Goal: Check status: Check status

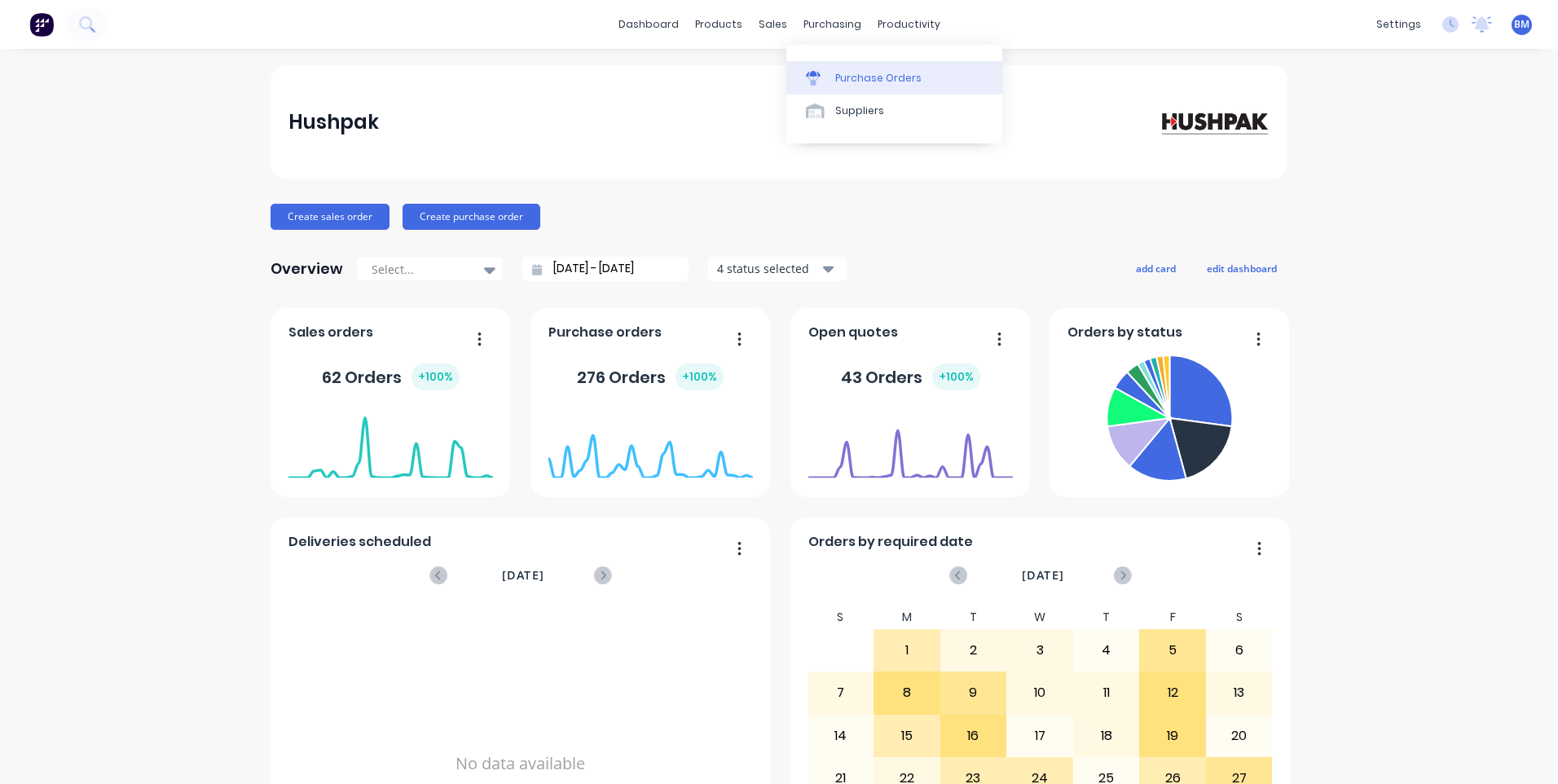
click at [826, 70] on link "Purchase Orders" at bounding box center [894, 77] width 216 height 32
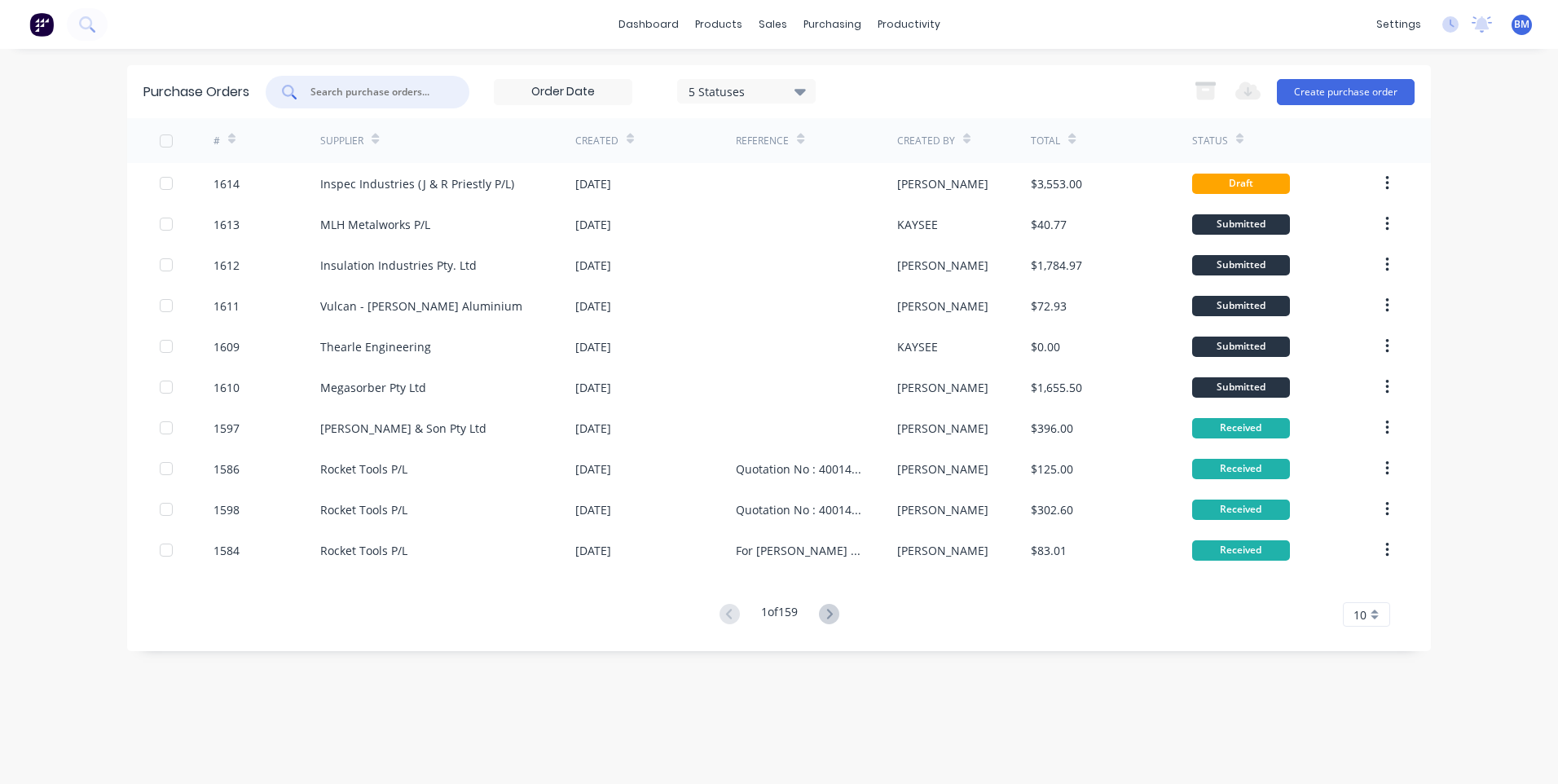
click at [362, 89] on input "text" at bounding box center [376, 91] width 135 height 16
type input "rocket tools"
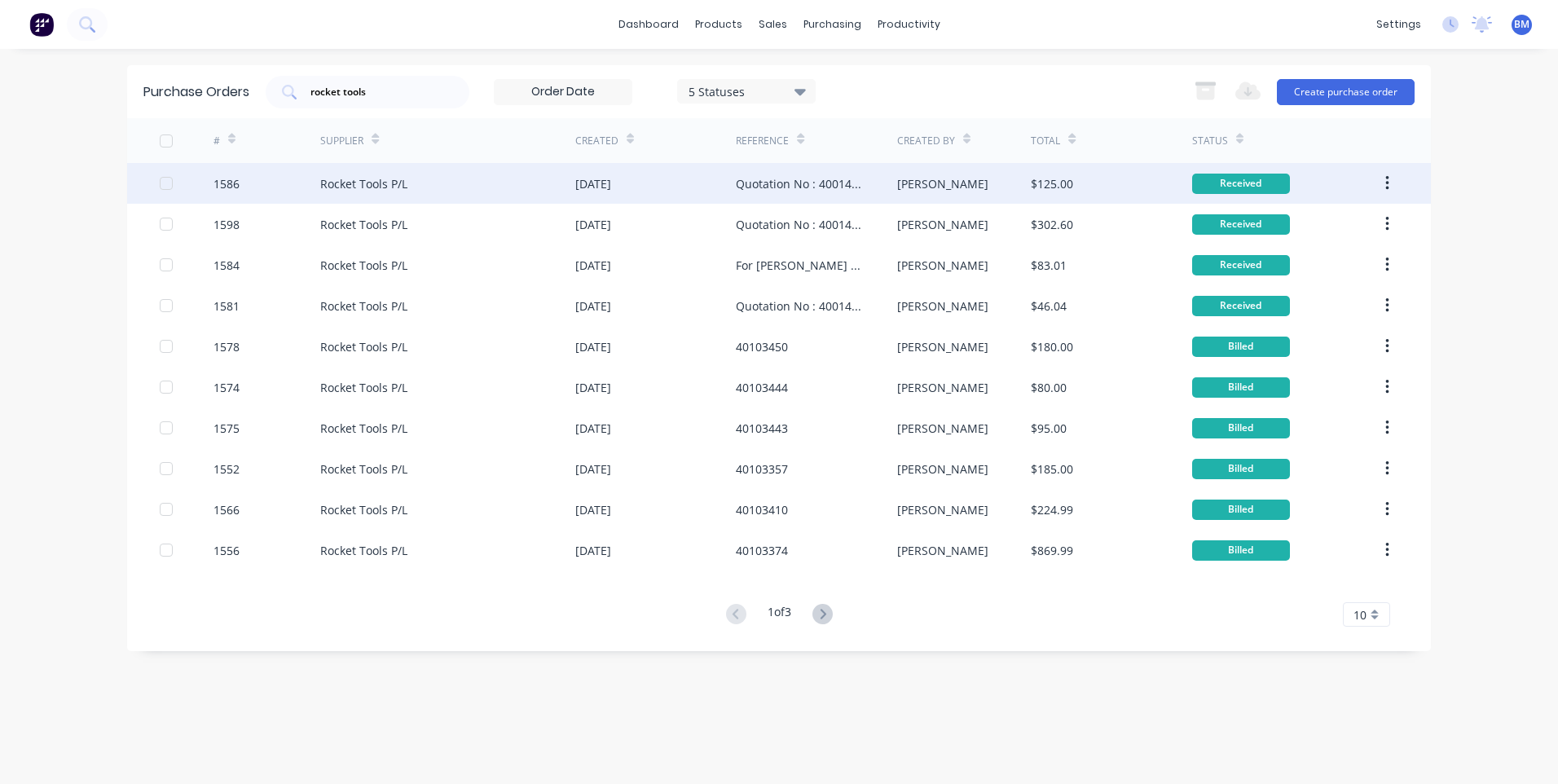
click at [219, 186] on div "1586" at bounding box center [226, 184] width 26 height 17
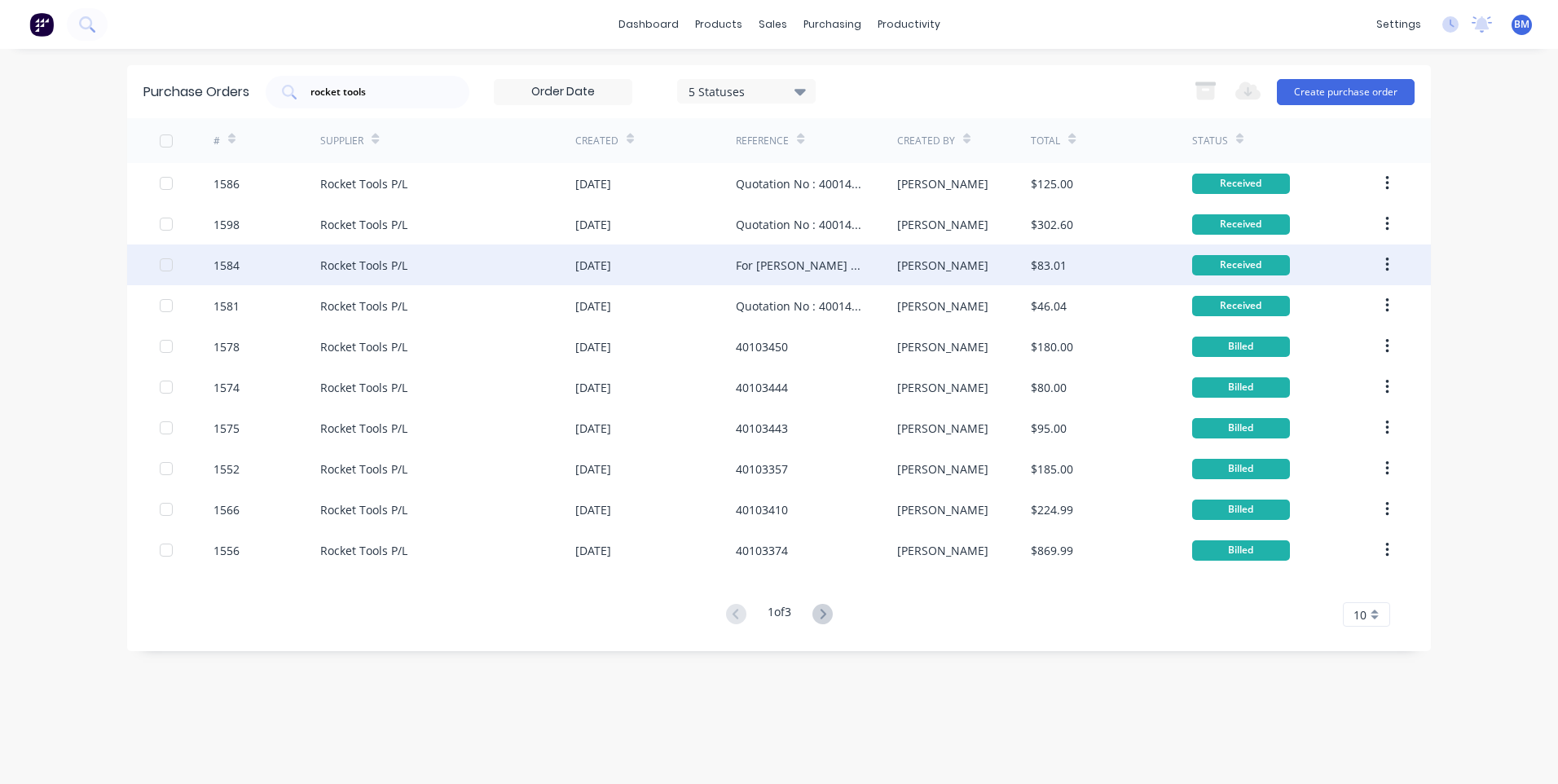
click at [228, 269] on div "1584" at bounding box center [226, 265] width 26 height 17
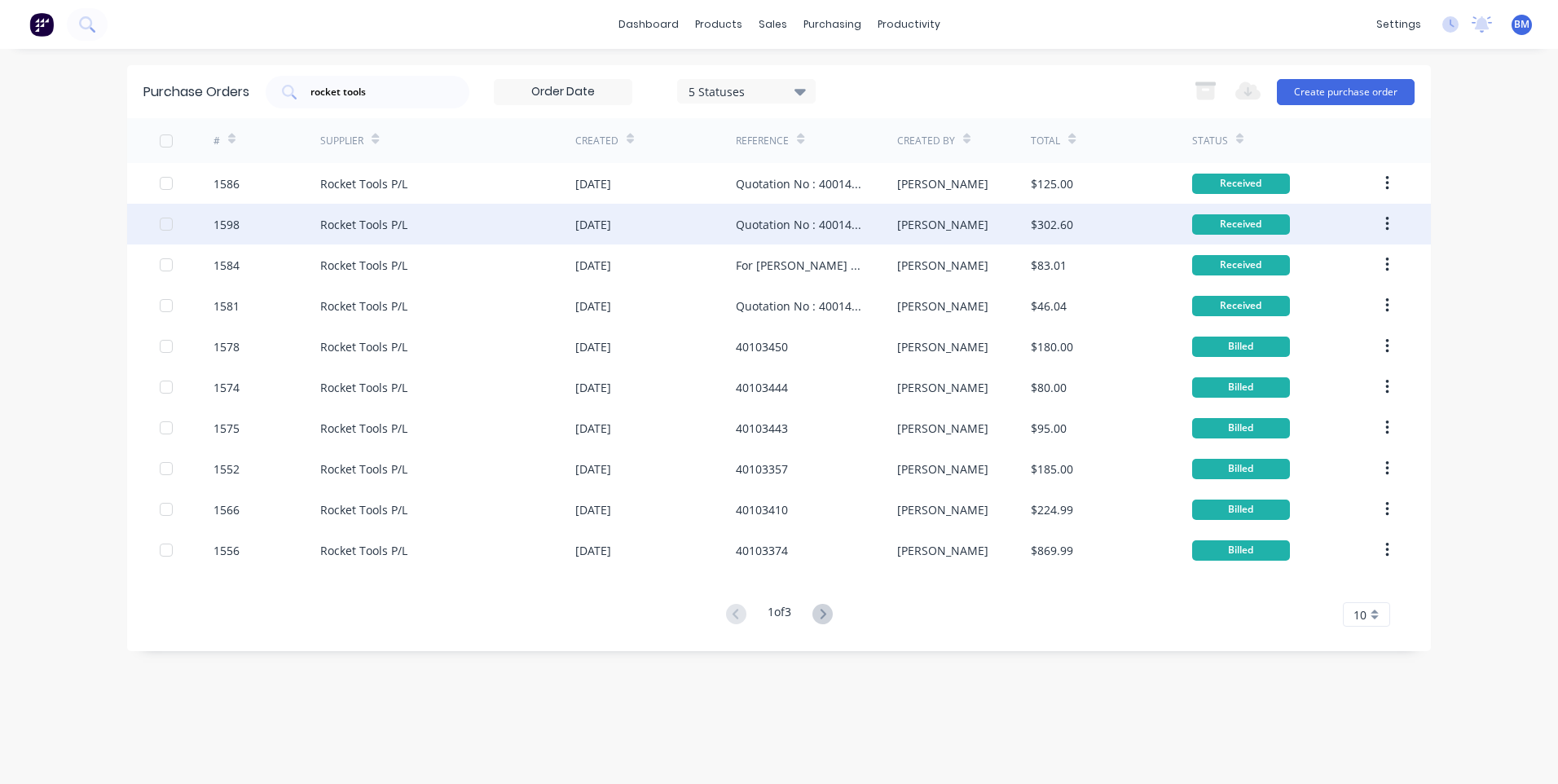
click at [217, 228] on div "1598" at bounding box center [226, 225] width 26 height 17
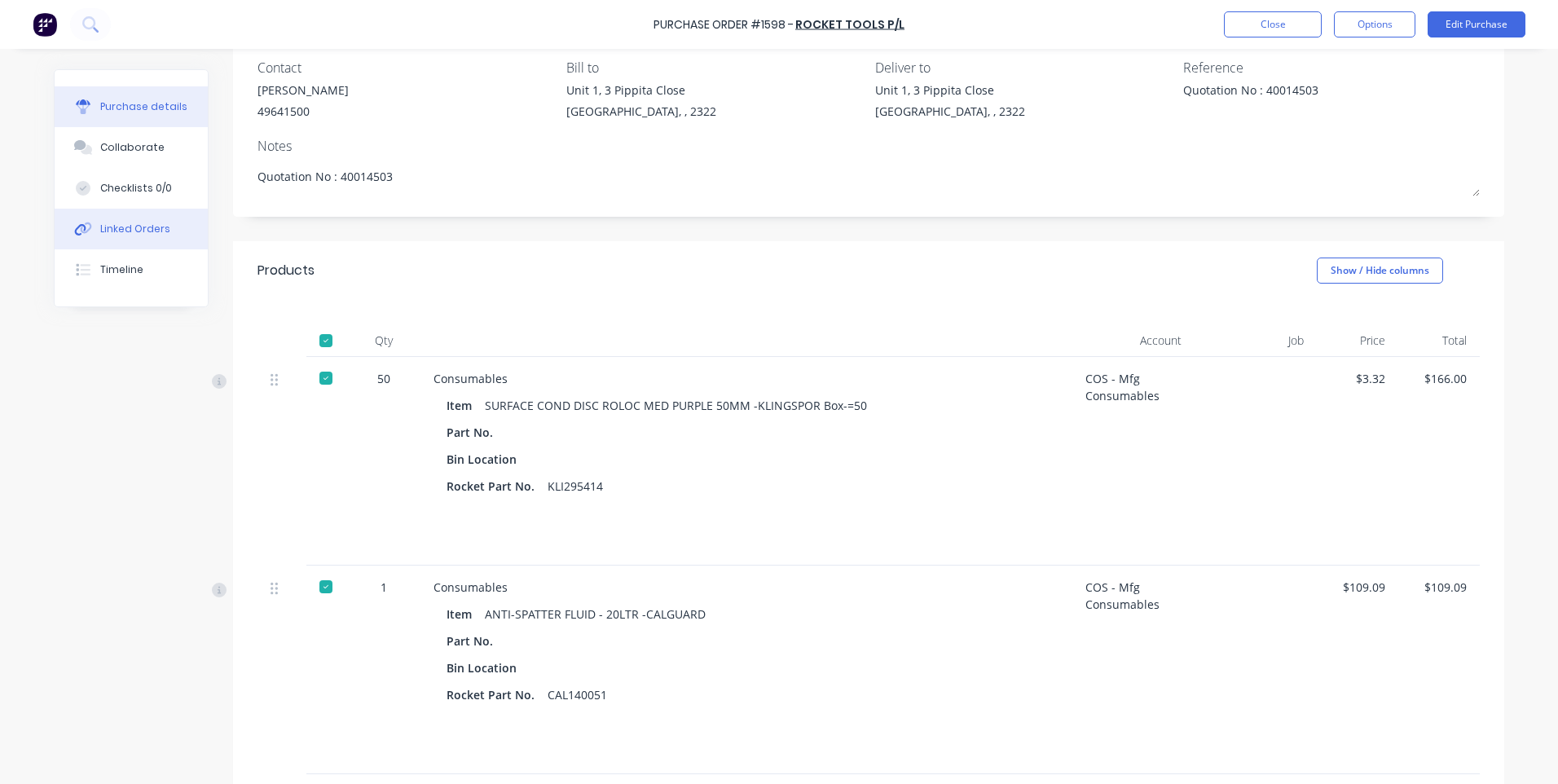
scroll to position [163, 0]
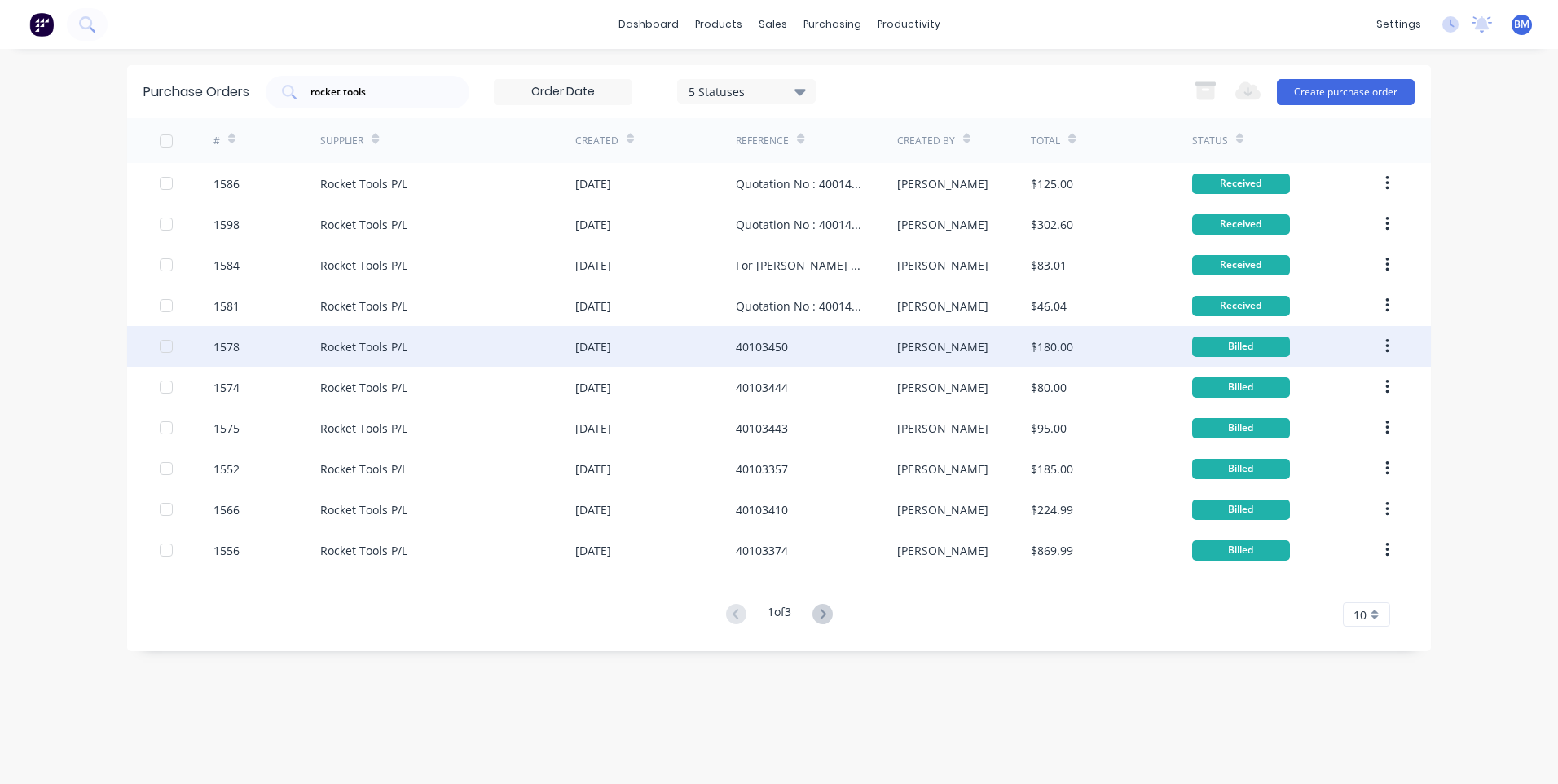
click at [214, 345] on div "1578" at bounding box center [226, 347] width 26 height 17
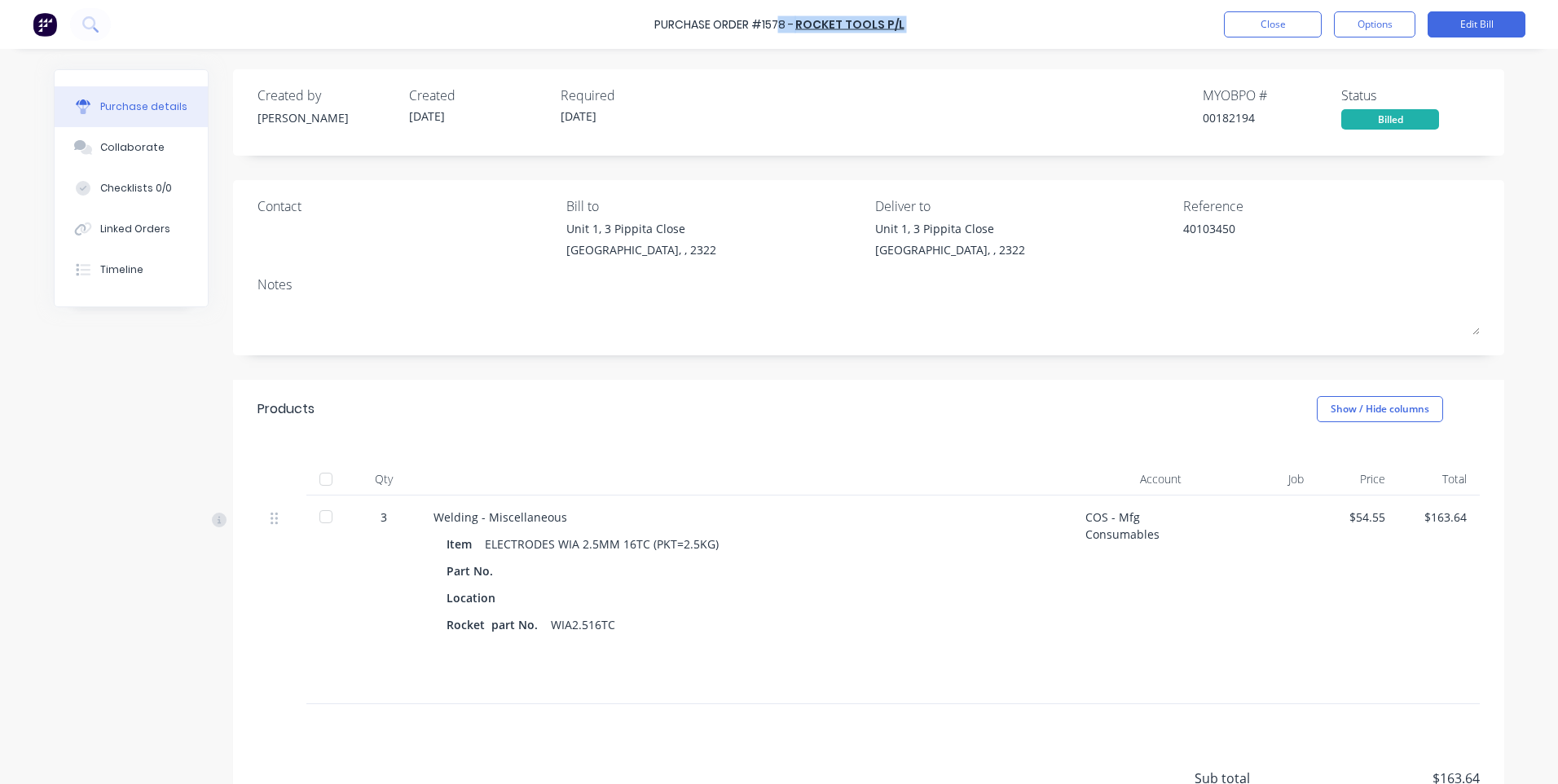
drag, startPoint x: 780, startPoint y: 25, endPoint x: 685, endPoint y: 35, distance: 95.5
click at [685, 35] on div "Purchase Order #1578 - Rocket Tools P/L Close Options Edit Bill" at bounding box center [779, 24] width 1558 height 49
drag, startPoint x: 757, startPoint y: 59, endPoint x: 722, endPoint y: 35, distance: 42.4
click at [756, 59] on div "Purchase details Collaborate Checklists 0/0 Linked Orders Timeline Created by […" at bounding box center [779, 367] width 1483 height 702
drag, startPoint x: 654, startPoint y: 25, endPoint x: 701, endPoint y: 19, distance: 47.4
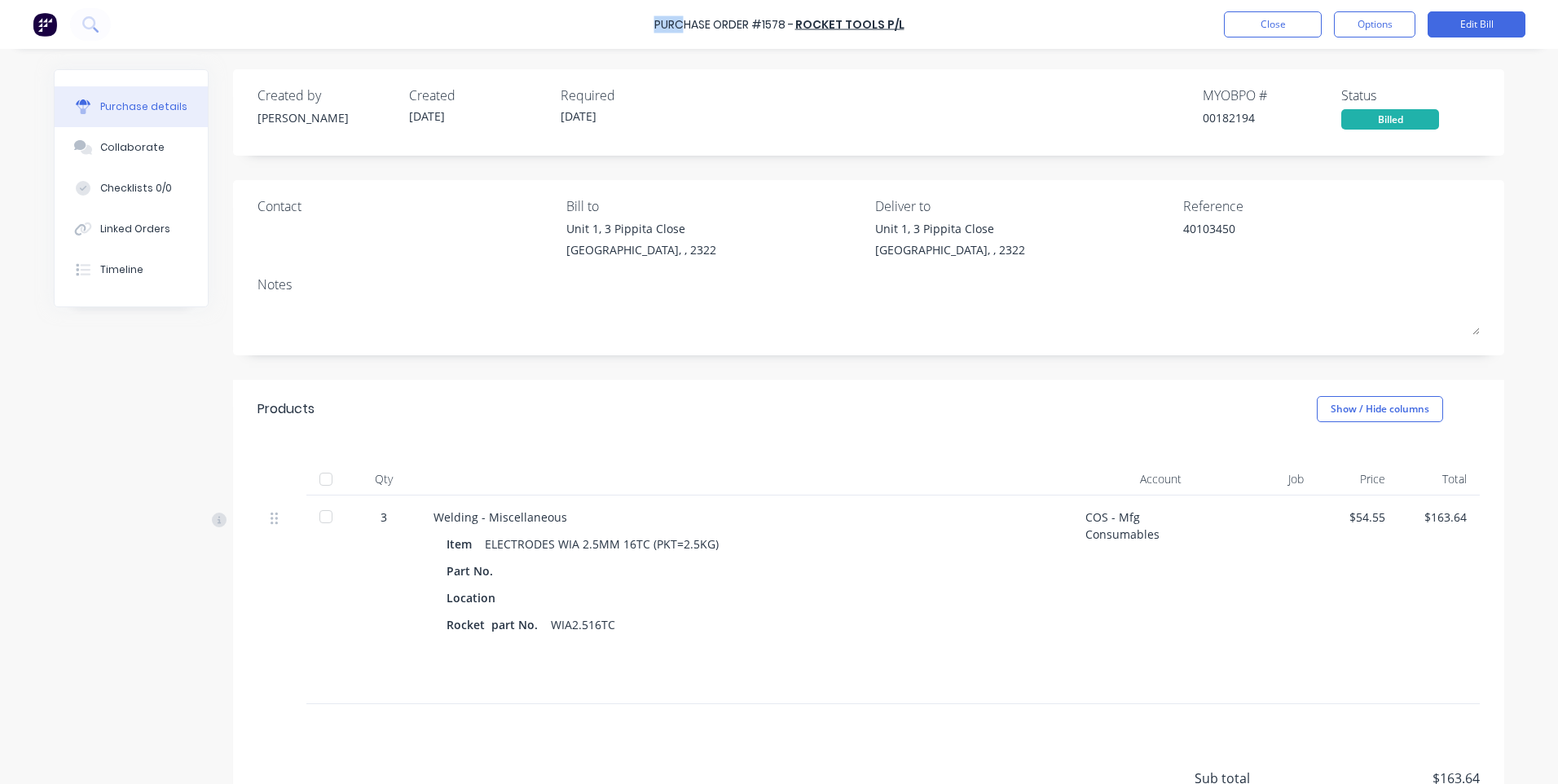
click at [701, 19] on div "Purchase Order #1578 - Rocket Tools P/L Close Options Edit Bill" at bounding box center [779, 24] width 1558 height 49
click at [1383, 26] on button "Options" at bounding box center [1375, 24] width 82 height 26
click at [1046, 115] on div "Created by [PERSON_NAME] Created [DATE] Required [DATE] MYOB PO # 00182194 Stat…" at bounding box center [868, 108] width 1223 height 44
drag, startPoint x: 661, startPoint y: 20, endPoint x: 786, endPoint y: 28, distance: 125.3
click at [786, 28] on div "Purchase Order #1578 -" at bounding box center [724, 25] width 139 height 17
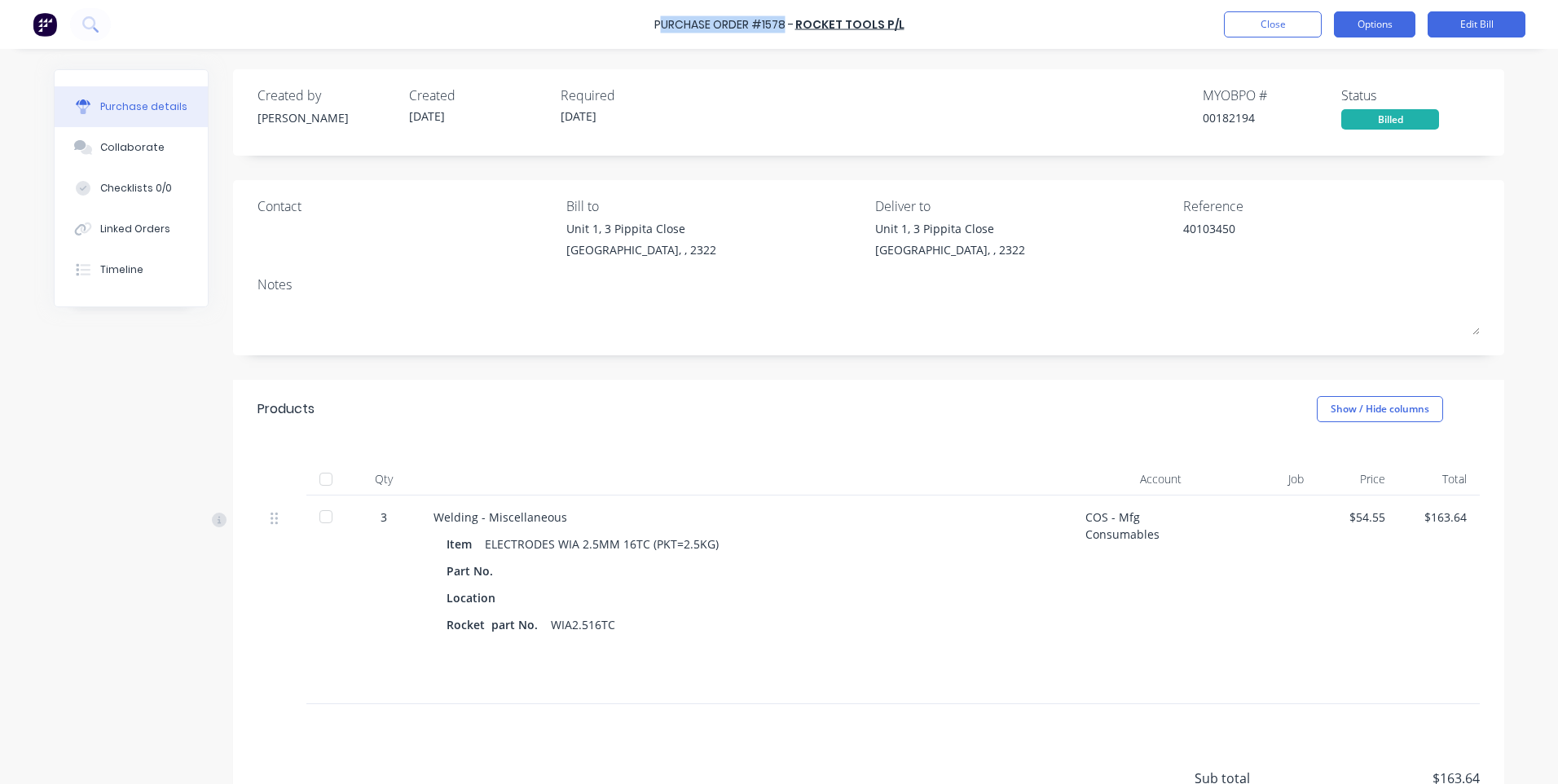
click at [1370, 14] on button "Options" at bounding box center [1375, 24] width 82 height 26
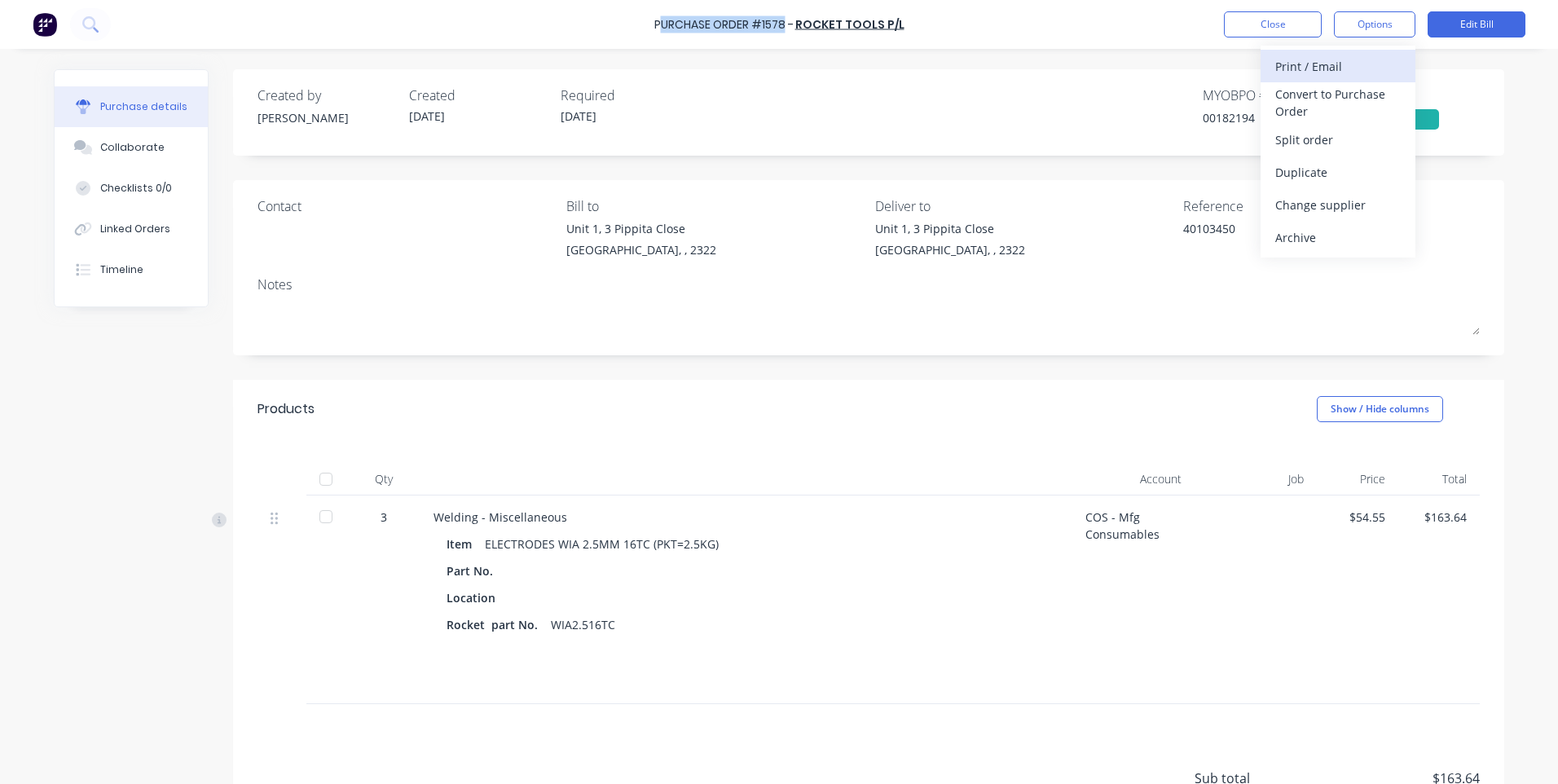
click at [1332, 70] on div "Print / Email" at bounding box center [1338, 66] width 126 height 24
click at [1329, 104] on div "With pricing" at bounding box center [1338, 98] width 126 height 24
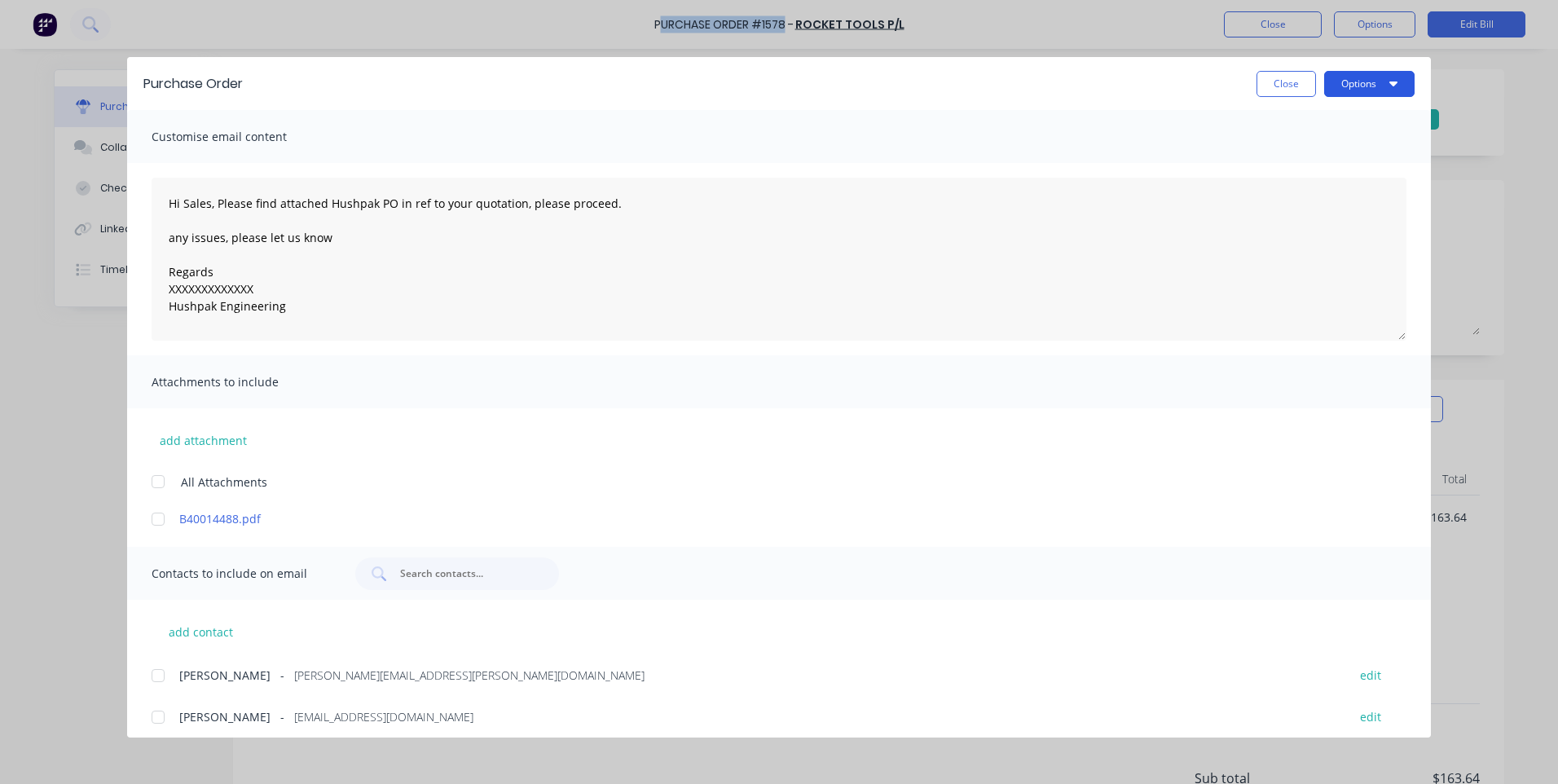
click at [1357, 87] on button "Options" at bounding box center [1368, 83] width 91 height 26
click at [1327, 163] on div "Print" at bounding box center [1337, 157] width 126 height 24
click at [1366, 86] on button "Options" at bounding box center [1368, 83] width 91 height 26
click at [1345, 154] on div "Print" at bounding box center [1337, 157] width 126 height 24
click at [1337, 76] on button "Options" at bounding box center [1368, 83] width 91 height 26
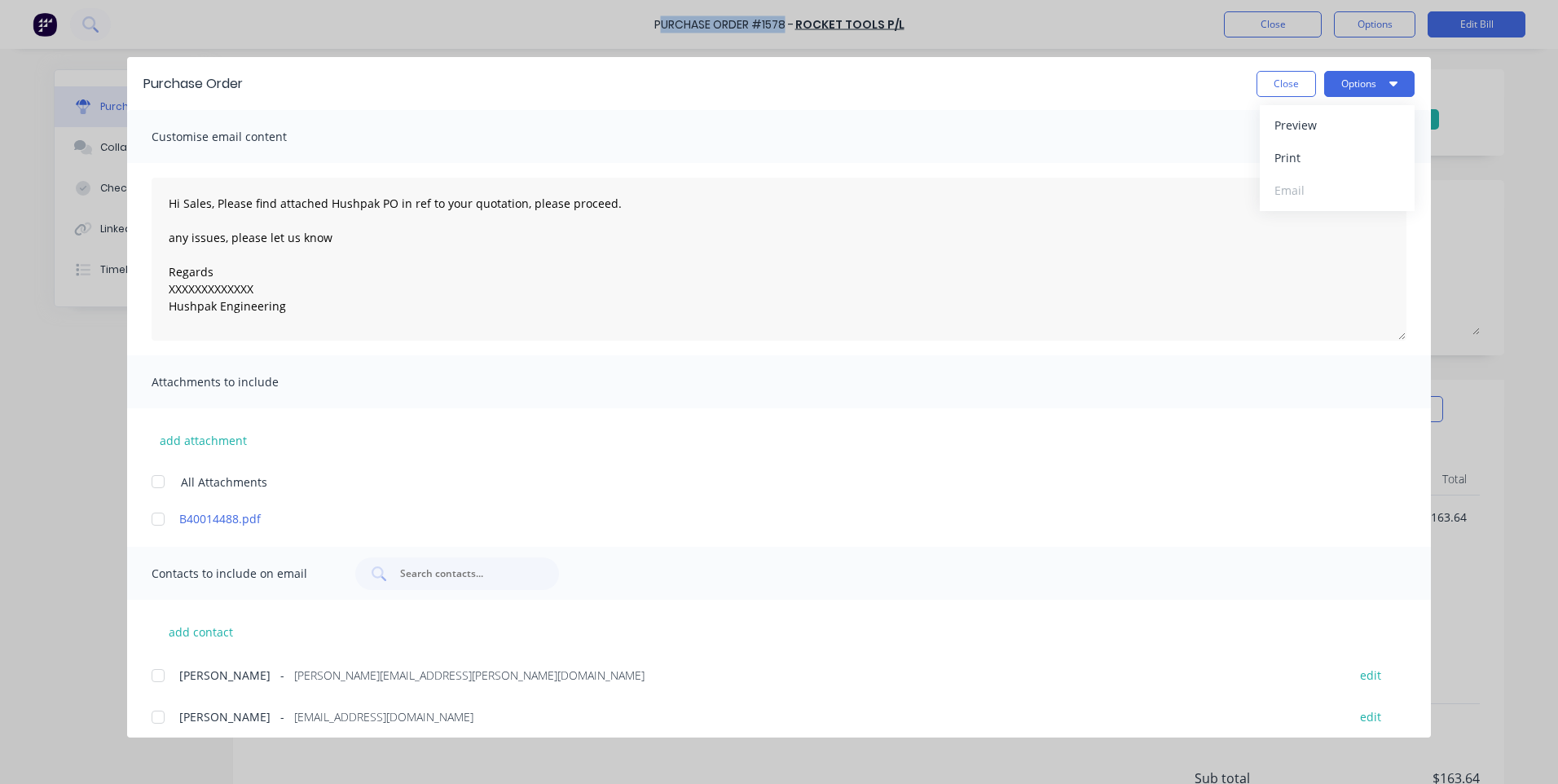
click at [156, 478] on div at bounding box center [158, 481] width 32 height 32
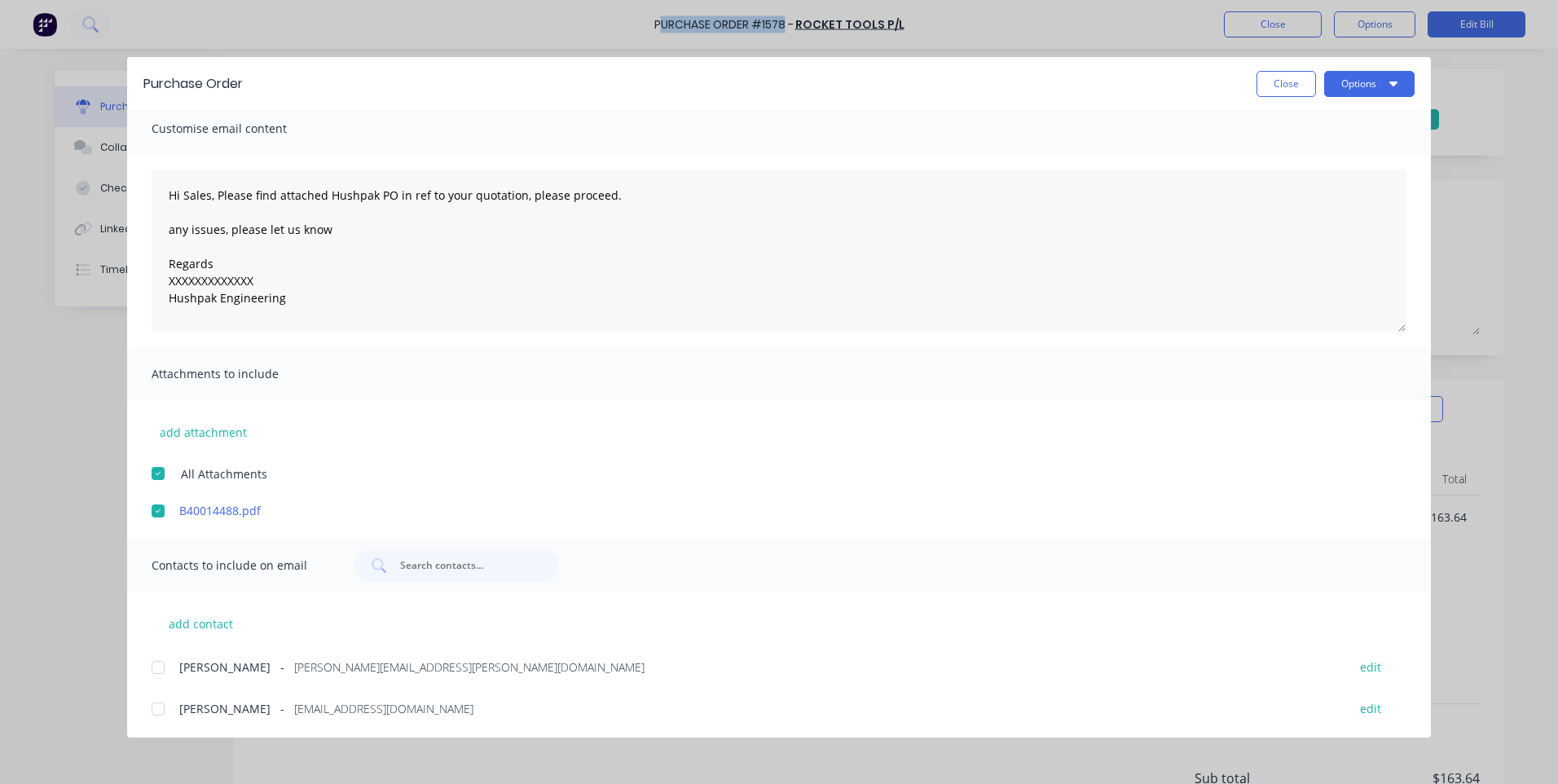
scroll to position [10, 0]
click at [152, 676] on div at bounding box center [158, 665] width 32 height 32
drag, startPoint x: 155, startPoint y: 733, endPoint x: 156, endPoint y: 717, distance: 16.0
click at [156, 729] on div "Customise email content Hi Sales, Please find attached Hushpak PO in ref to you…" at bounding box center [779, 423] width 1304 height 627
click at [158, 714] on div at bounding box center [158, 707] width 32 height 32
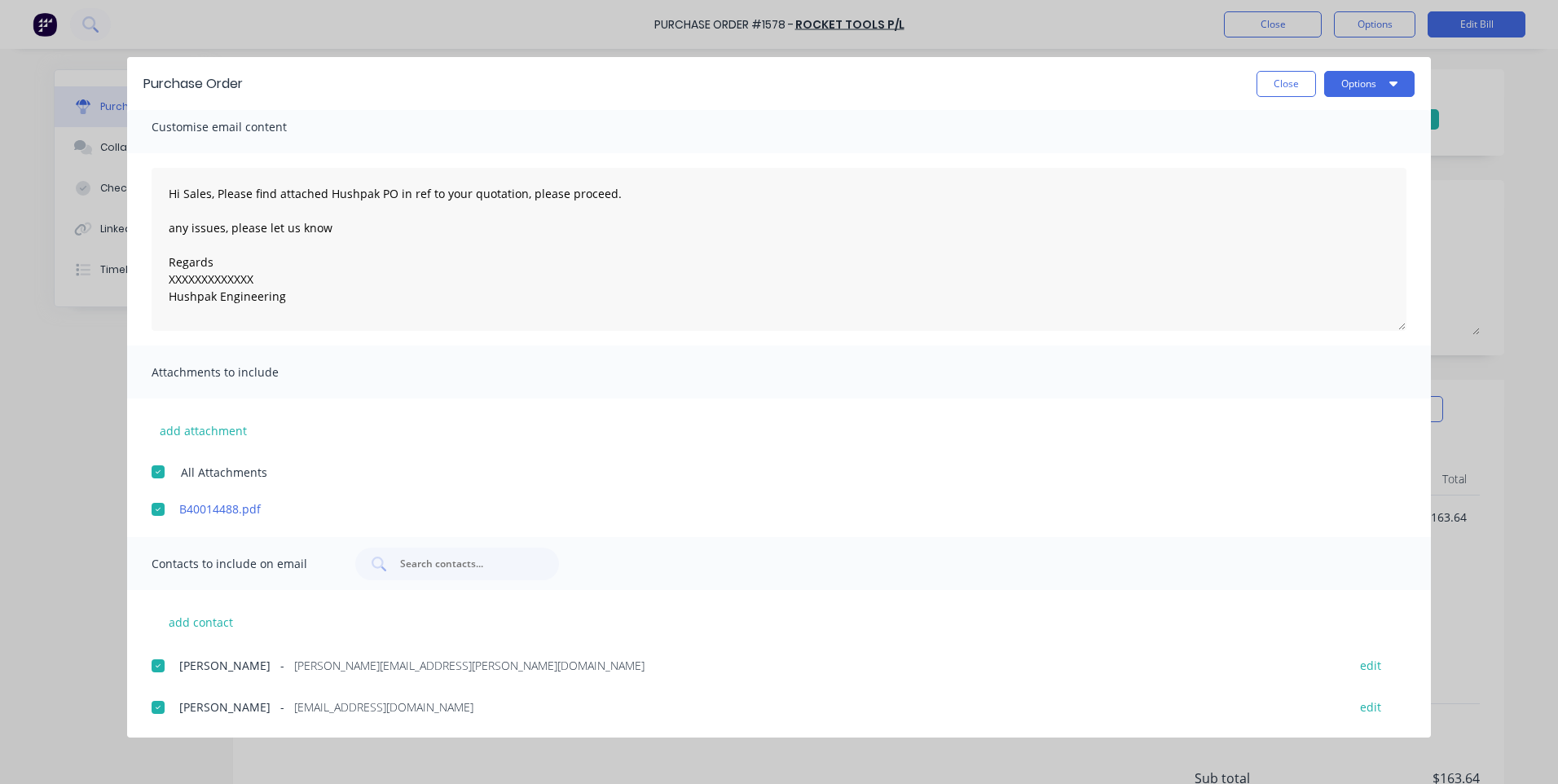
click at [166, 665] on div at bounding box center [158, 665] width 32 height 32
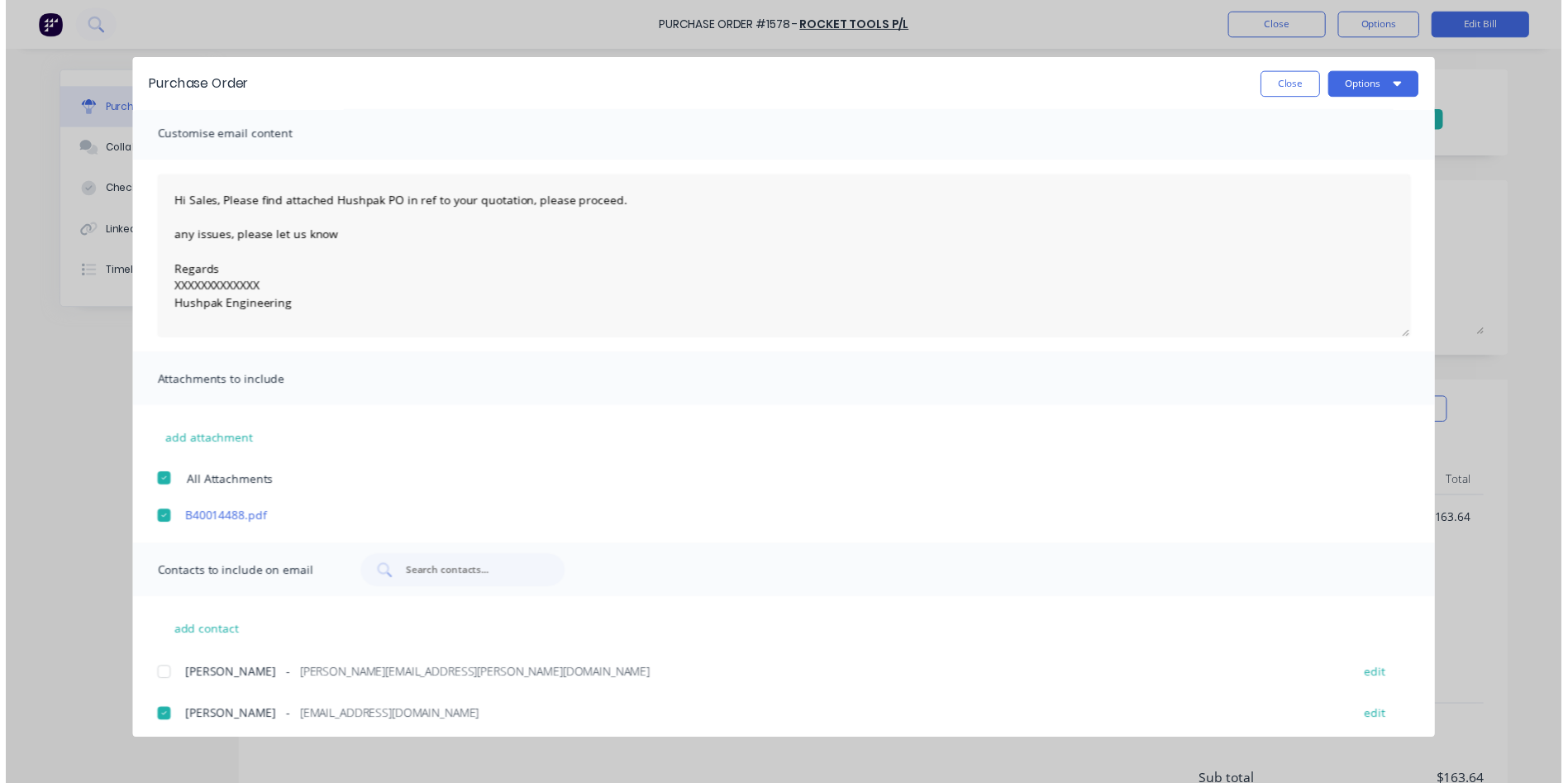
scroll to position [0, 0]
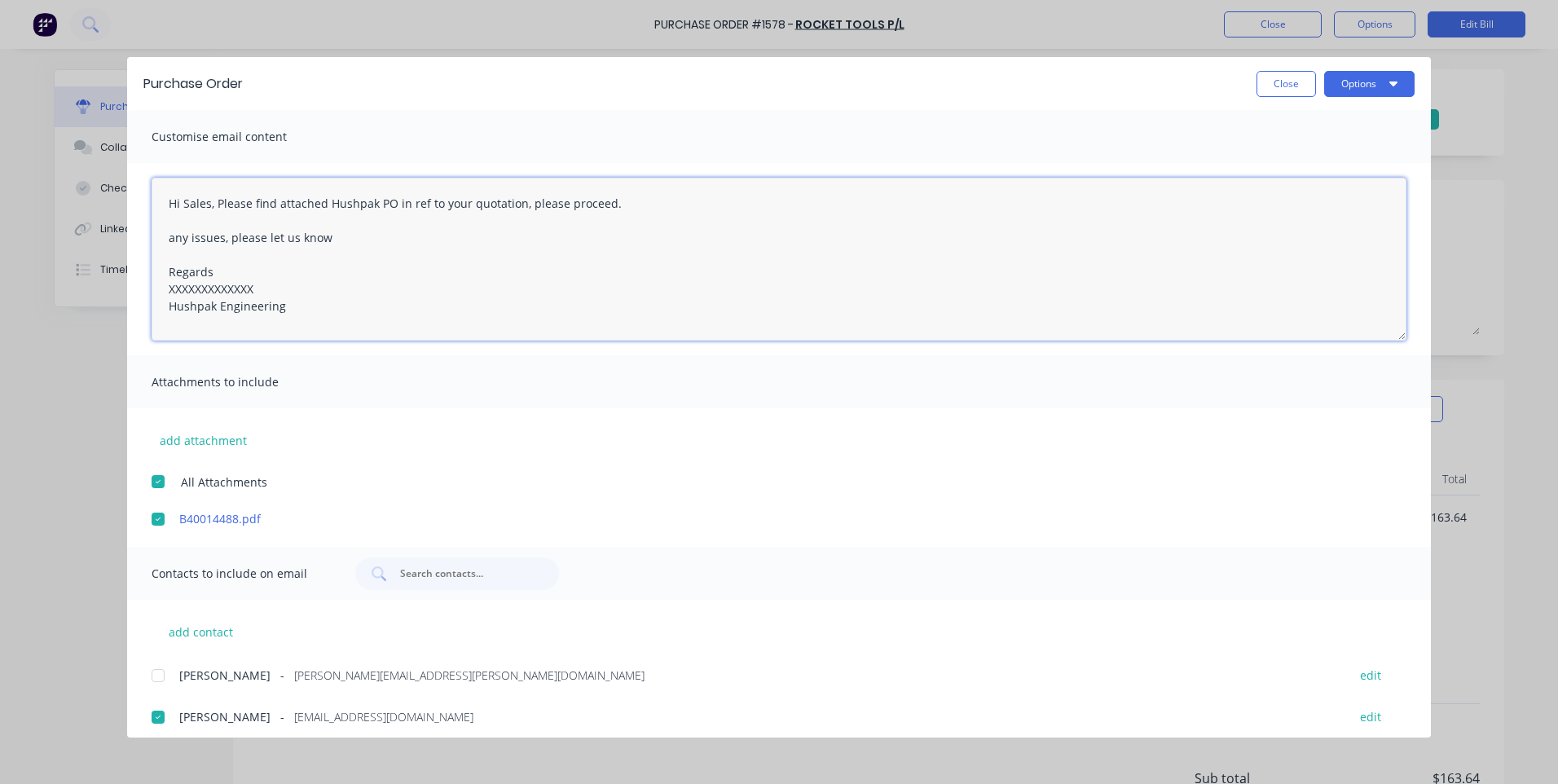
click at [634, 227] on textarea "Hi Sales, Please find attached Hushpak PO in ref to your quotation, please proc…" at bounding box center [779, 258] width 1255 height 163
click at [1265, 79] on button "Close" at bounding box center [1285, 83] width 59 height 26
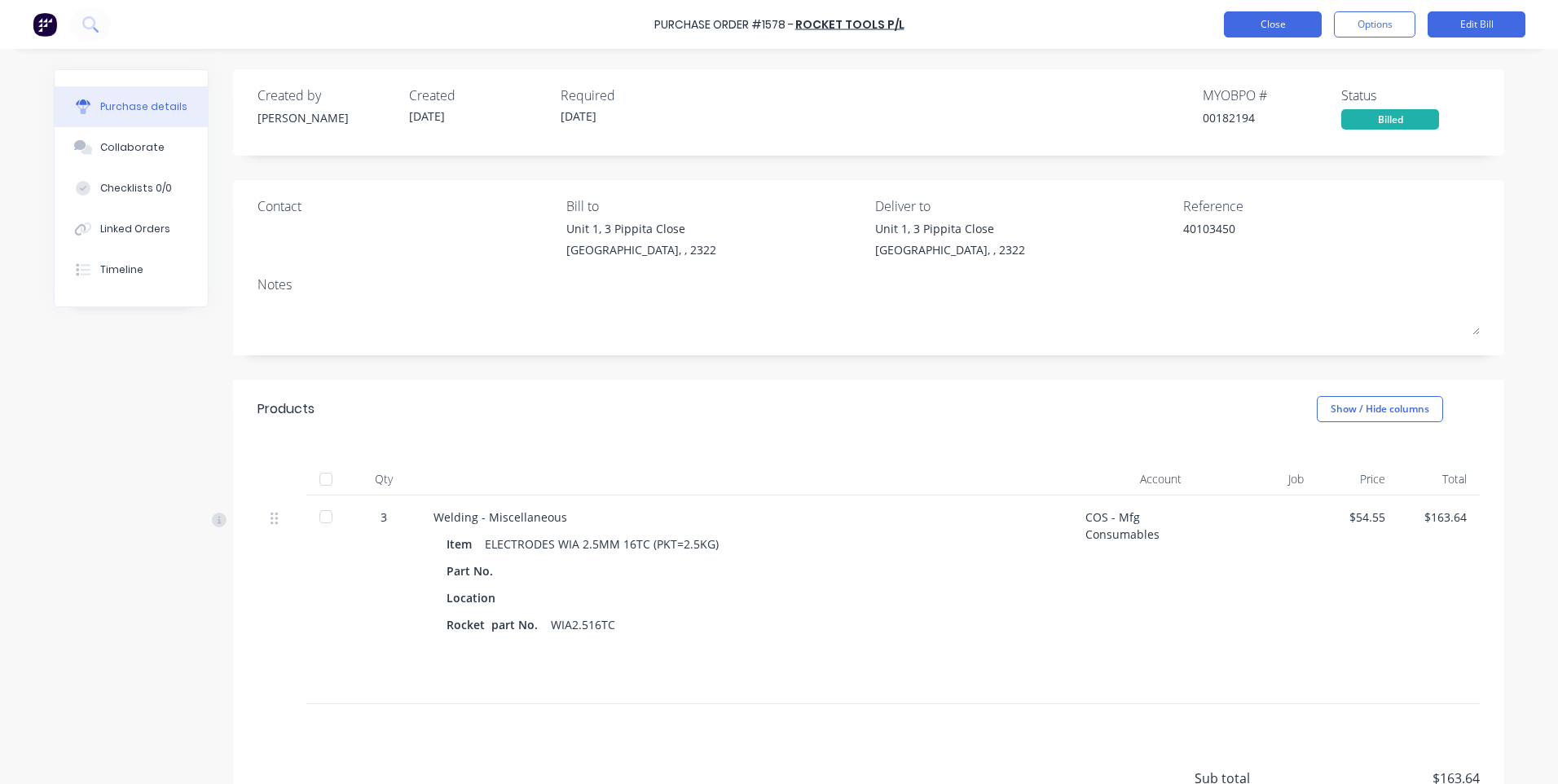
click at [1288, 30] on button "Close" at bounding box center [1272, 24] width 98 height 26
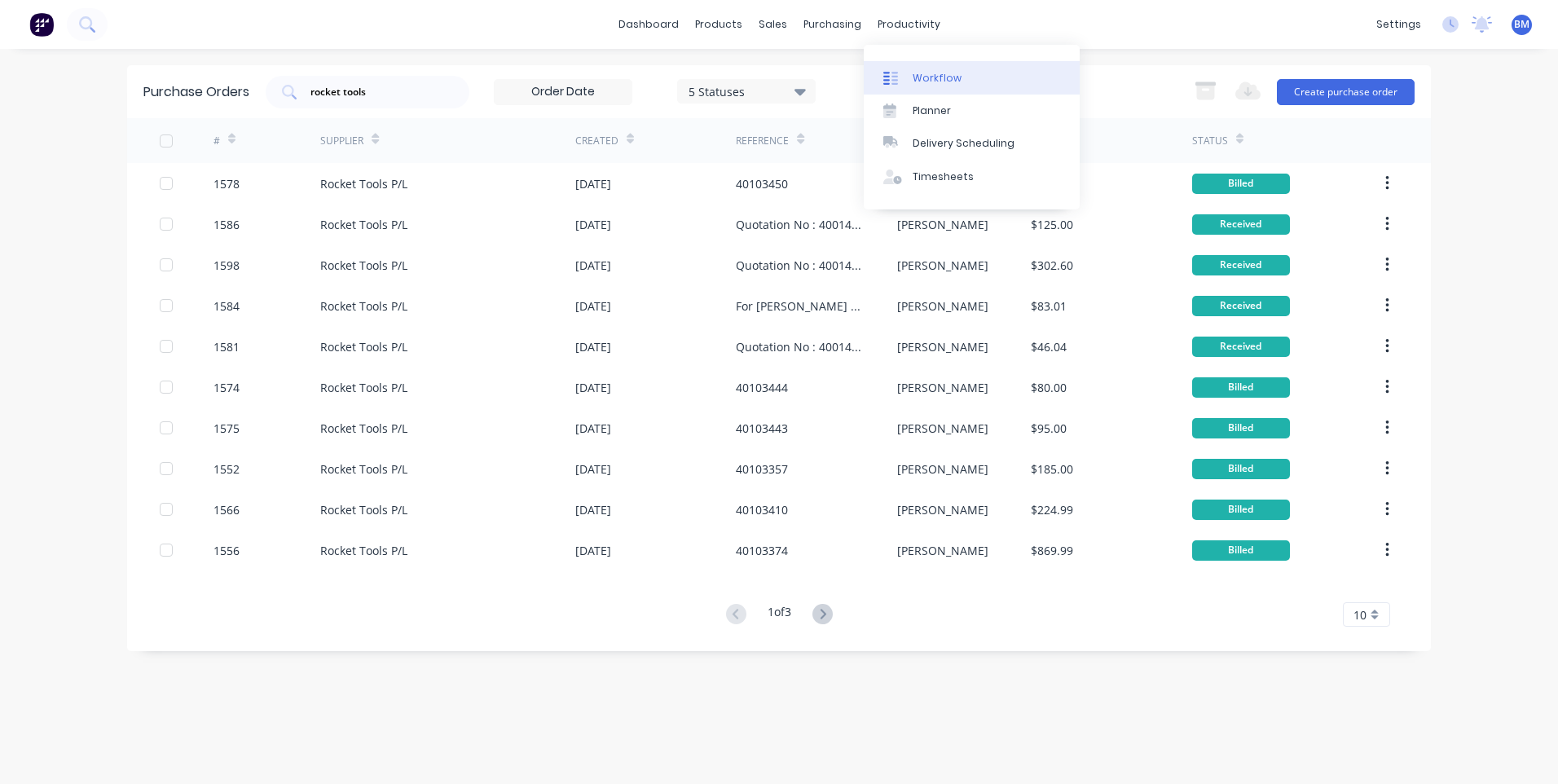
click at [920, 73] on div "Workflow" at bounding box center [937, 77] width 49 height 14
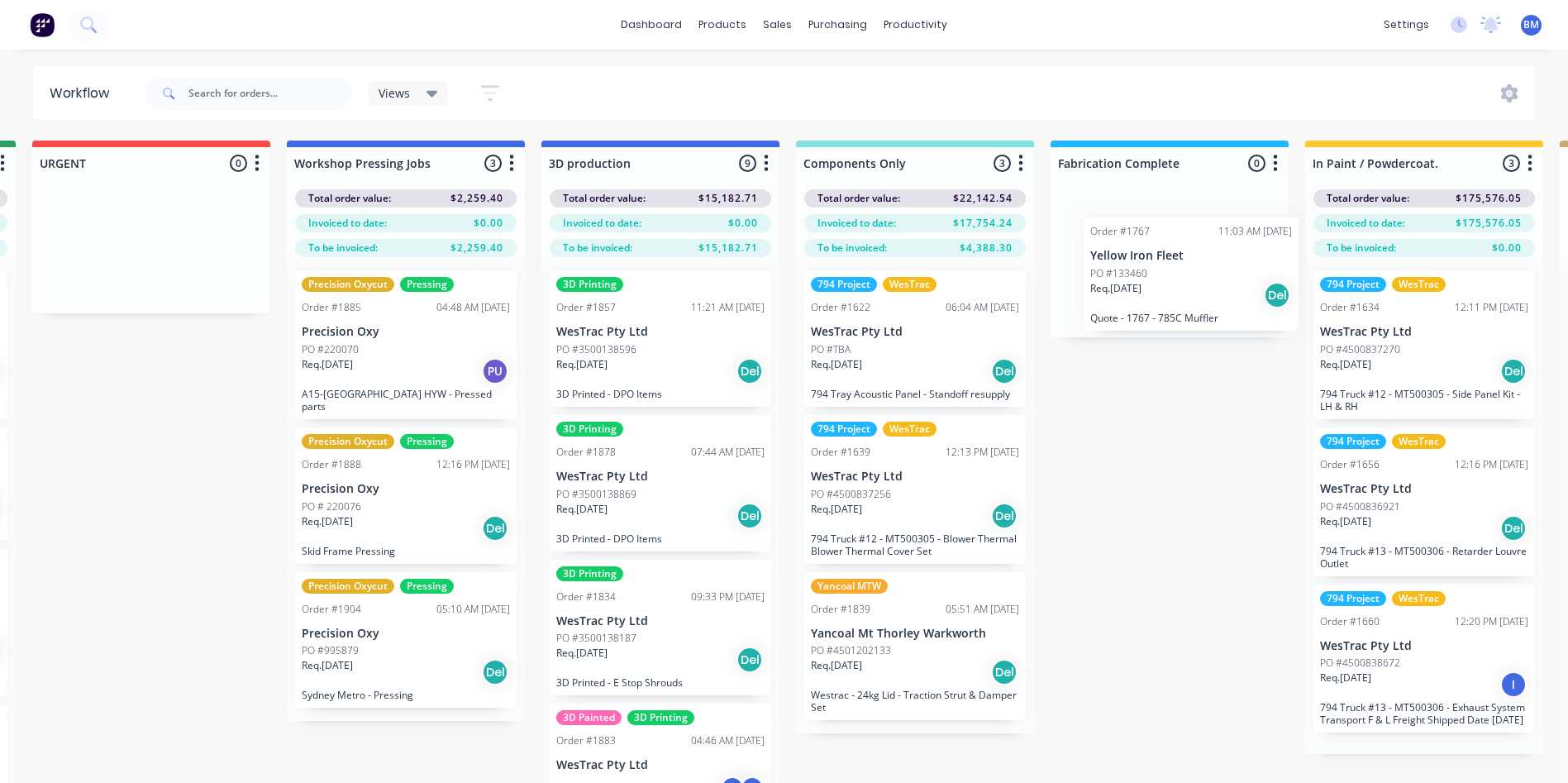
scroll to position [0, 1280]
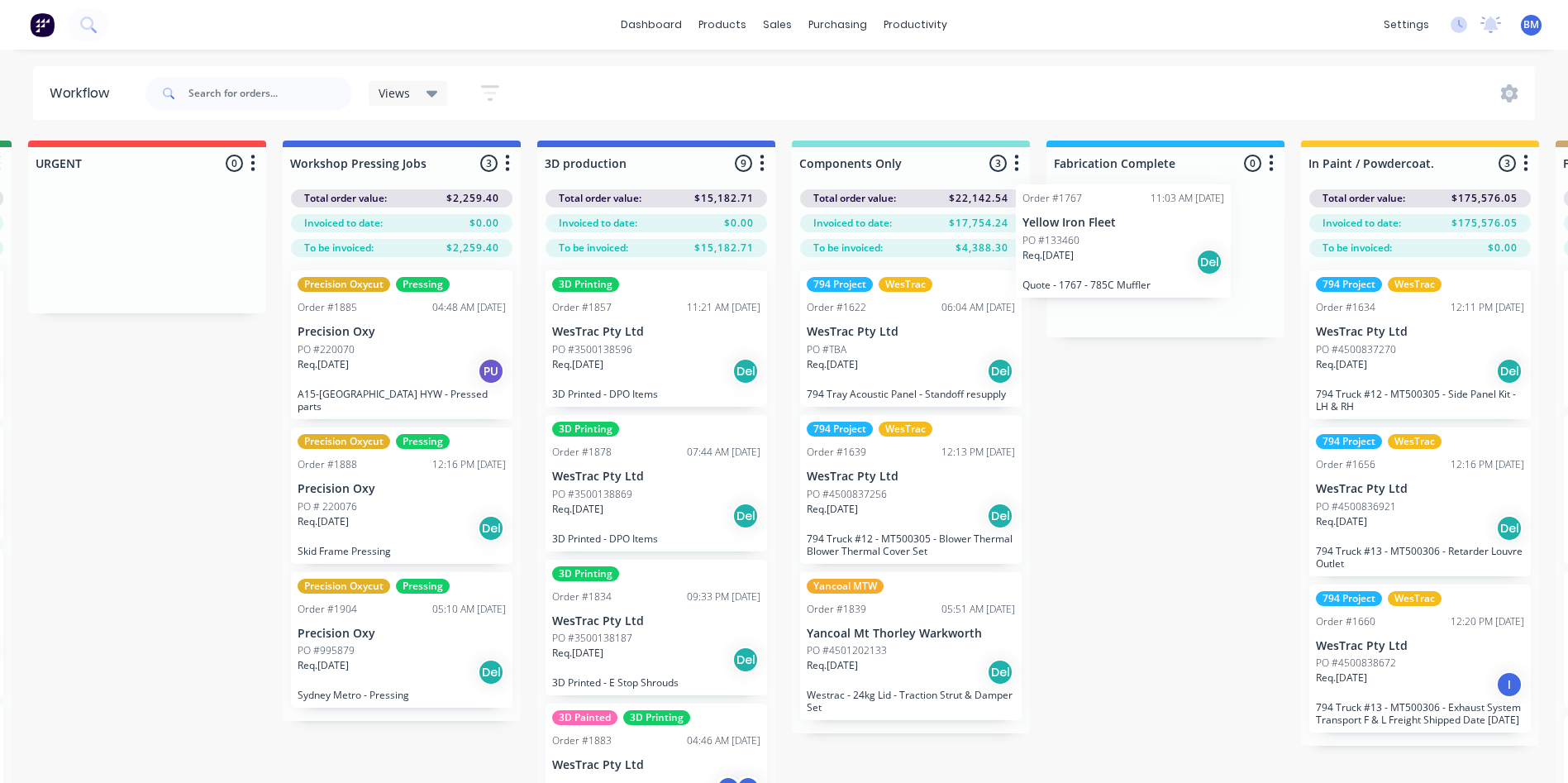
drag, startPoint x: 1150, startPoint y: 497, endPoint x: 1119, endPoint y: 254, distance: 245.0
click at [1126, 256] on div "Submitted 99 Status colour #273444 hex #273444 Save Cancel Summaries Total orde…" at bounding box center [1404, 490] width 5393 height 701
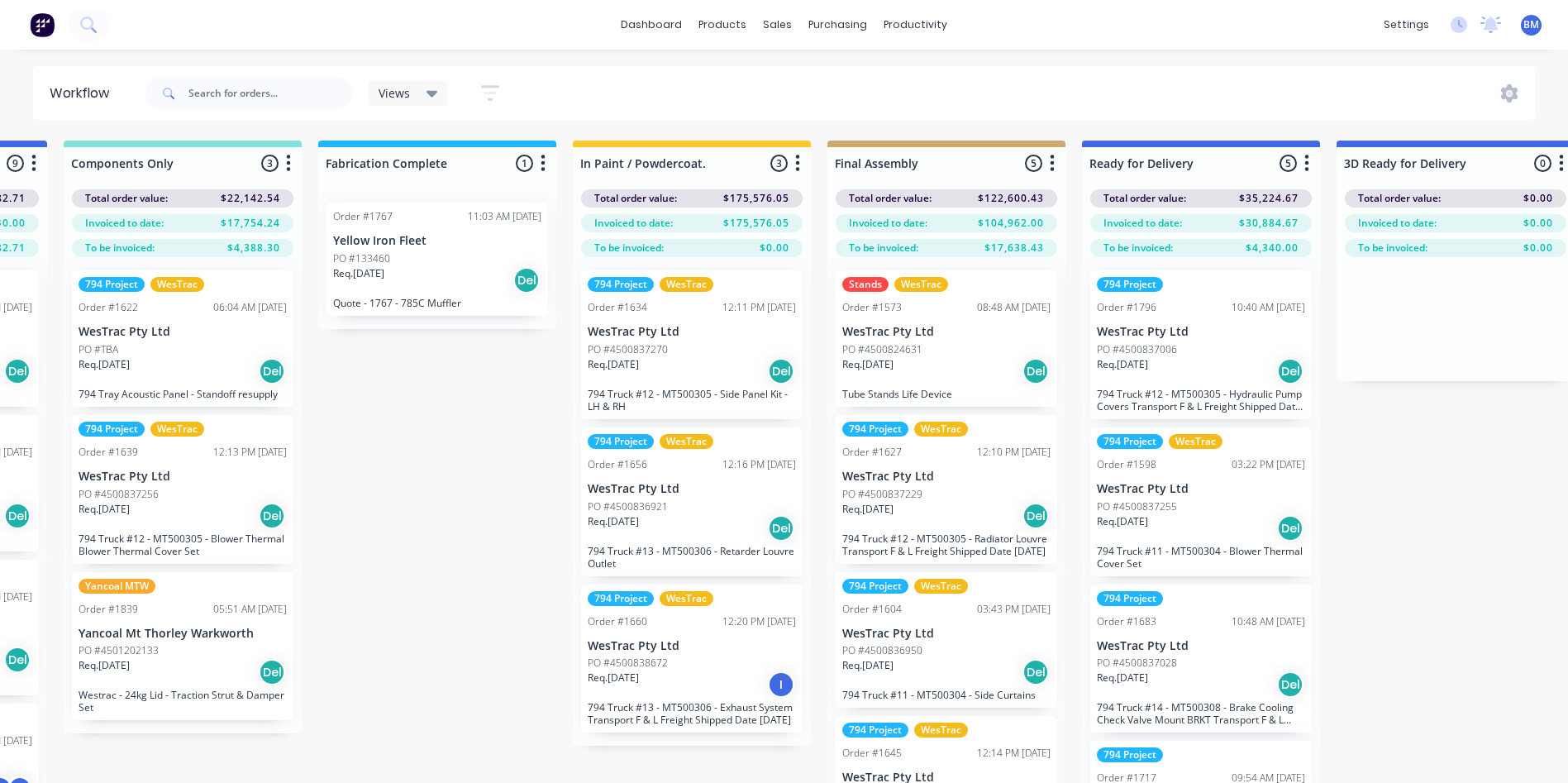
scroll to position [0, 2035]
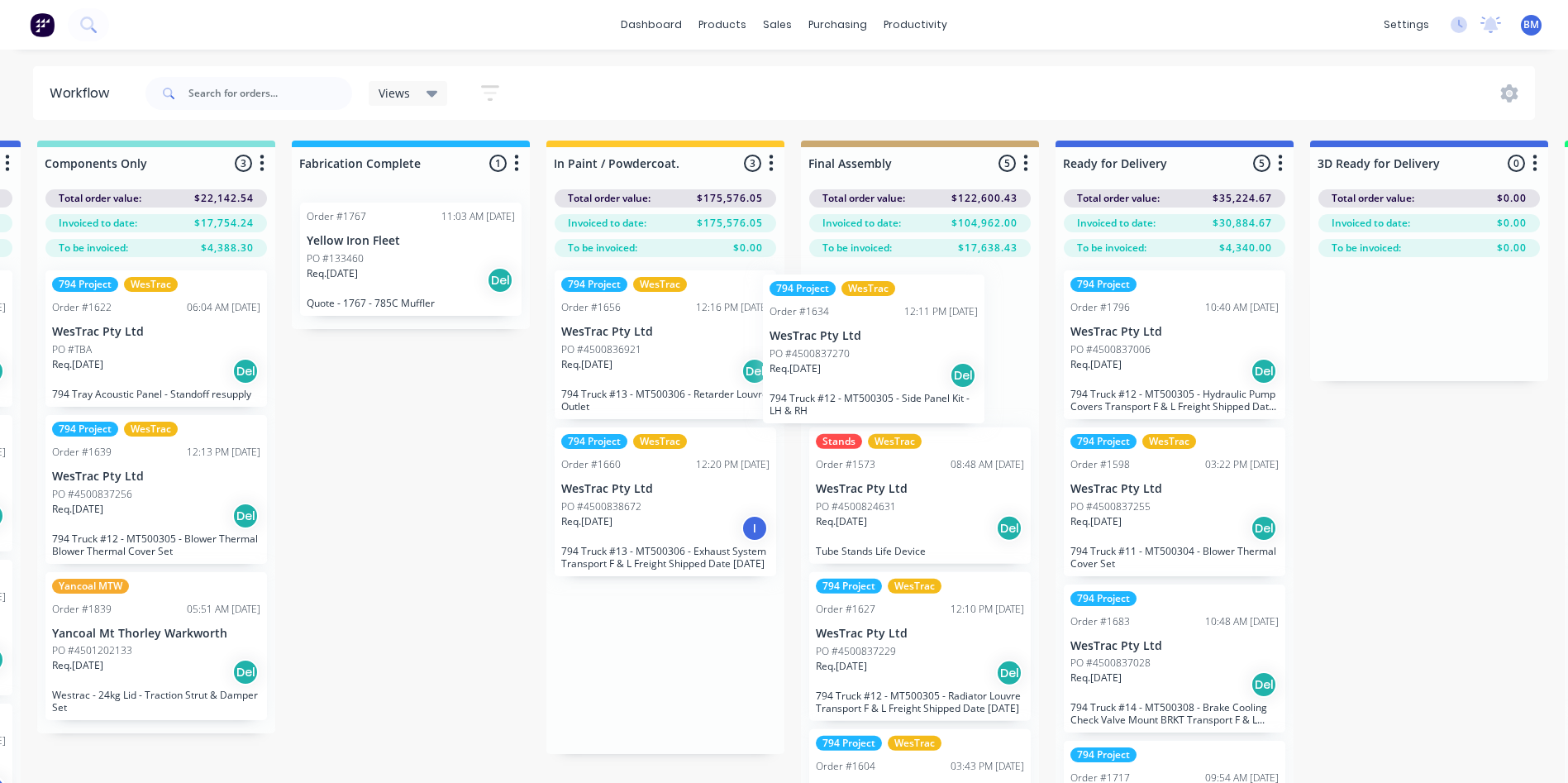
drag, startPoint x: 692, startPoint y: 363, endPoint x: 916, endPoint y: 367, distance: 224.0
click at [915, 371] on div "Submitted 99 Status colour #273444 hex #273444 Save Cancel Summaries Total orde…" at bounding box center [649, 490] width 5393 height 701
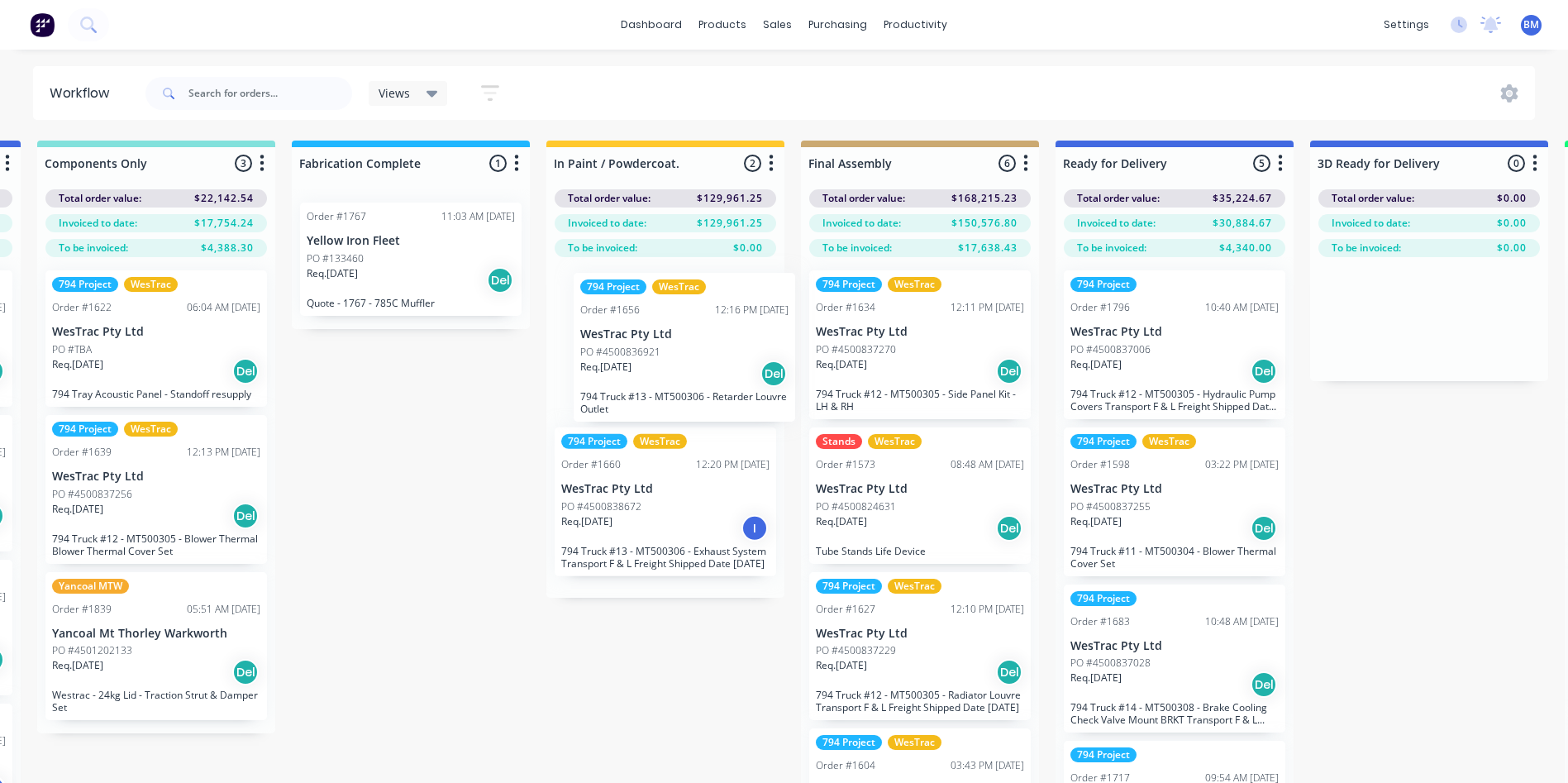
drag, startPoint x: 667, startPoint y: 396, endPoint x: 693, endPoint y: 398, distance: 26.1
click at [693, 398] on div "794 Project WesTrac Order #1656 12:16 PM [DATE] WesTrac Pty Ltd PO #4500836921 …" at bounding box center [665, 427] width 238 height 340
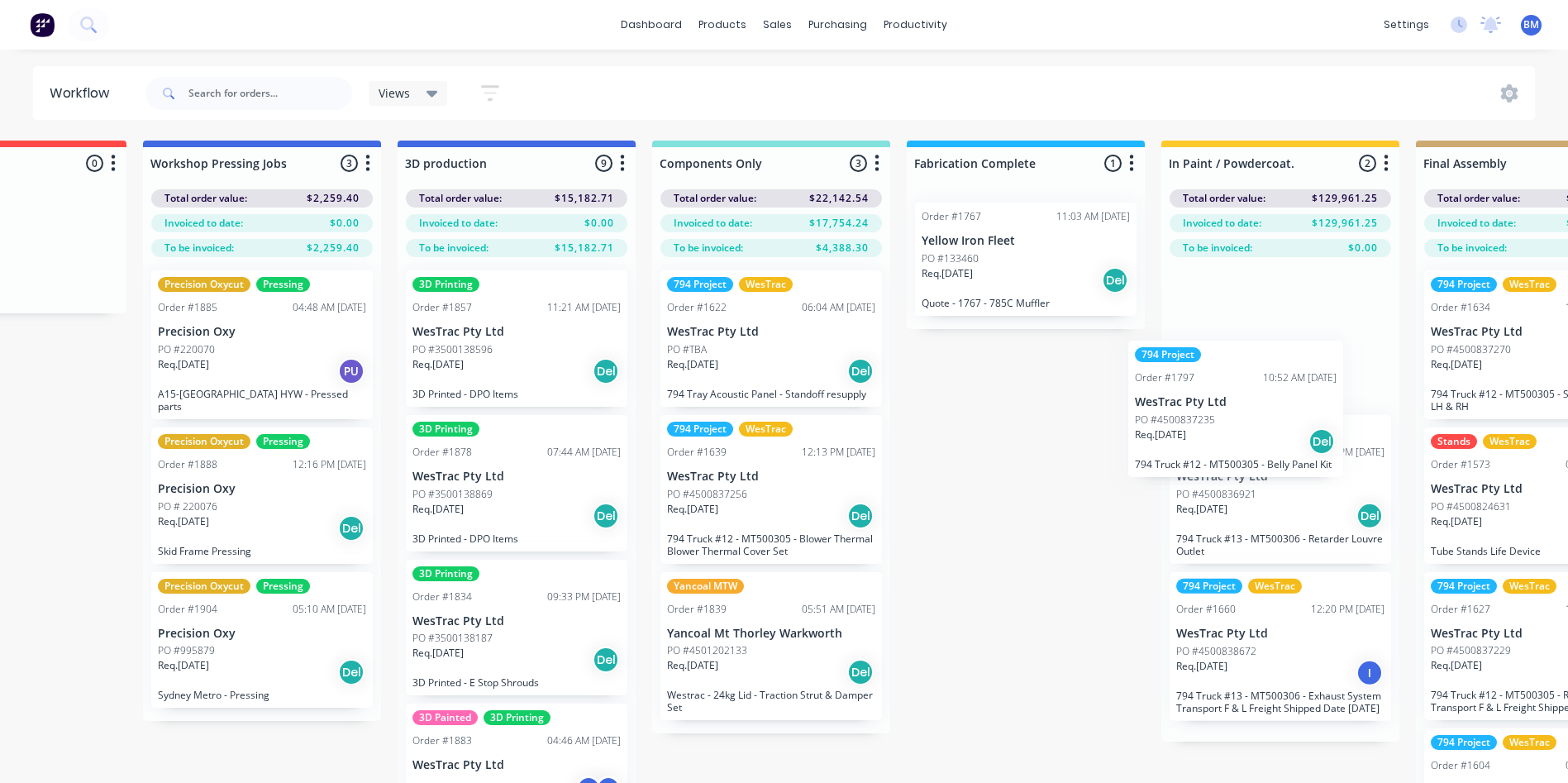
scroll to position [0, 1440]
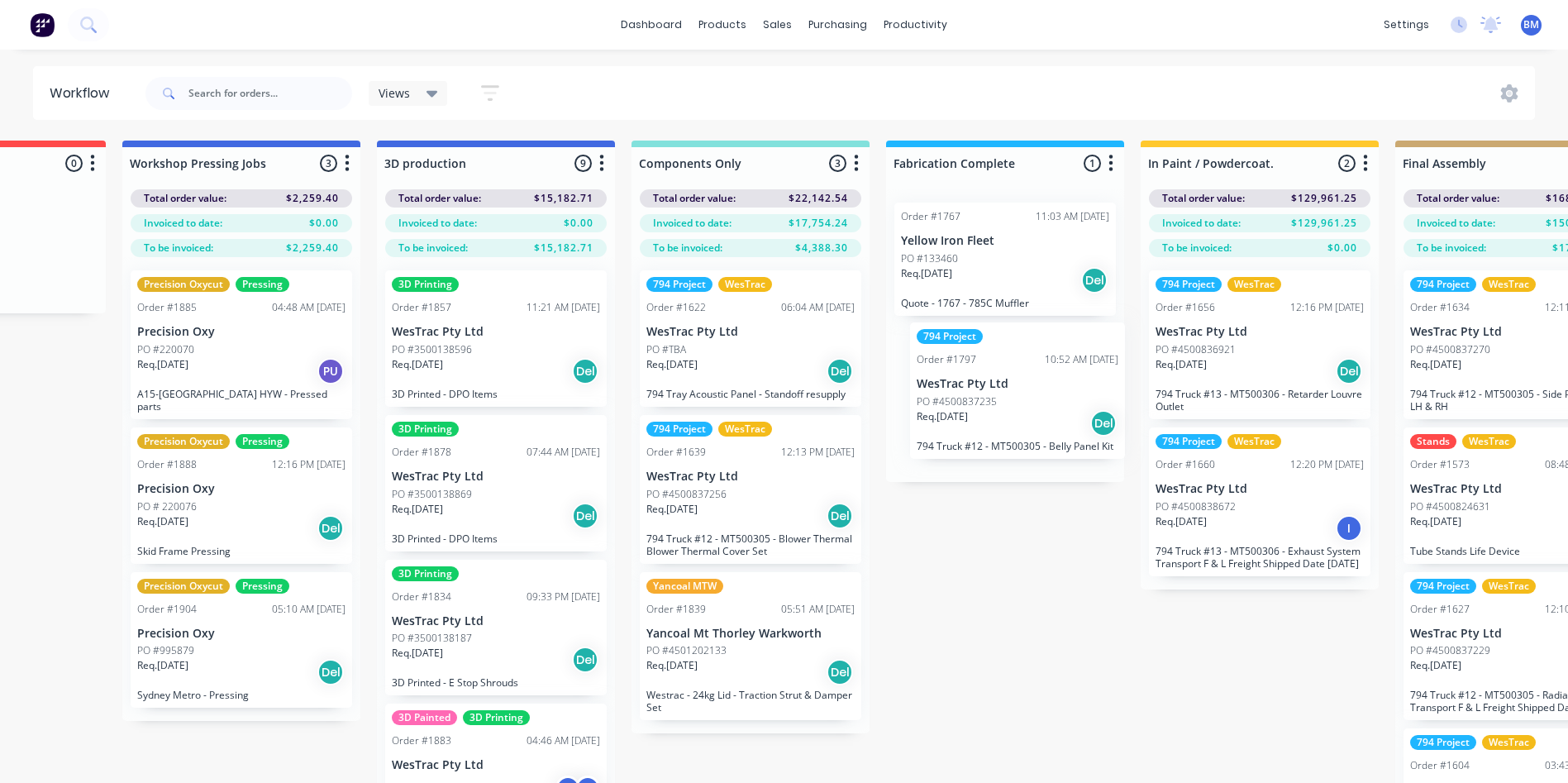
drag, startPoint x: 310, startPoint y: 571, endPoint x: 1018, endPoint y: 439, distance: 720.2
click at [1018, 439] on div "Submitted 99 Status colour #273444 hex #273444 Save Cancel Summaries Total orde…" at bounding box center [1243, 490] width 5393 height 701
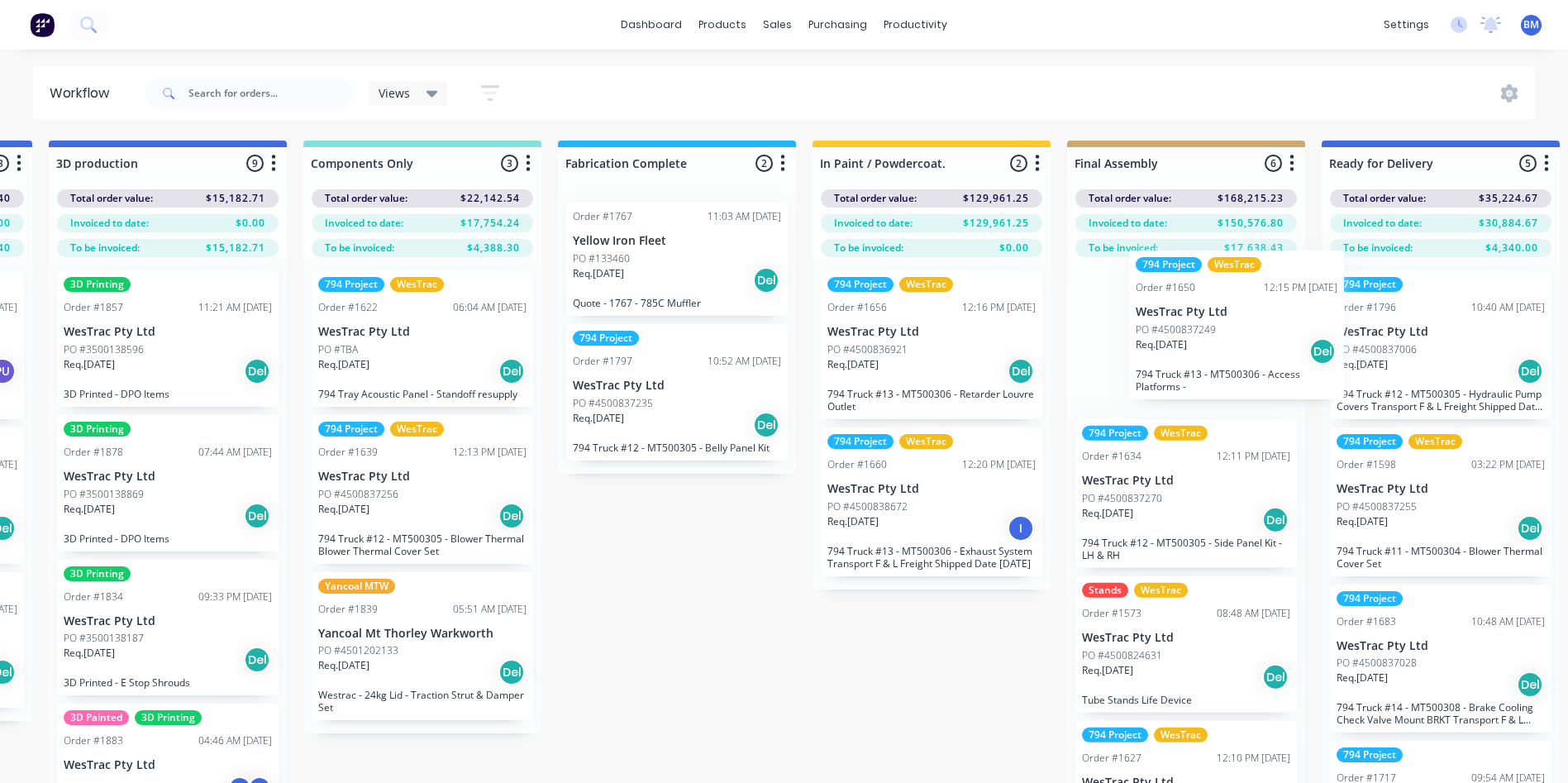
scroll to position [0, 1775]
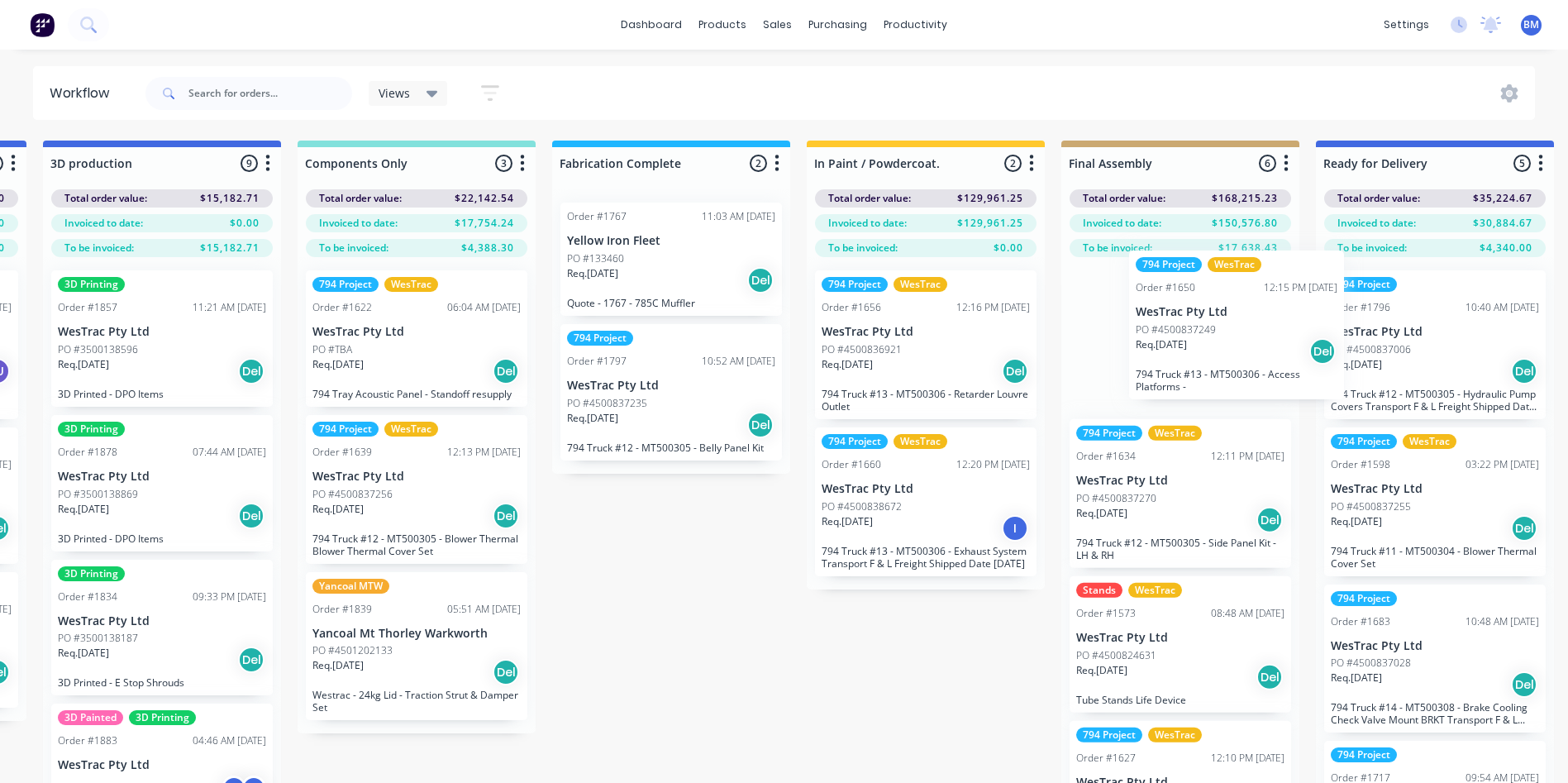
drag, startPoint x: 675, startPoint y: 723, endPoint x: 1132, endPoint y: 355, distance: 586.7
click at [1139, 352] on div "Submitted 99 Status colour #273444 hex #273444 Save Cancel Summaries Total orde…" at bounding box center [909, 490] width 5393 height 701
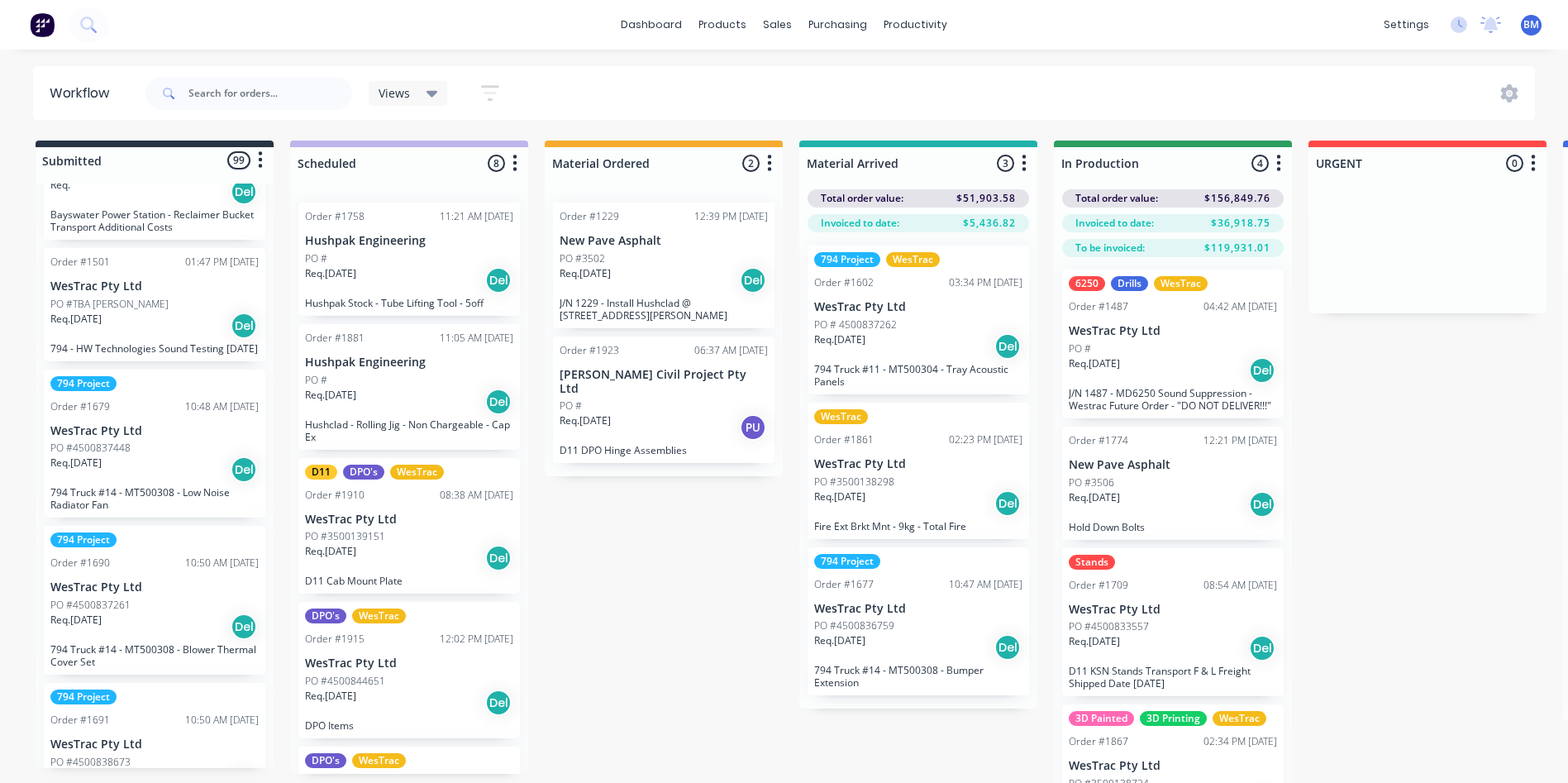
scroll to position [165, 0]
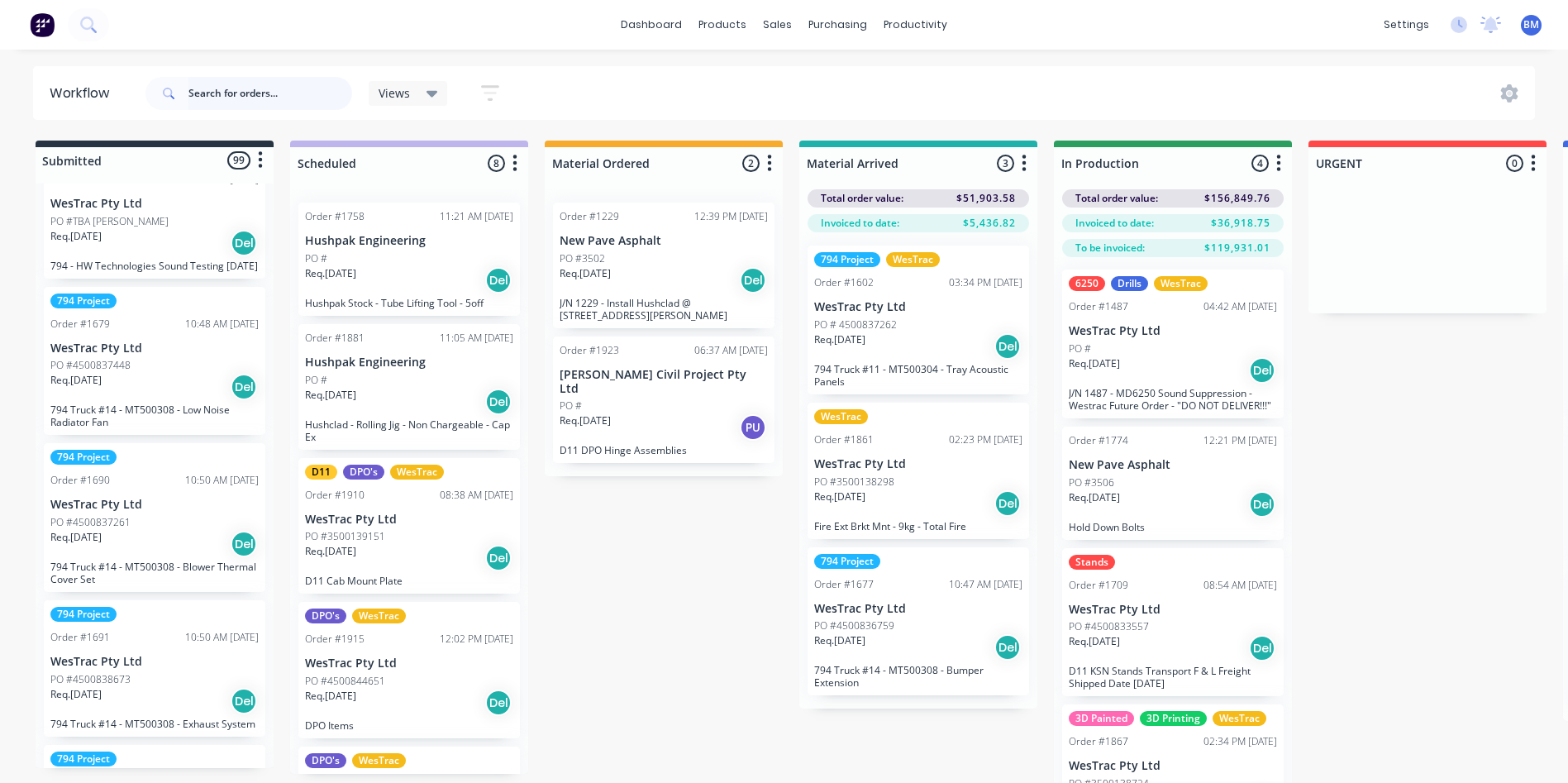
click at [247, 105] on input "text" at bounding box center [270, 94] width 163 height 33
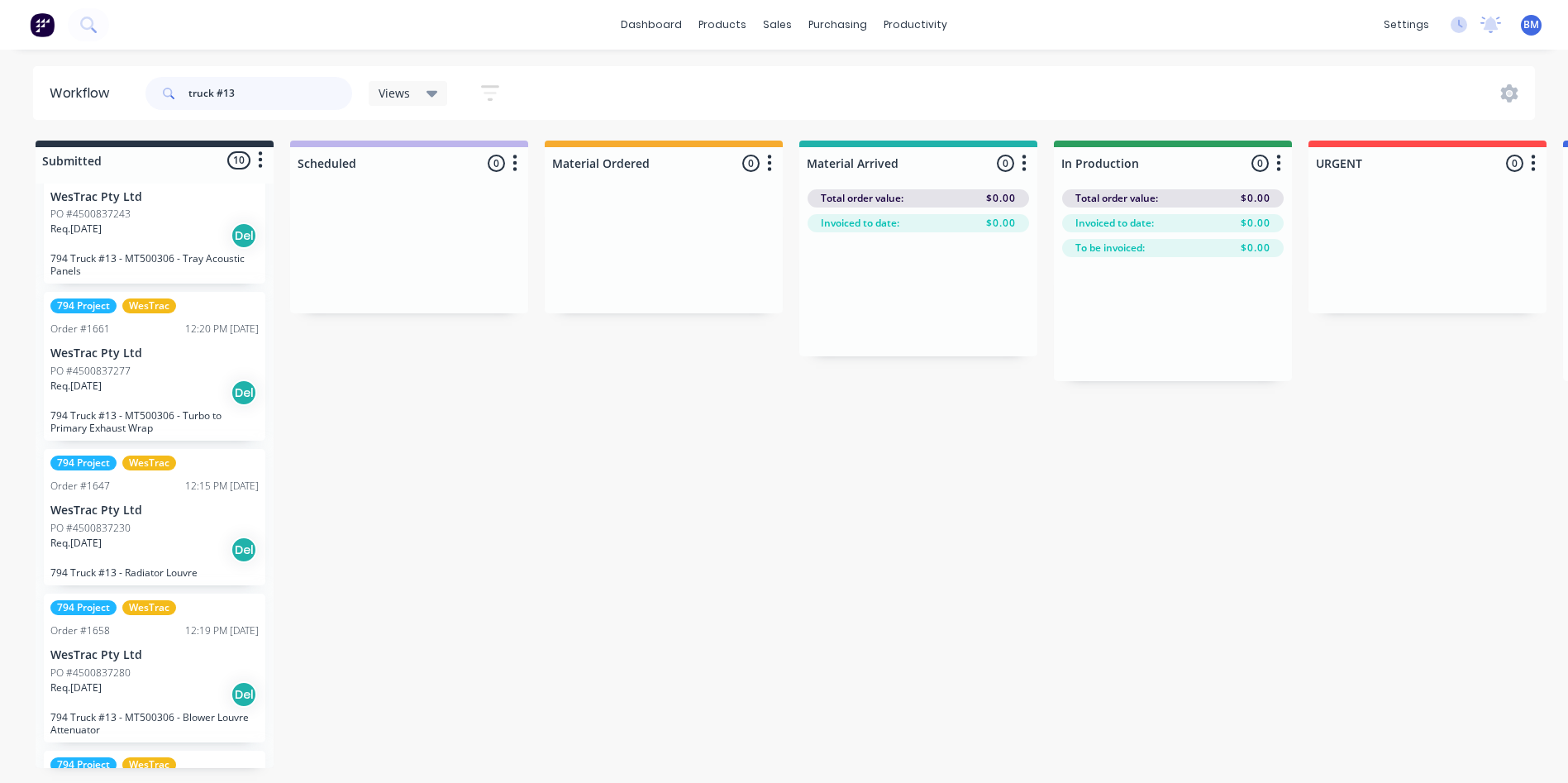
scroll to position [414, 0]
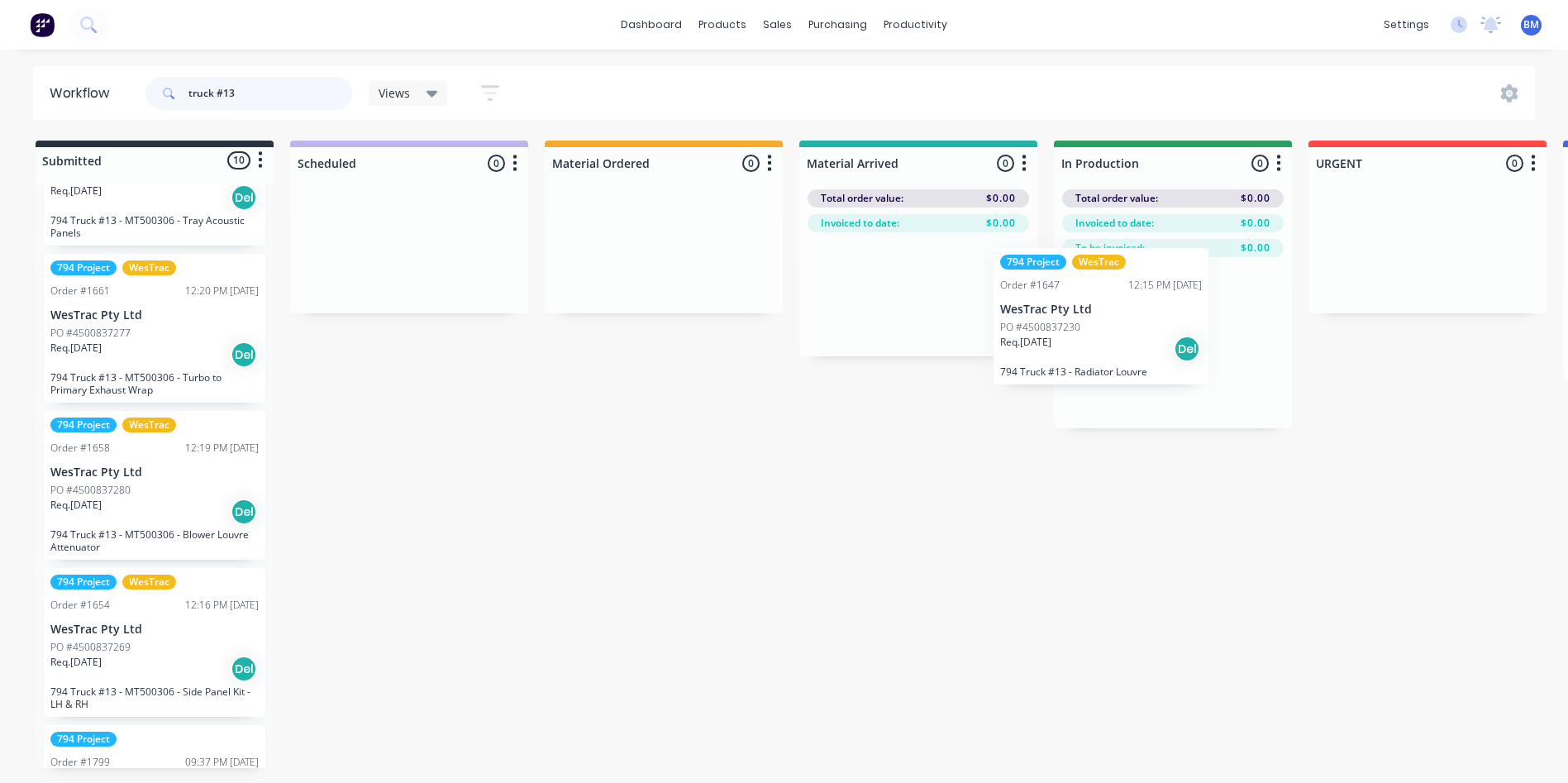
drag, startPoint x: 130, startPoint y: 523, endPoint x: 1095, endPoint y: 357, distance: 979.2
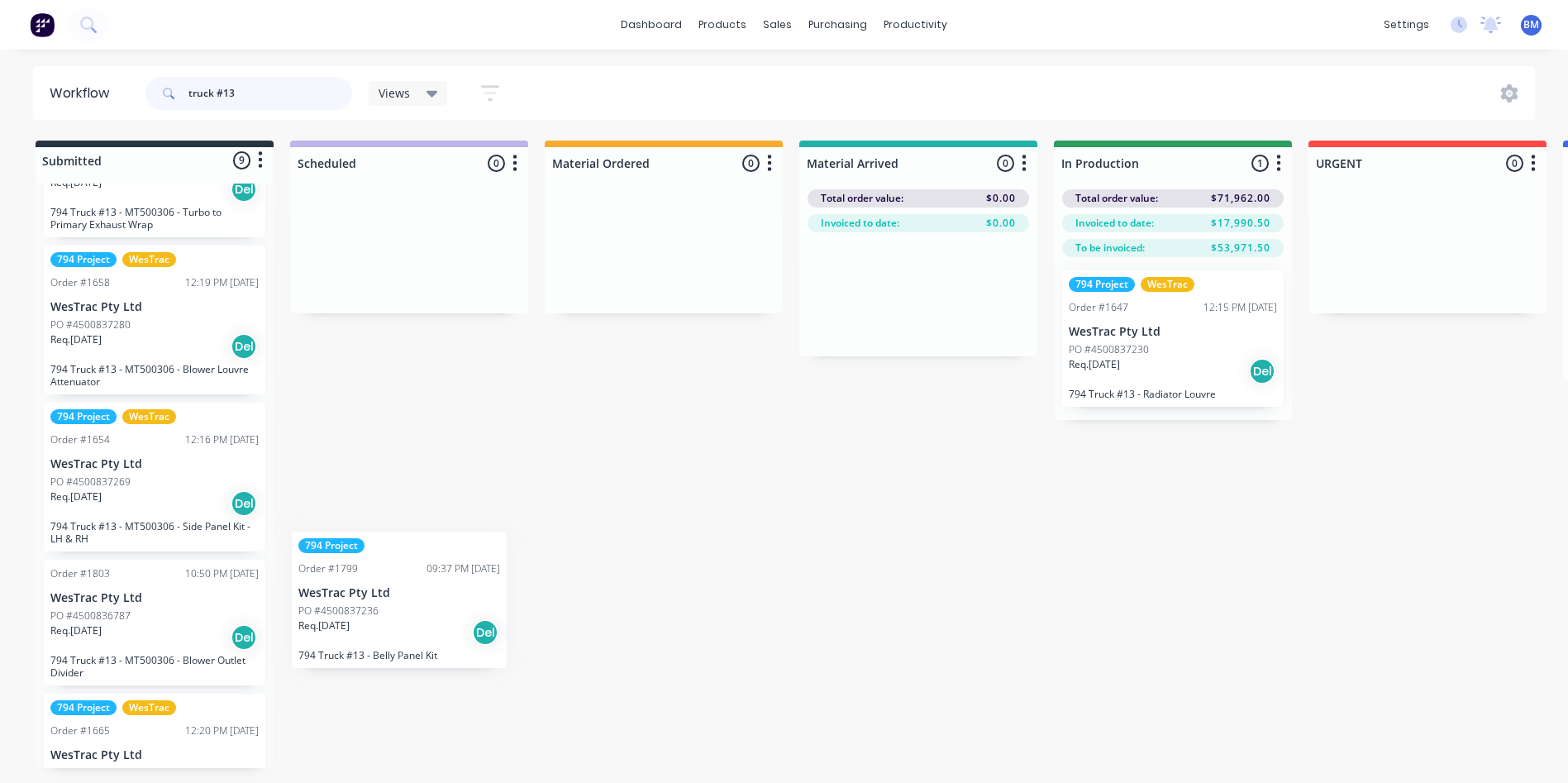
scroll to position [6, 0]
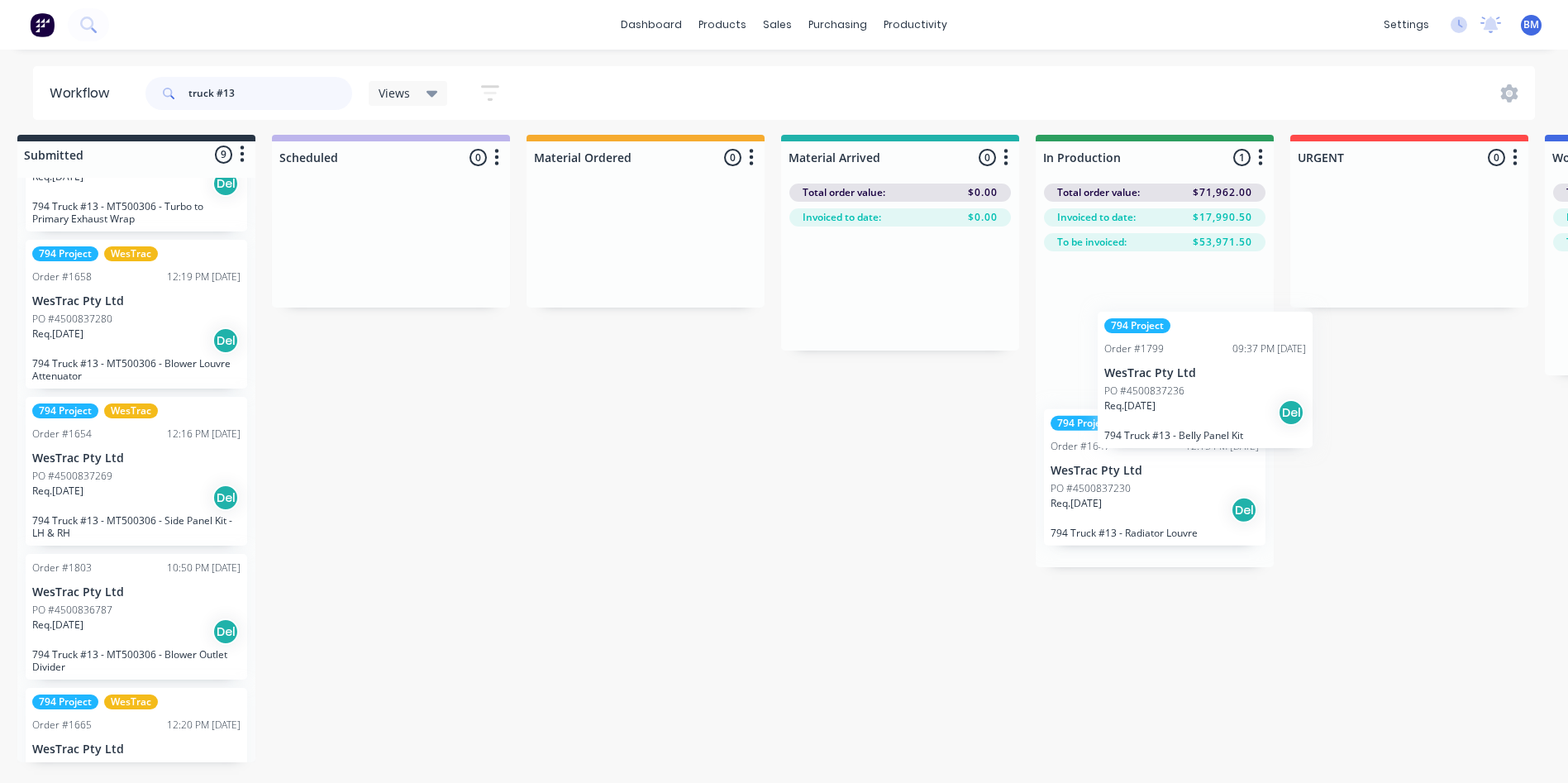
drag, startPoint x: 100, startPoint y: 642, endPoint x: 1123, endPoint y: 363, distance: 1060.4
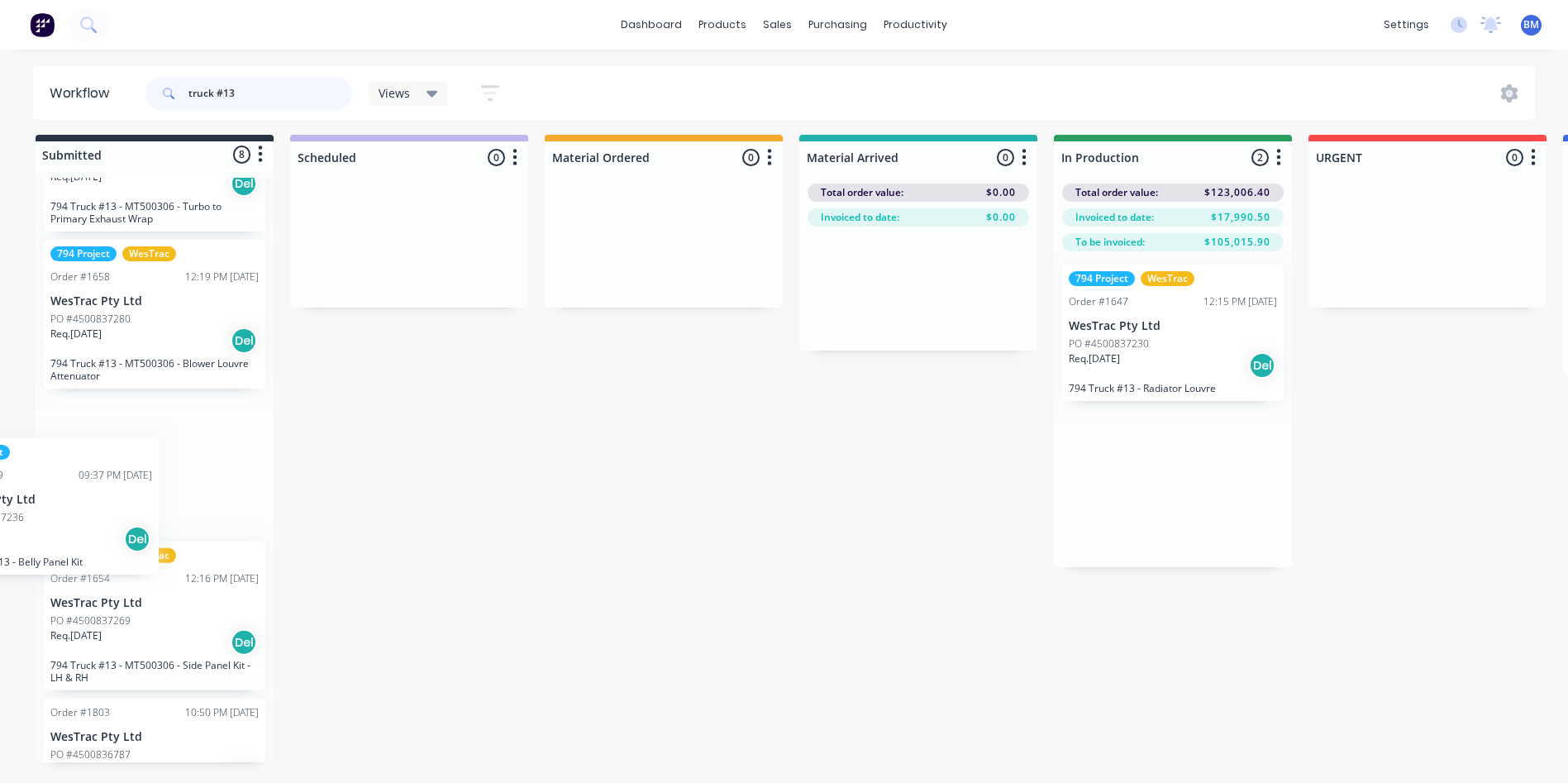
drag, startPoint x: 1135, startPoint y: 339, endPoint x: 54, endPoint y: 515, distance: 1095.2
click at [0, 520] on html "dashboard products sales purchasing productivity dashboard products Product Cat…" at bounding box center [784, 335] width 1568 height 683
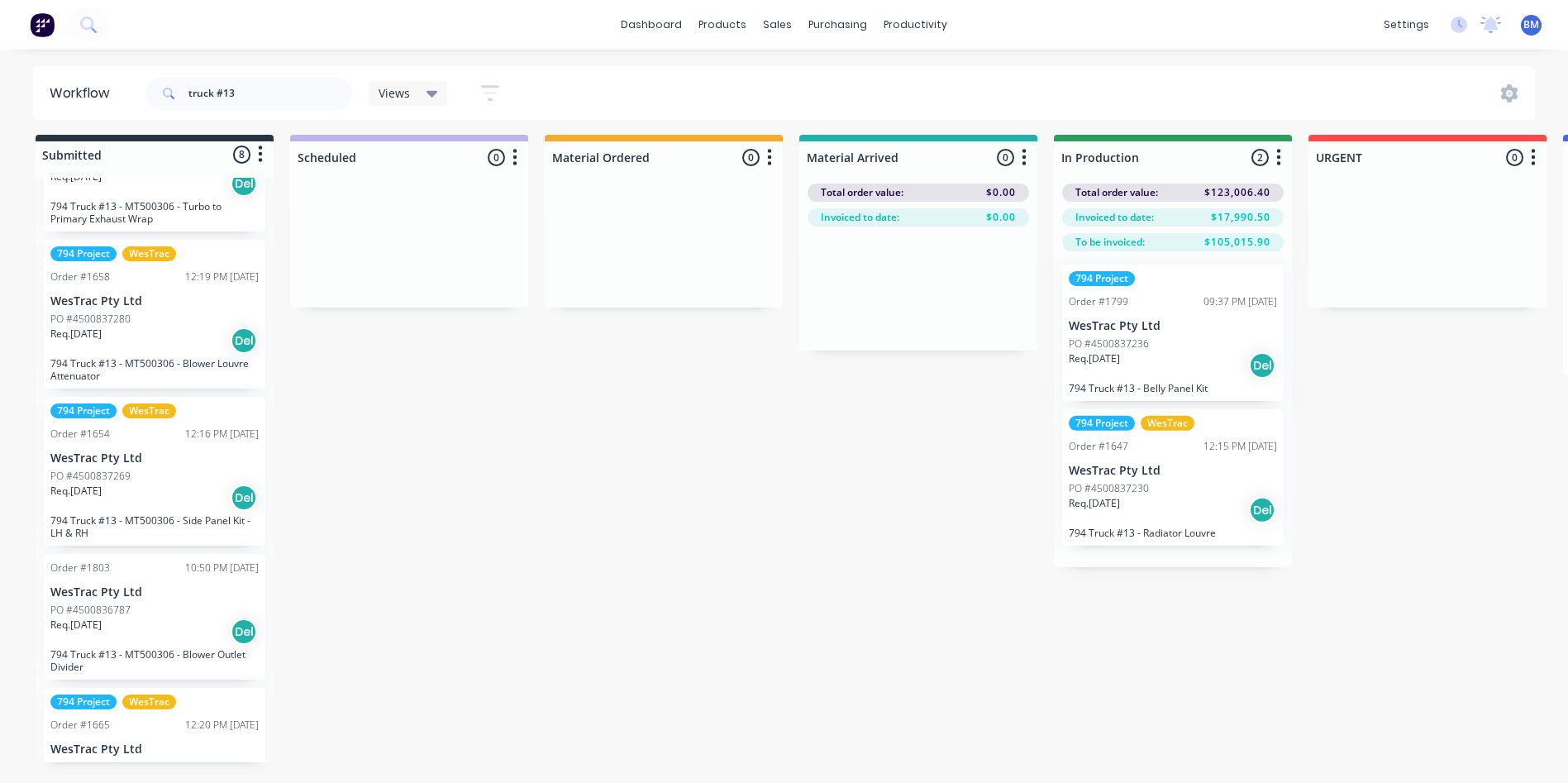
drag, startPoint x: 54, startPoint y: 515, endPoint x: 77, endPoint y: 508, distance: 24.0
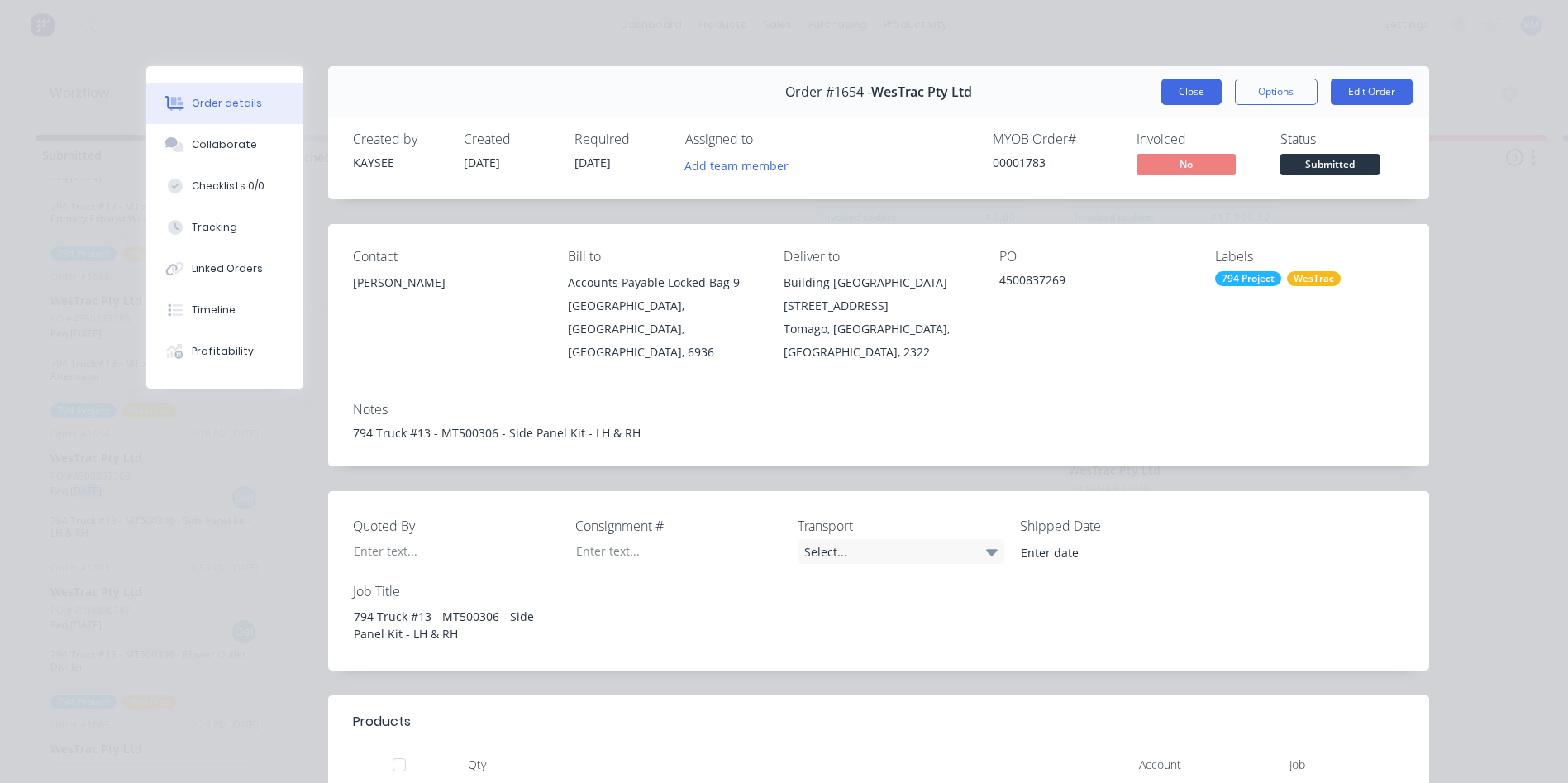
click at [1192, 95] on button "Close" at bounding box center [1191, 91] width 60 height 26
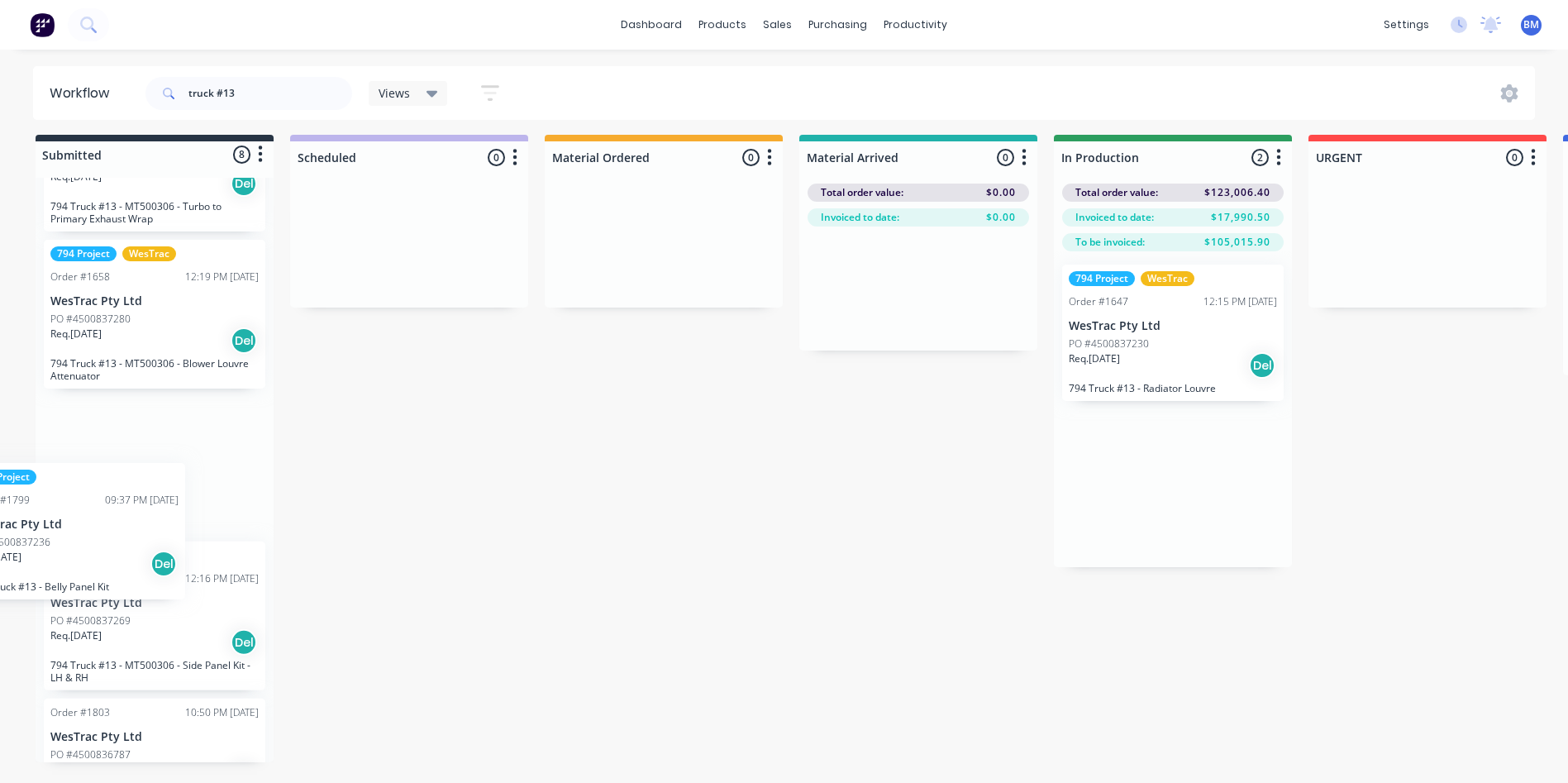
drag, startPoint x: 1177, startPoint y: 357, endPoint x: 93, endPoint y: 538, distance: 1099.0
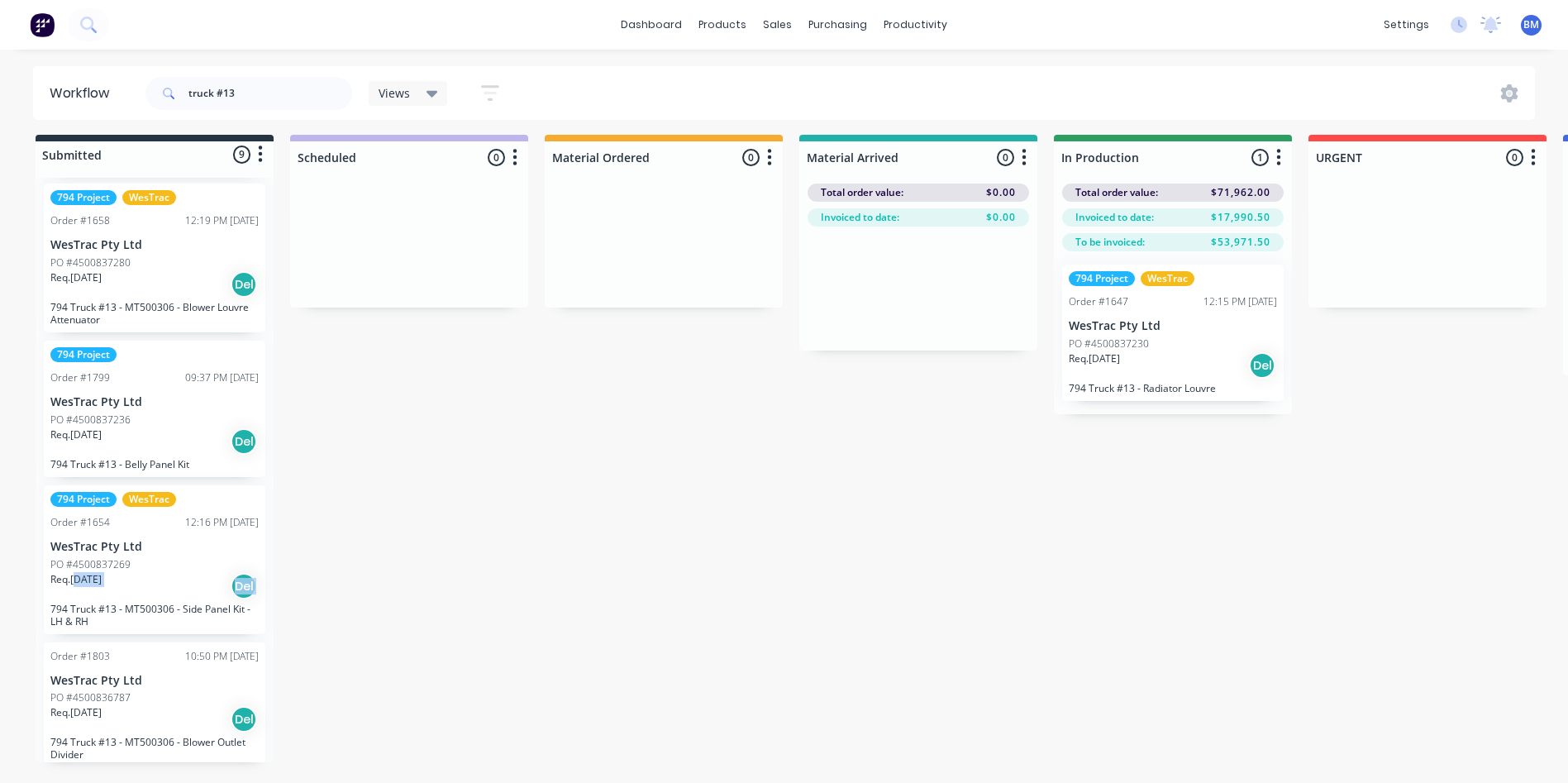
scroll to position [661, 0]
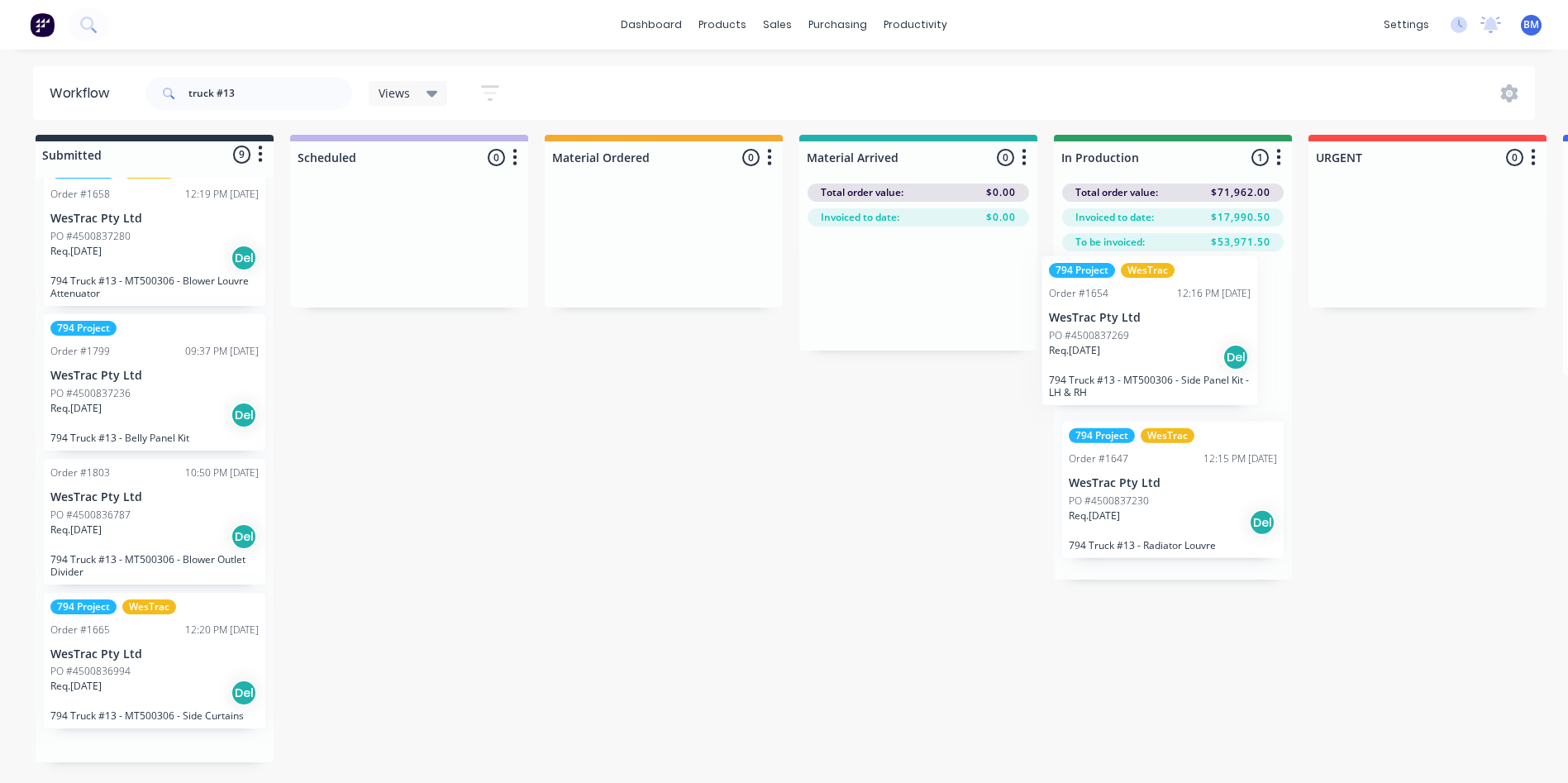
drag, startPoint x: 430, startPoint y: 544, endPoint x: 1160, endPoint y: 368, distance: 750.9
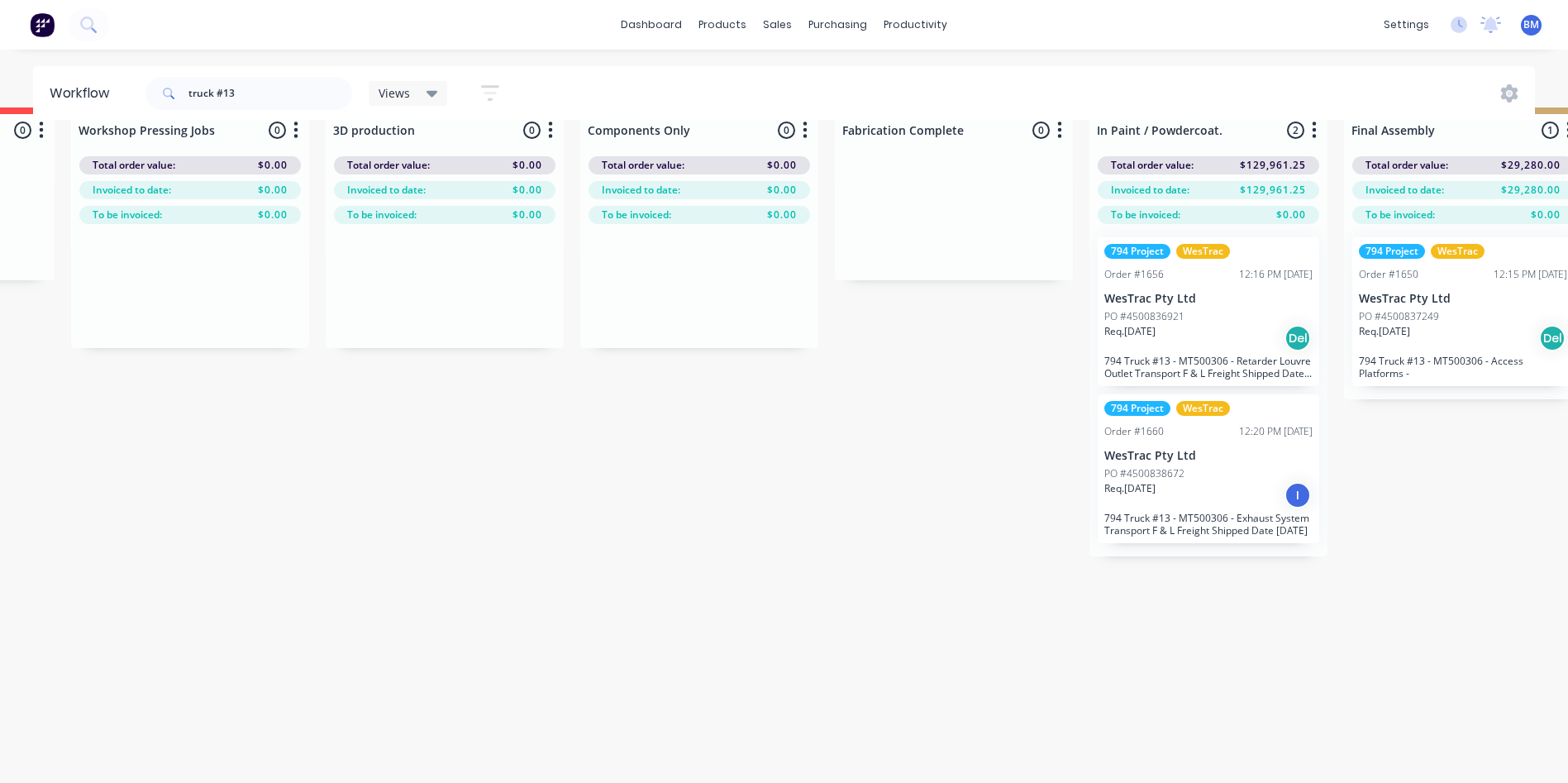
scroll to position [0, 1492]
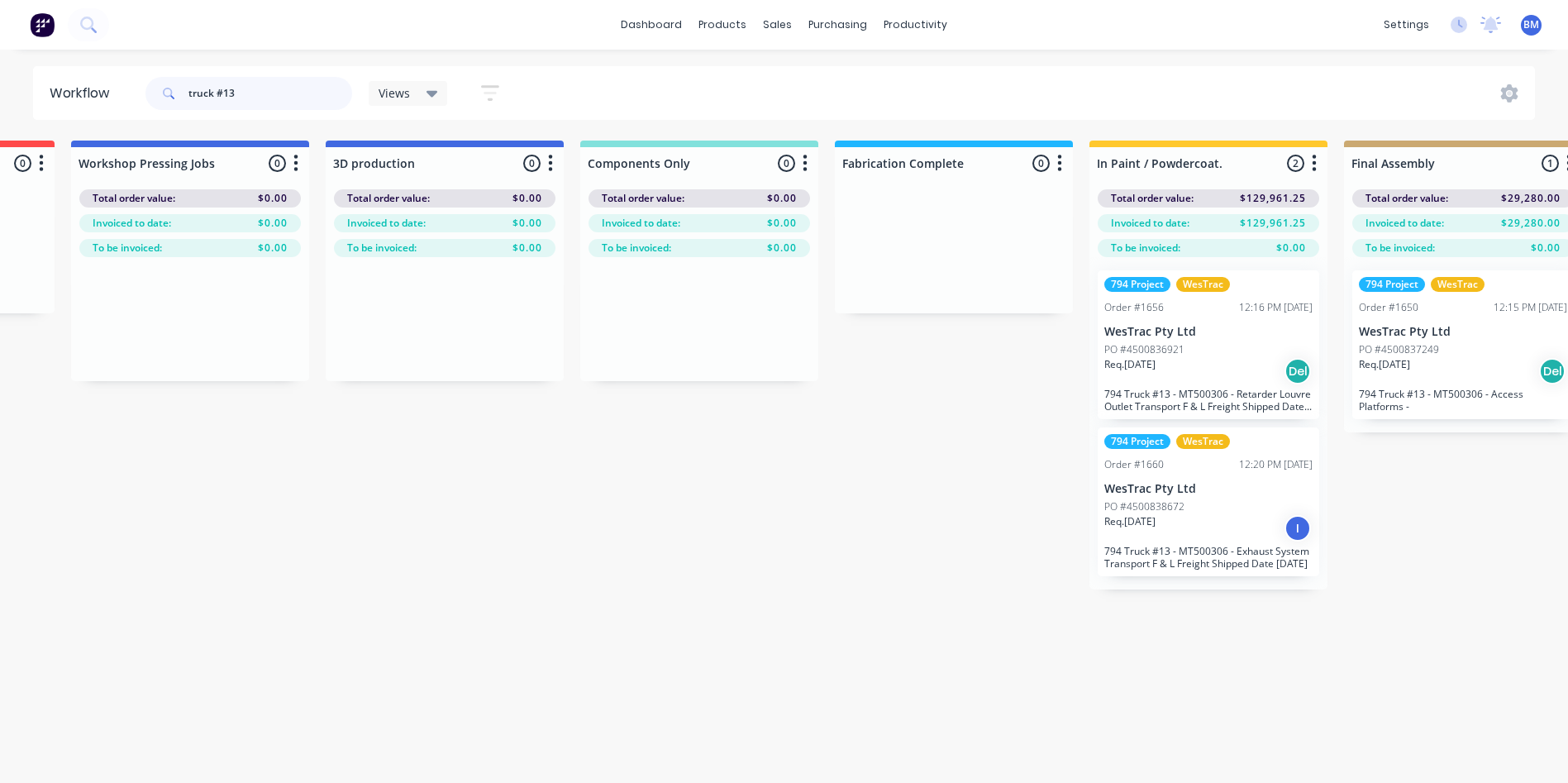
drag, startPoint x: 165, startPoint y: 89, endPoint x: 100, endPoint y: 103, distance: 66.5
click at [134, 96] on header "Workflow truck #13 Views Save new view None (Default) edit 3D only edit Show/Hi…" at bounding box center [784, 93] width 1502 height 54
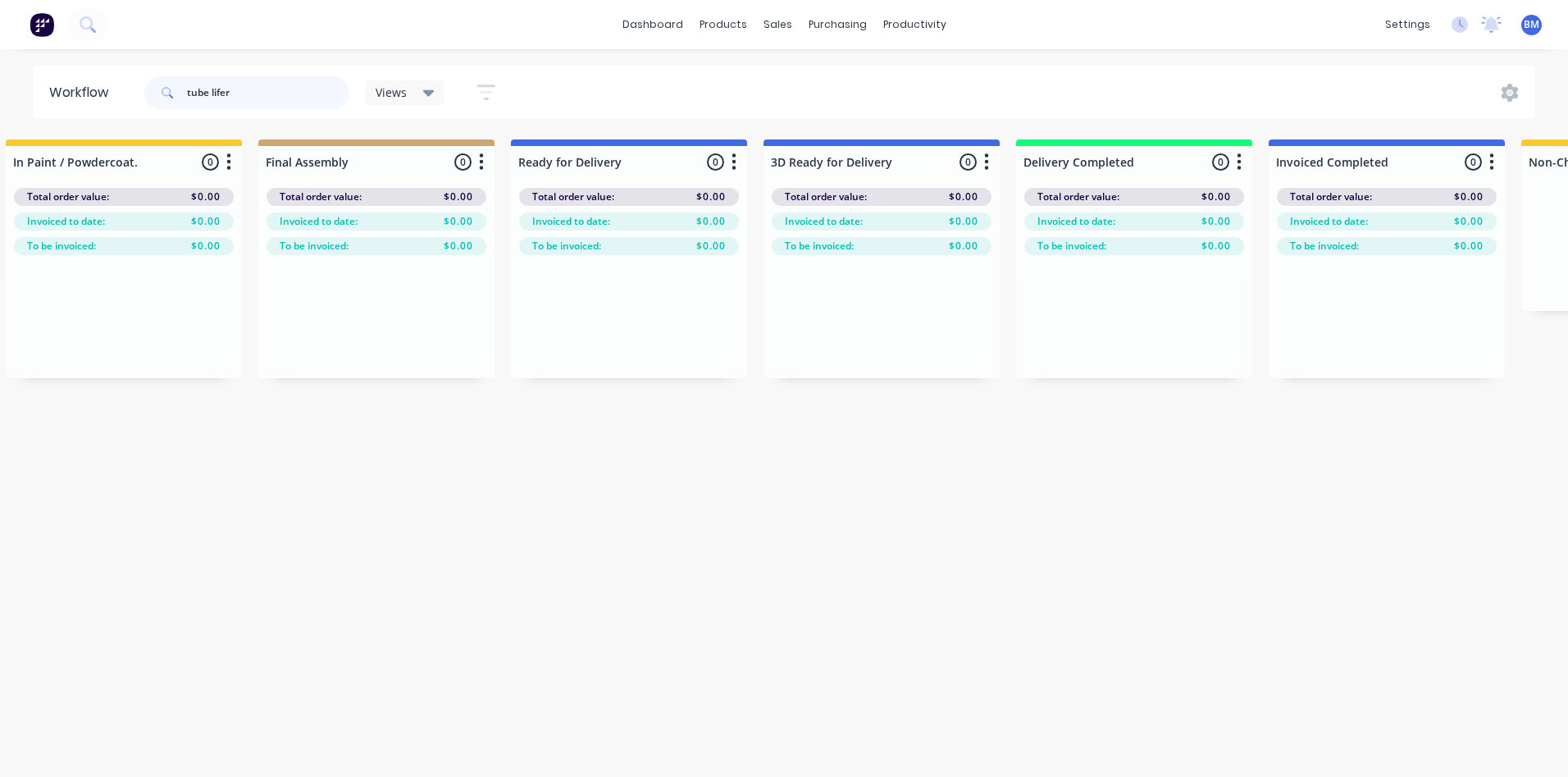
scroll to position [0, 2033]
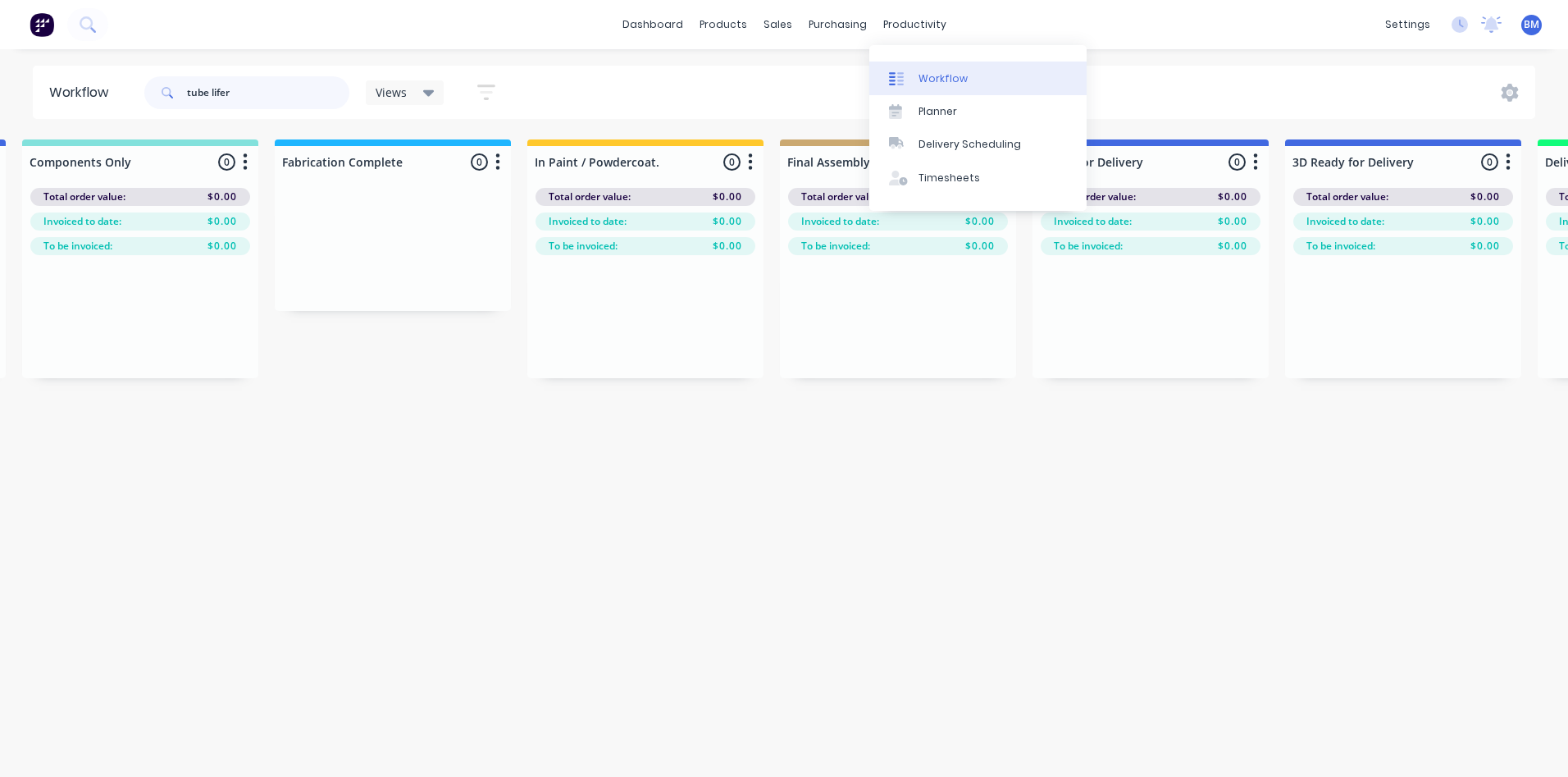
type input "tube lifer"
click at [933, 82] on div "Workflow" at bounding box center [943, 78] width 49 height 14
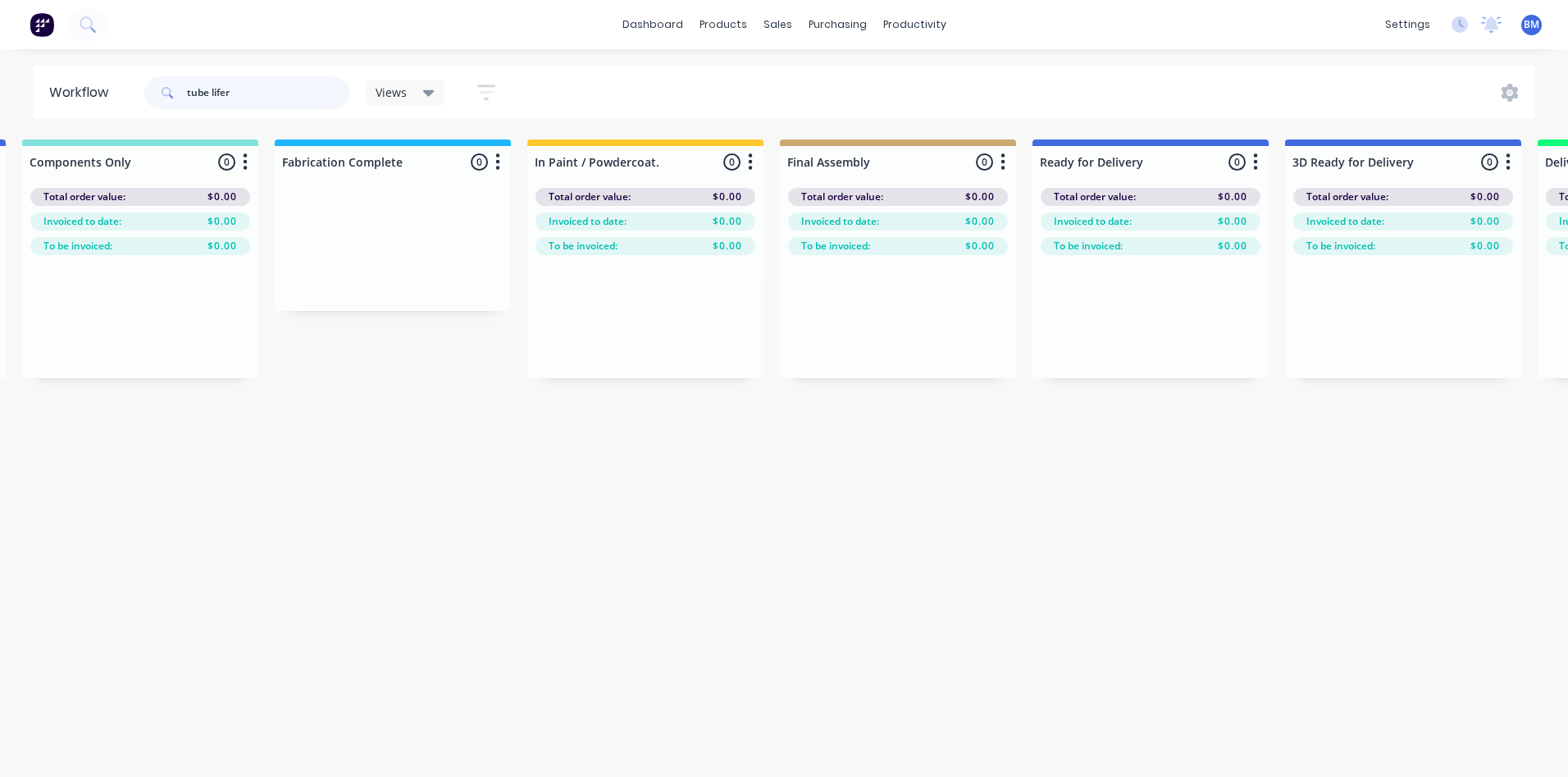
drag, startPoint x: 264, startPoint y: 89, endPoint x: 131, endPoint y: 98, distance: 133.3
click at [138, 97] on header "Workflow tube lifer Views Save new view None (Default) edit 3D only edit Show/H…" at bounding box center [784, 92] width 1503 height 54
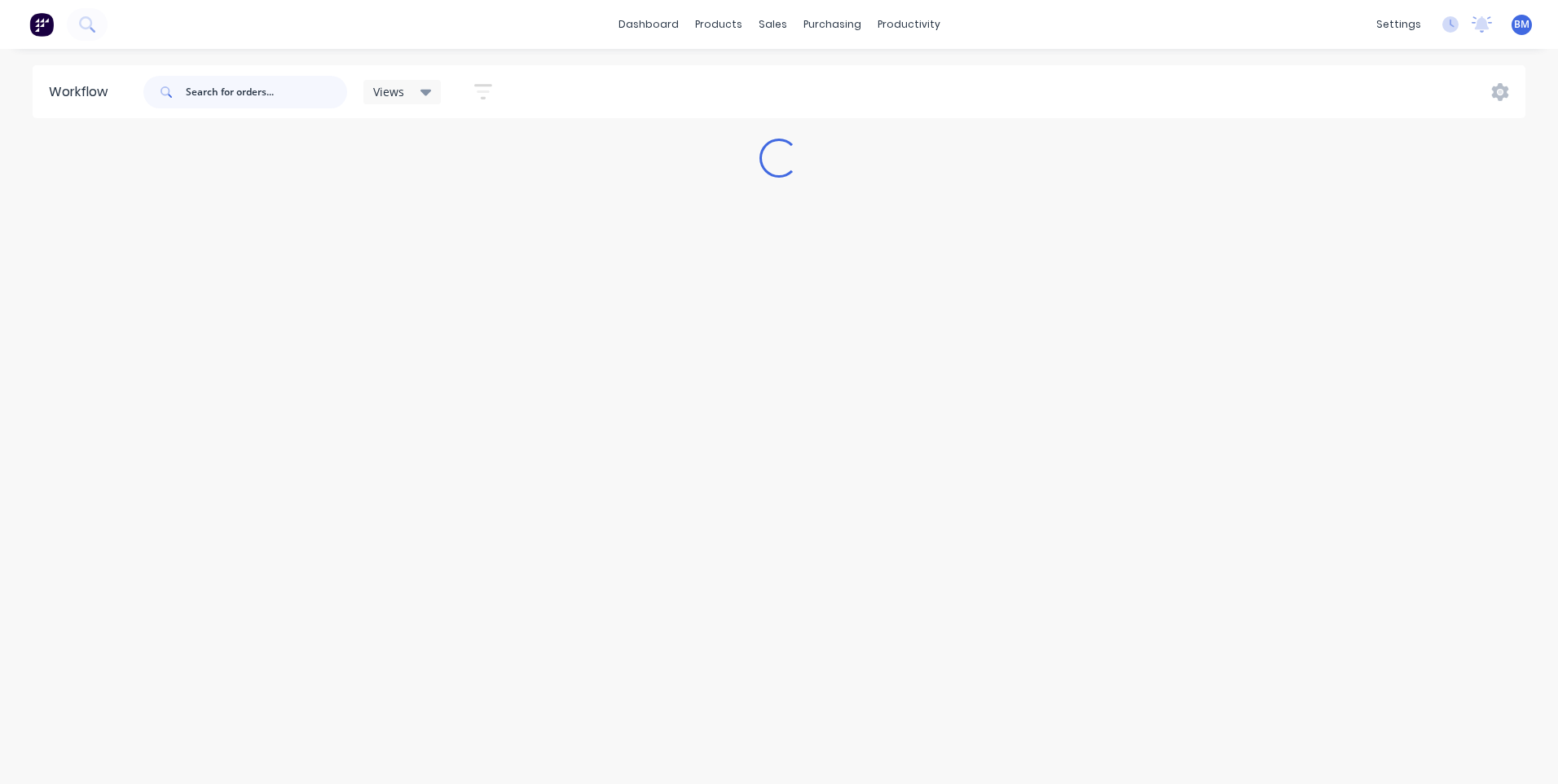
click at [216, 92] on input "text" at bounding box center [266, 92] width 161 height 32
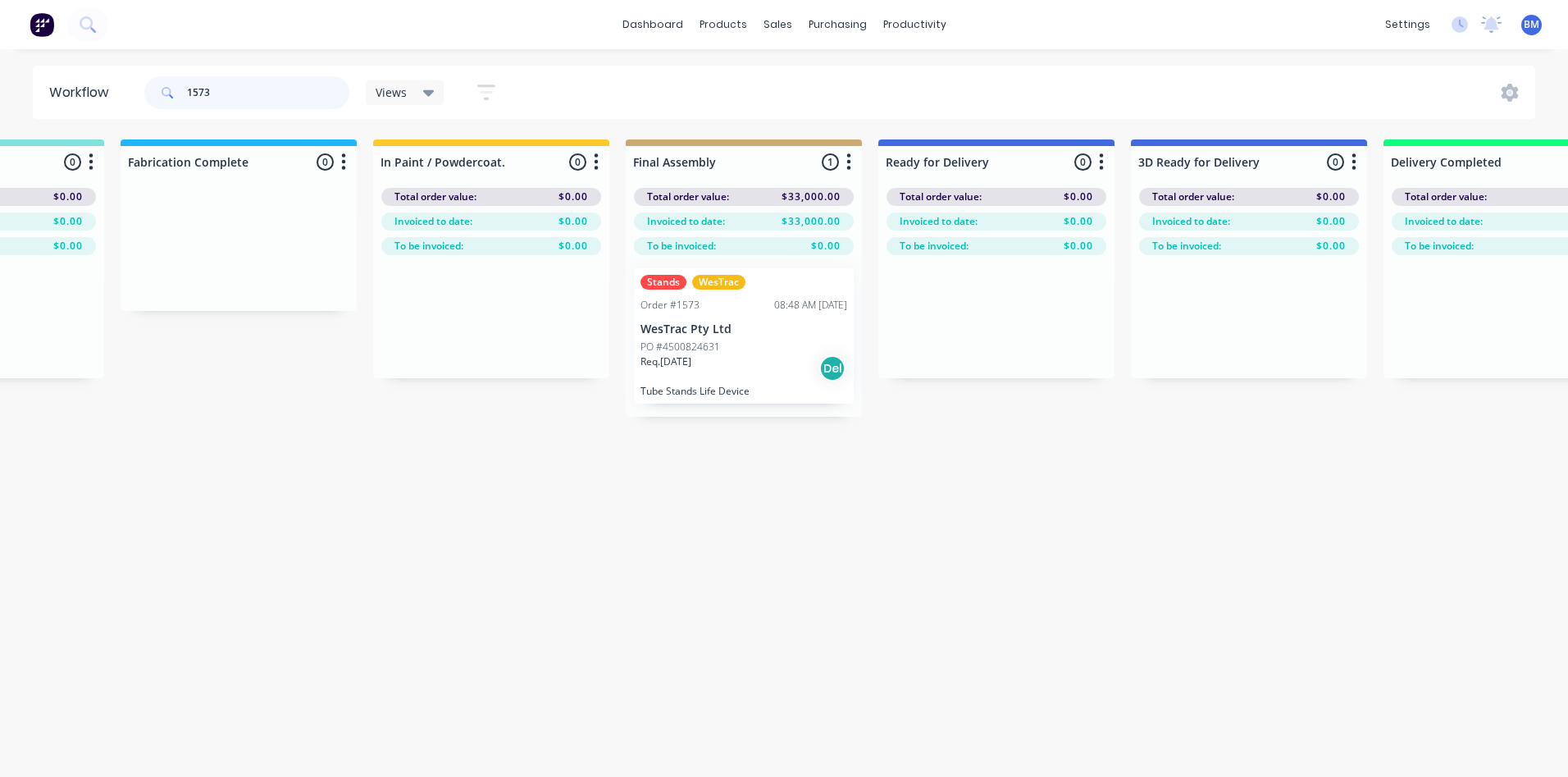
scroll to position [0, 2220]
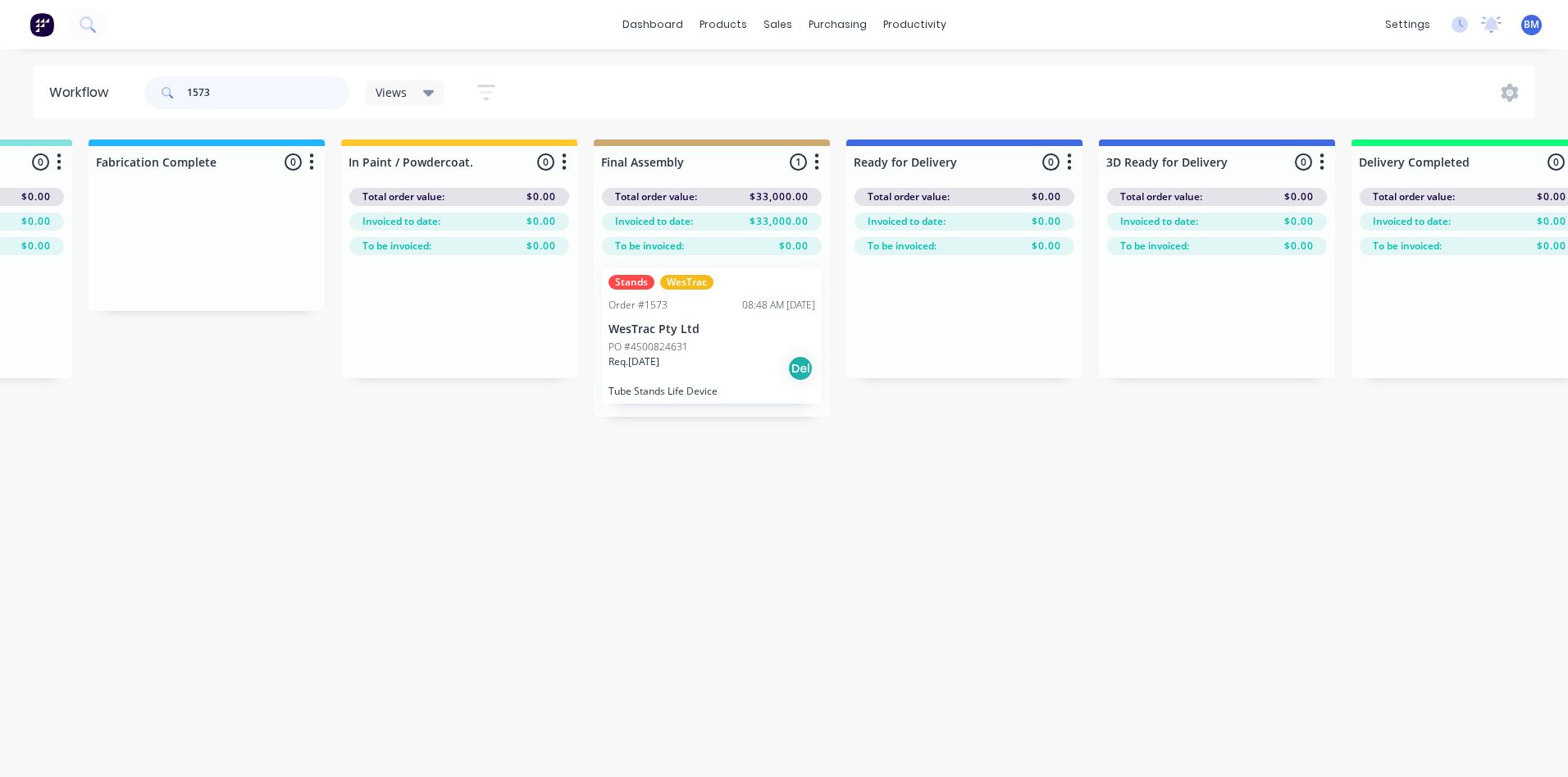
type input "1573"
click at [702, 365] on div "Req. [DATE] Del" at bounding box center [711, 367] width 206 height 28
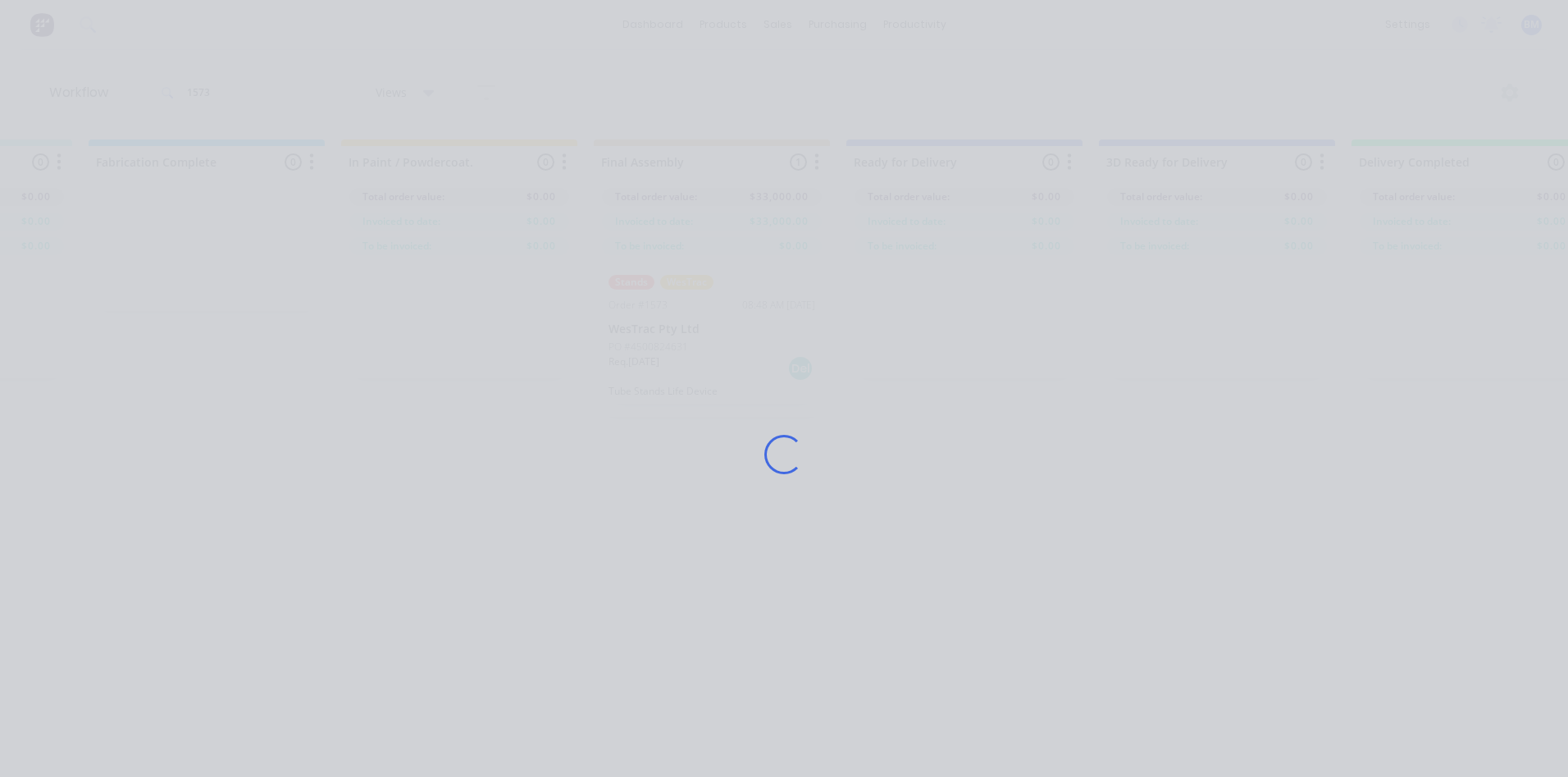
click at [703, 365] on div "Loading..." at bounding box center [784, 454] width 1312 height 777
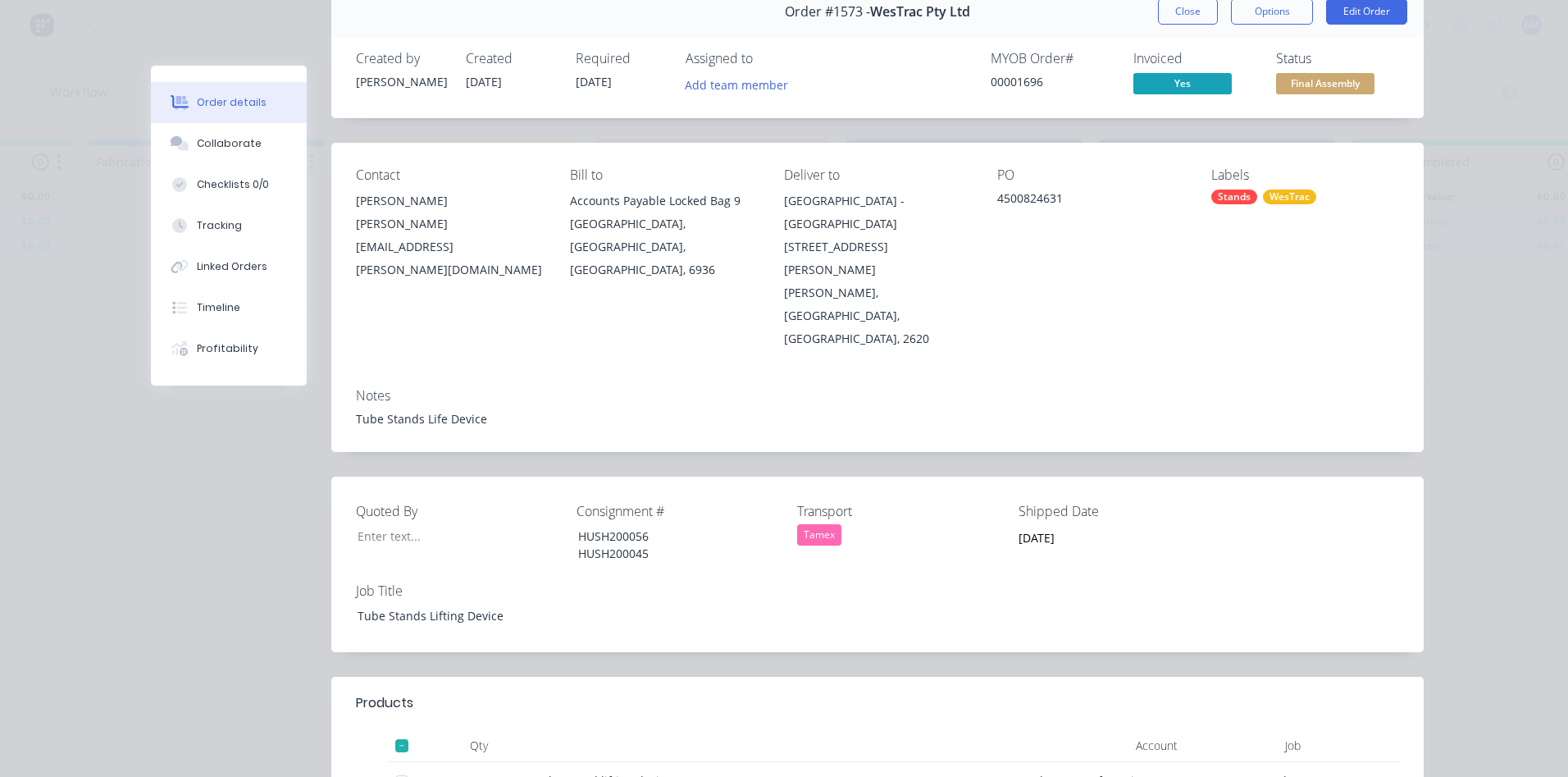
scroll to position [0, 0]
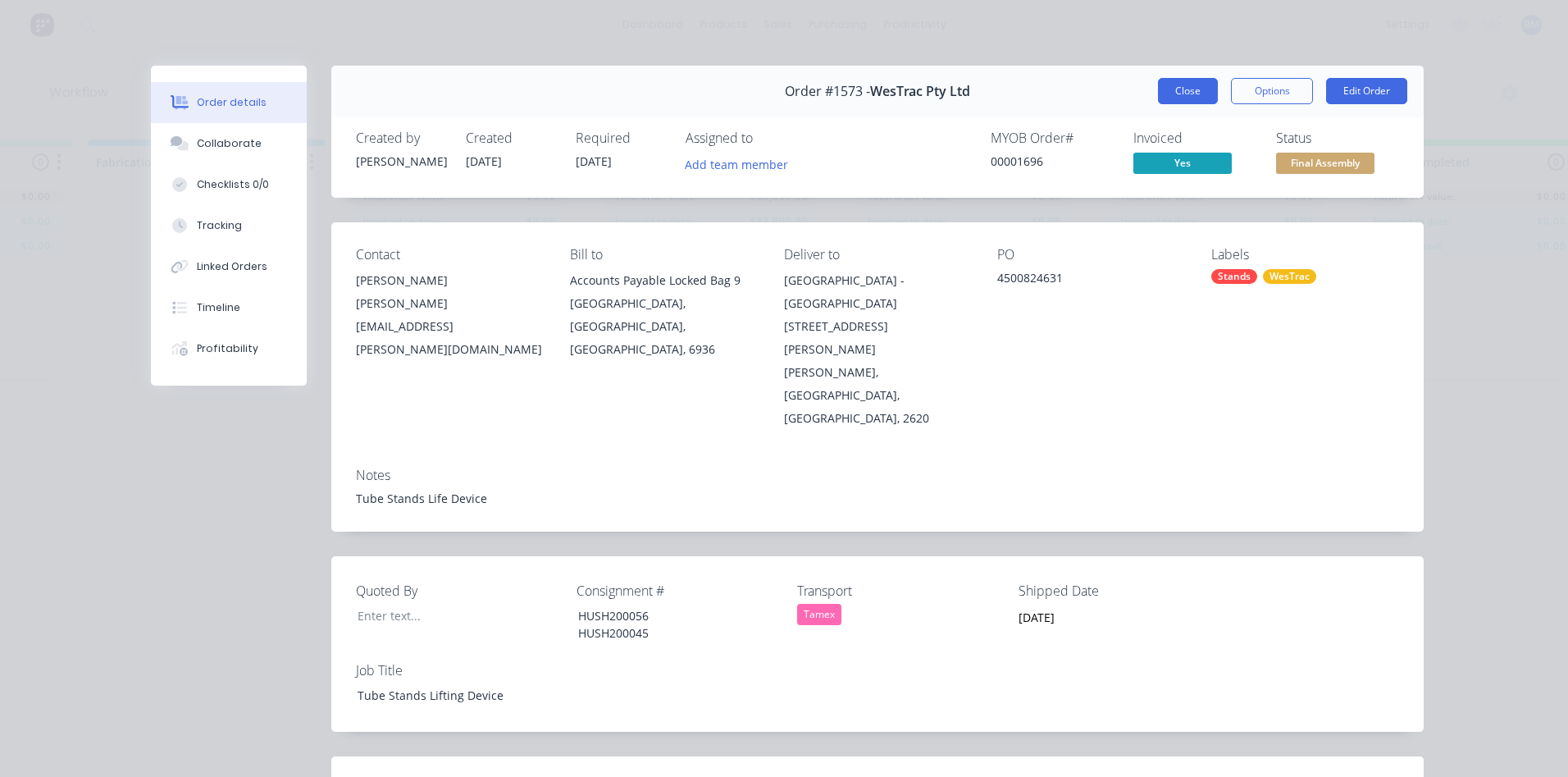
drag, startPoint x: 1176, startPoint y: 86, endPoint x: 1162, endPoint y: 100, distance: 19.8
click at [1177, 86] on button "Close" at bounding box center [1187, 90] width 59 height 26
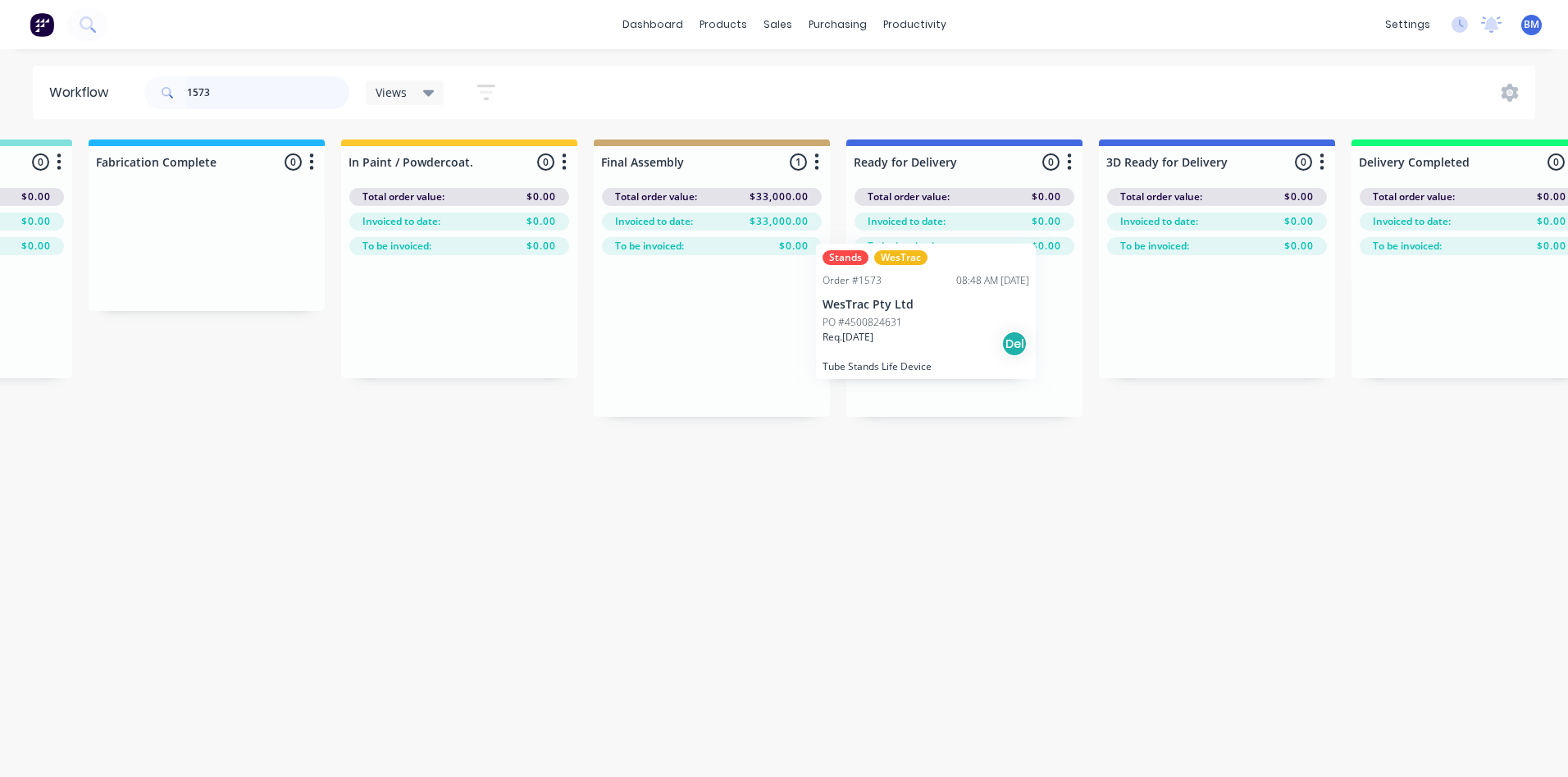
drag, startPoint x: 720, startPoint y: 340, endPoint x: 975, endPoint y: 322, distance: 255.6
click at [972, 322] on div "Submitted 0 Status colour #273444 hex #273444 Save Cancel Summaries Total order…" at bounding box center [443, 277] width 5350 height 277
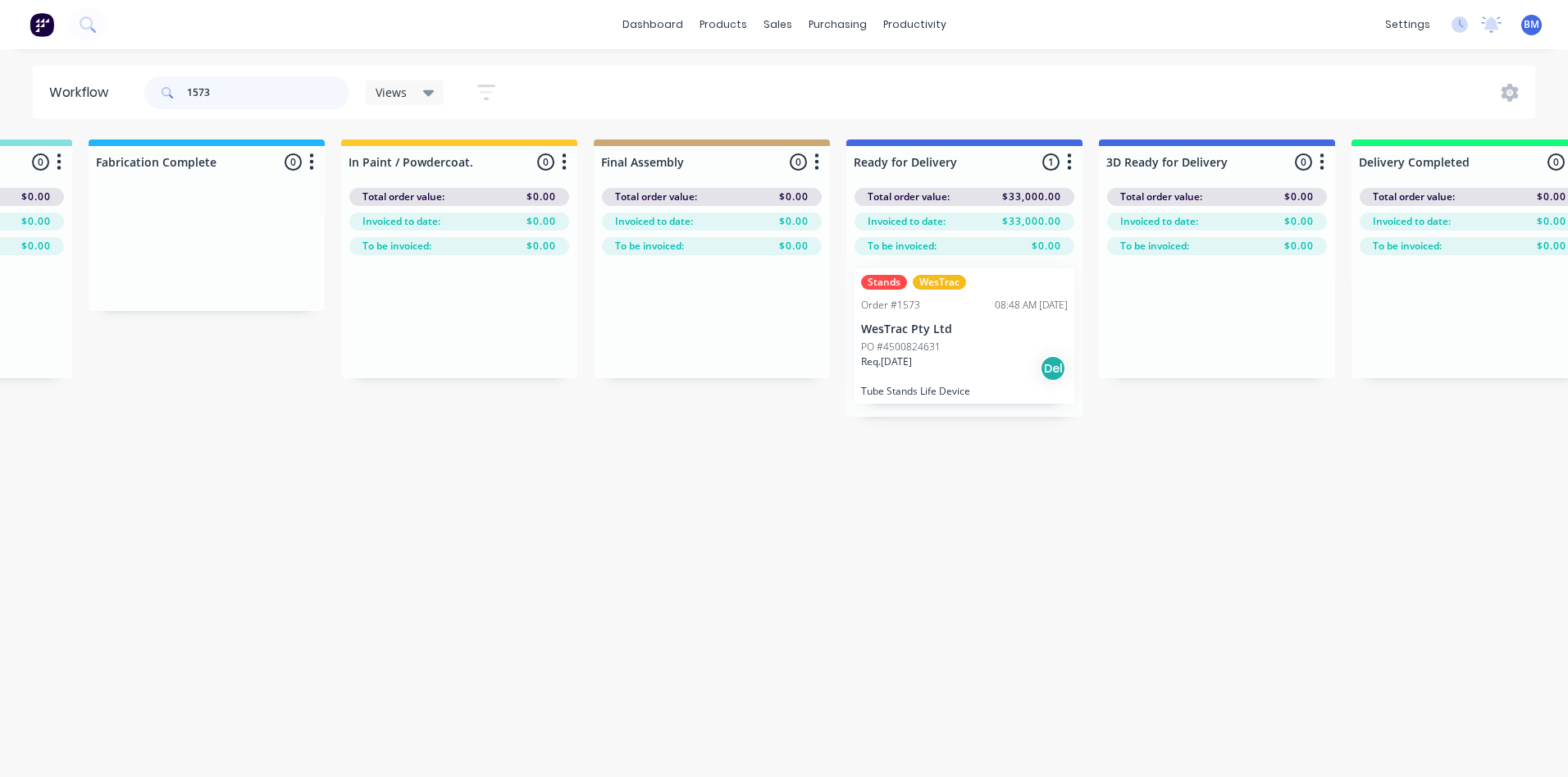
drag, startPoint x: 173, startPoint y: 93, endPoint x: 31, endPoint y: 122, distance: 144.9
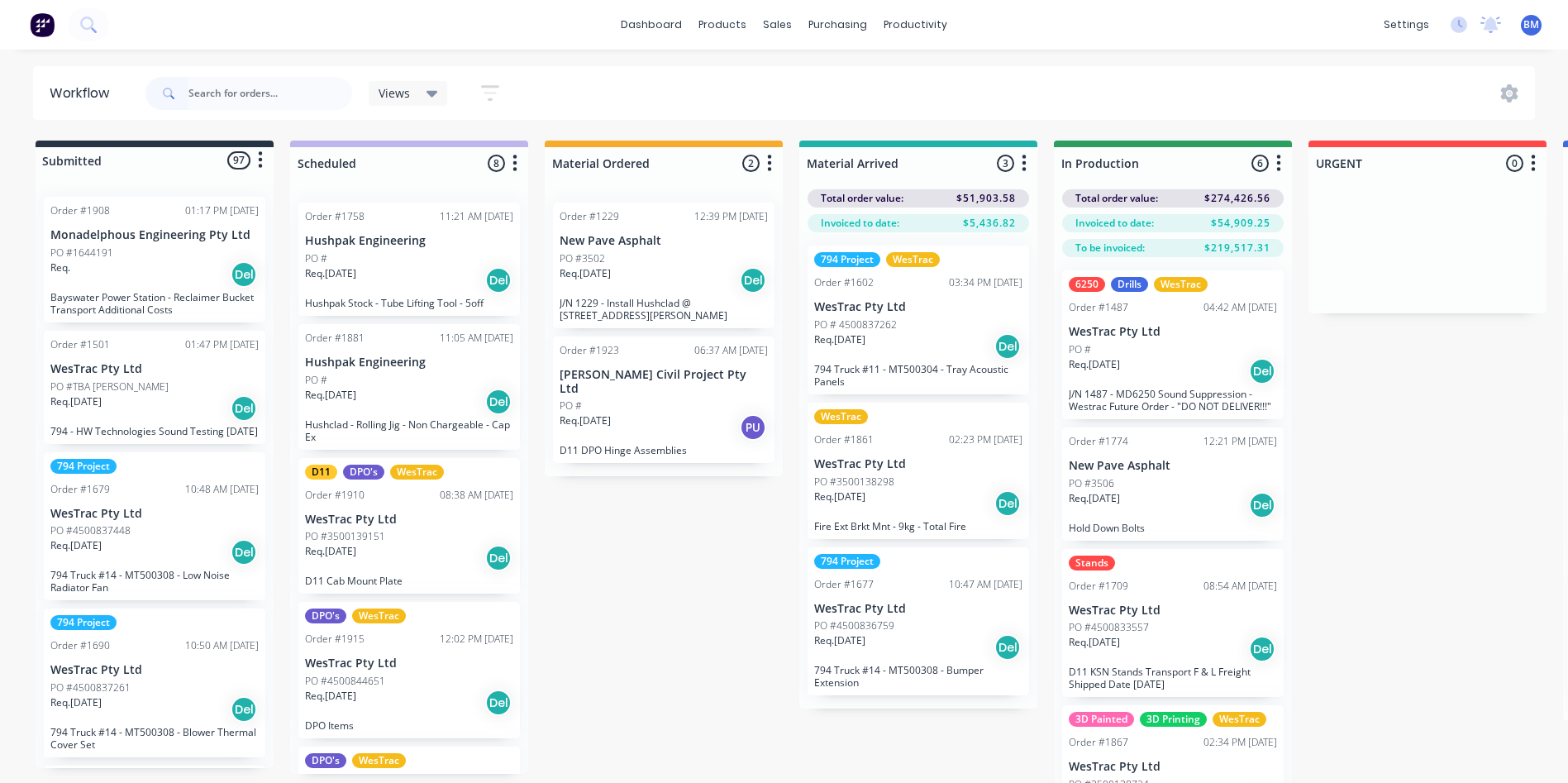
click at [927, 502] on div "Req. [DATE] Del" at bounding box center [917, 503] width 208 height 28
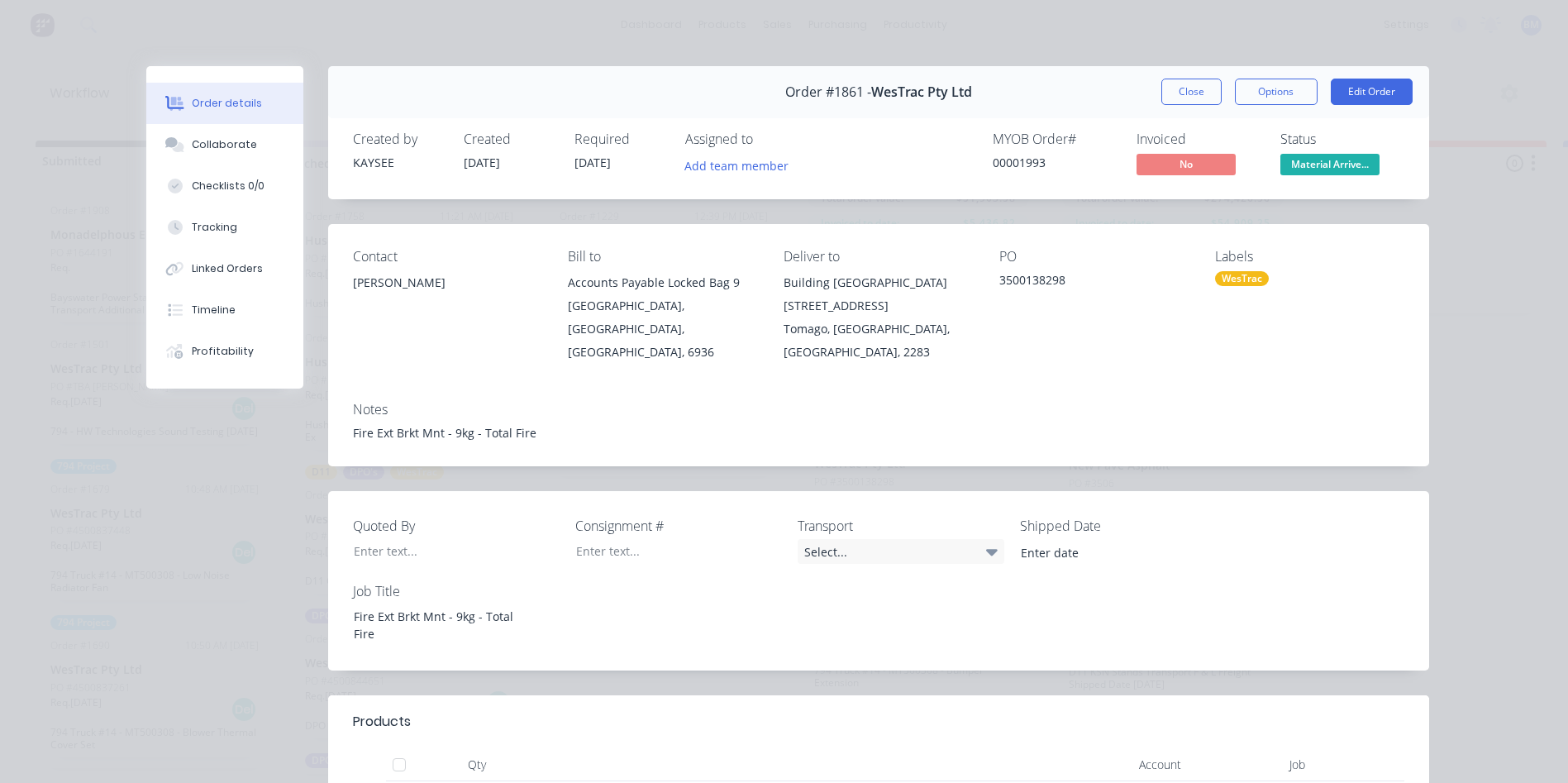
drag, startPoint x: 1185, startPoint y: 89, endPoint x: 1132, endPoint y: 158, distance: 87.0
click at [1184, 89] on button "Close" at bounding box center [1191, 91] width 60 height 26
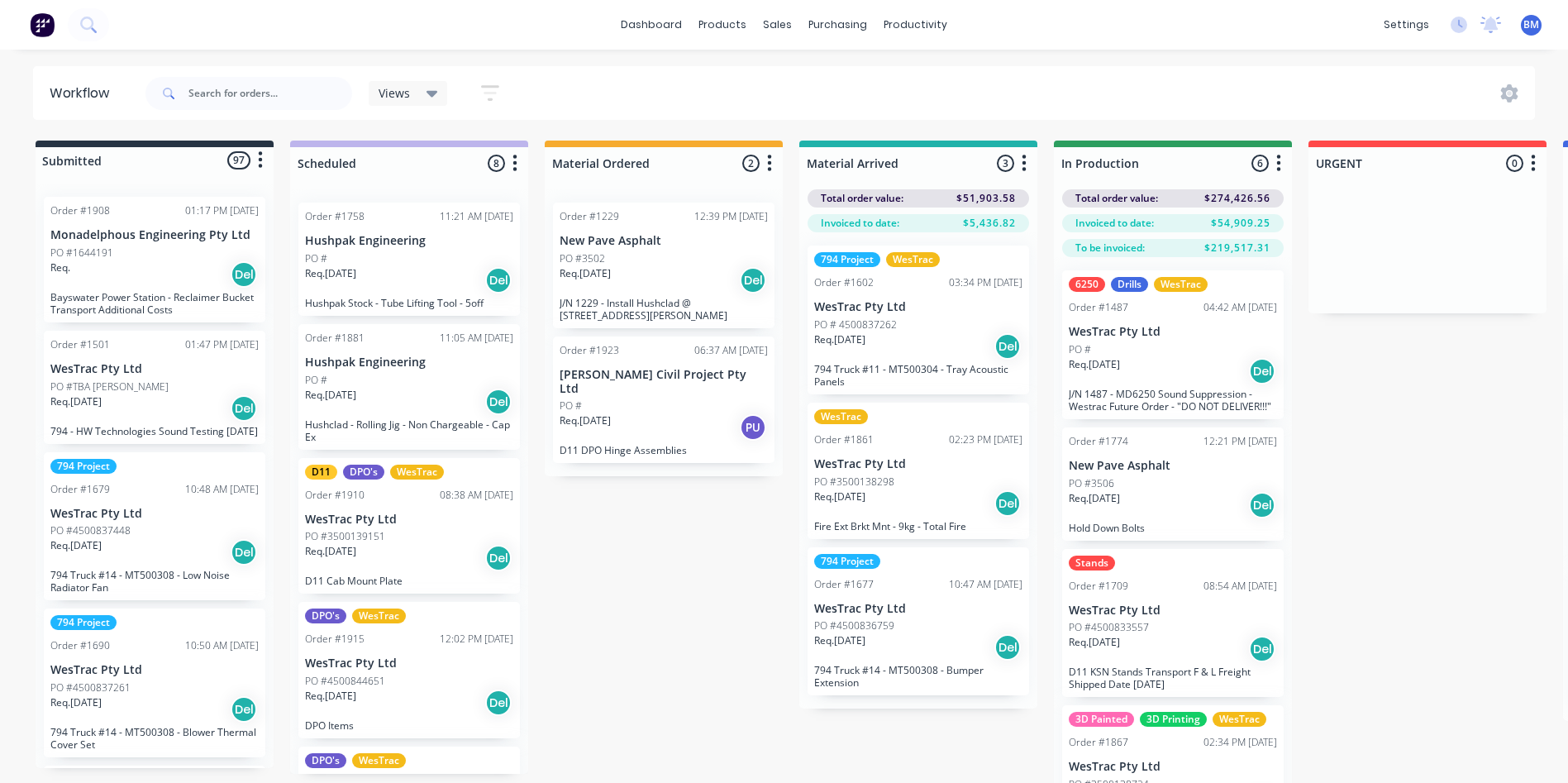
click at [864, 508] on div "Req. [DATE] Del" at bounding box center [917, 503] width 208 height 28
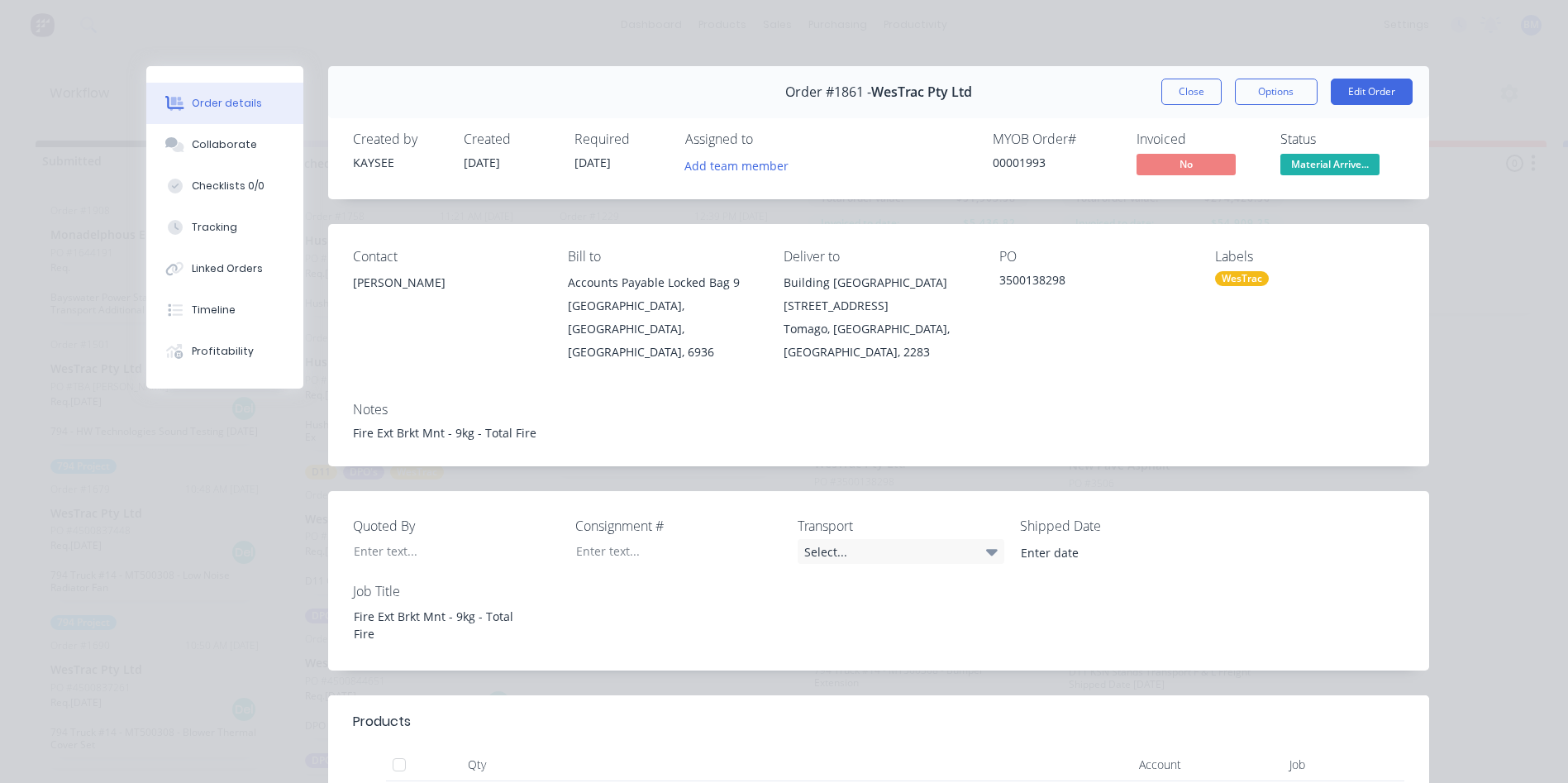
drag, startPoint x: 1174, startPoint y: 93, endPoint x: 994, endPoint y: 575, distance: 514.5
click at [1176, 93] on button "Close" at bounding box center [1191, 91] width 60 height 26
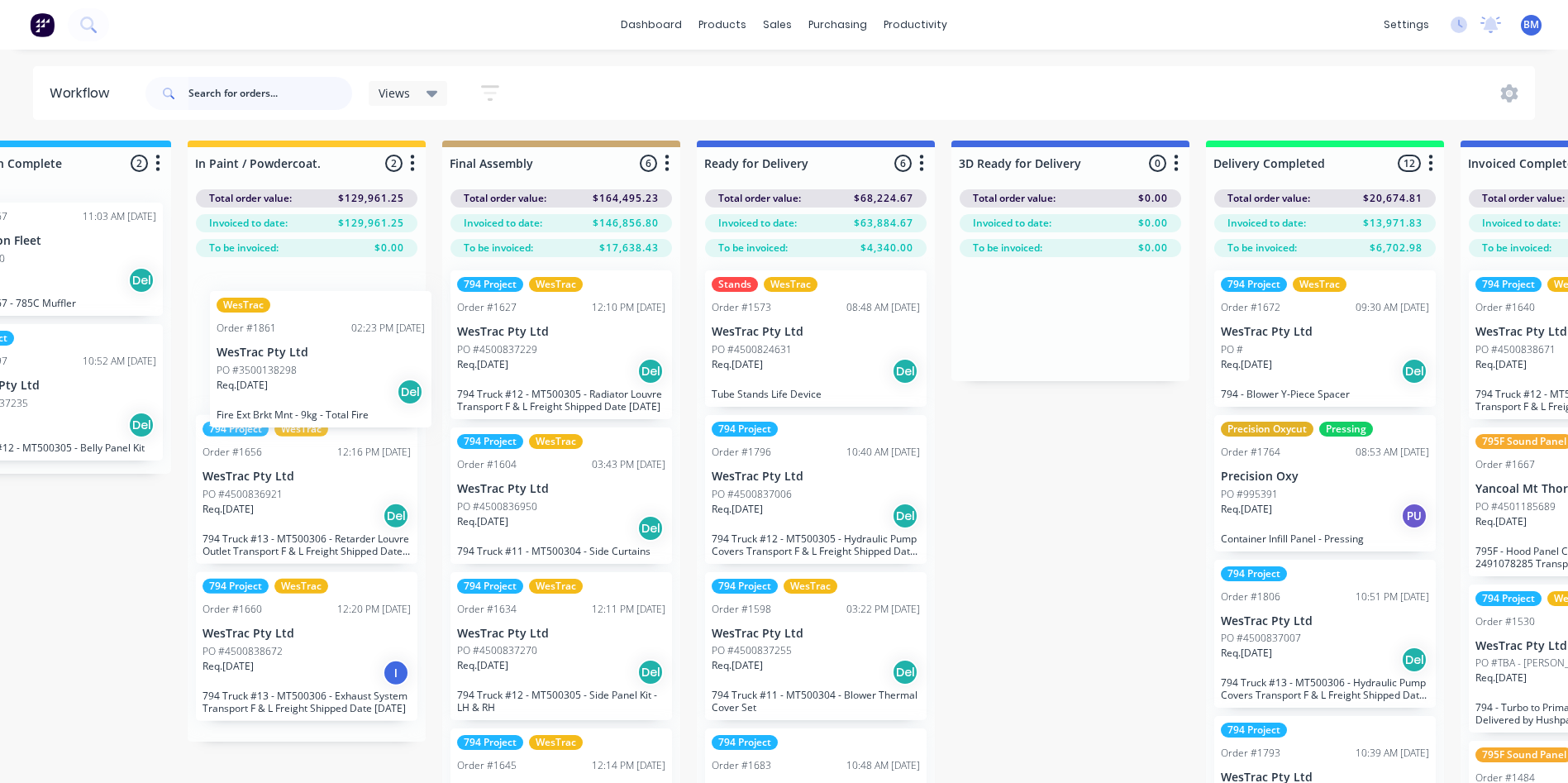
drag, startPoint x: 879, startPoint y: 488, endPoint x: 285, endPoint y: 361, distance: 607.4
click at [287, 374] on div "Submitted 97 Status colour #273444 hex #273444 Save Cancel Summaries Total orde…" at bounding box center [290, 490] width 5393 height 701
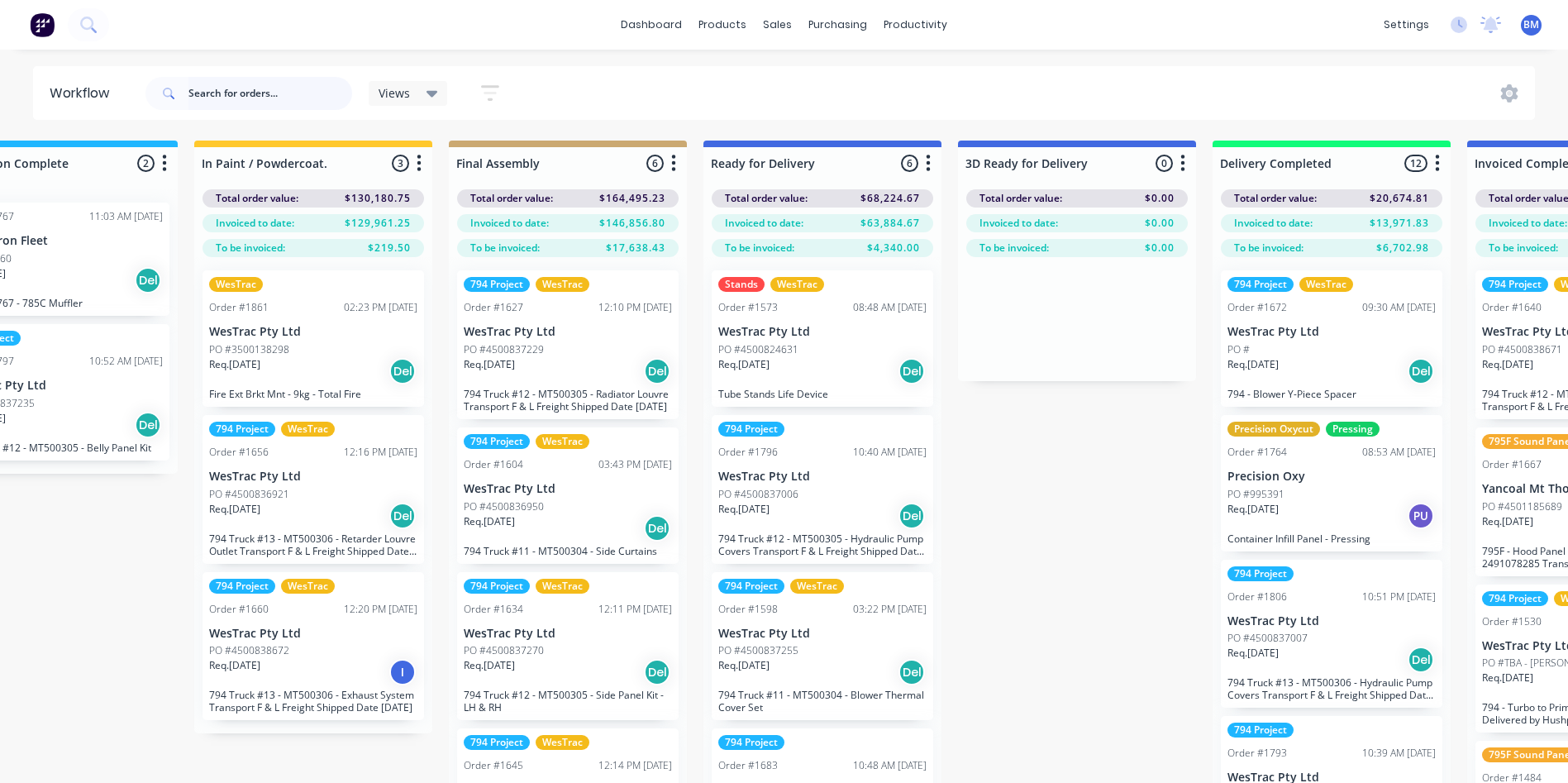
click at [197, 91] on input "text" at bounding box center [270, 94] width 163 height 33
click at [297, 373] on div "Req. [DATE] Del" at bounding box center [312, 370] width 208 height 28
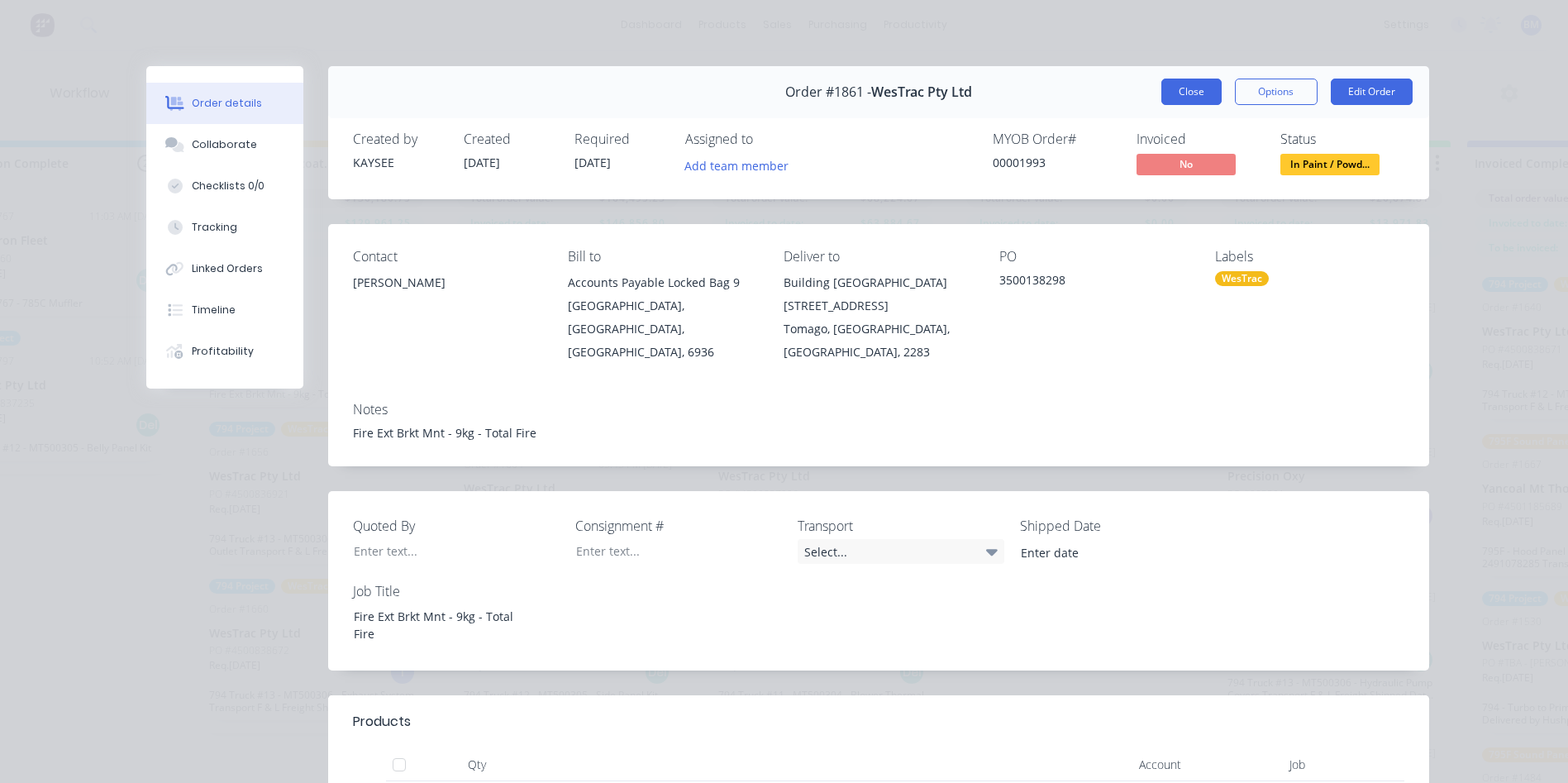
click at [1172, 84] on button "Close" at bounding box center [1191, 91] width 60 height 26
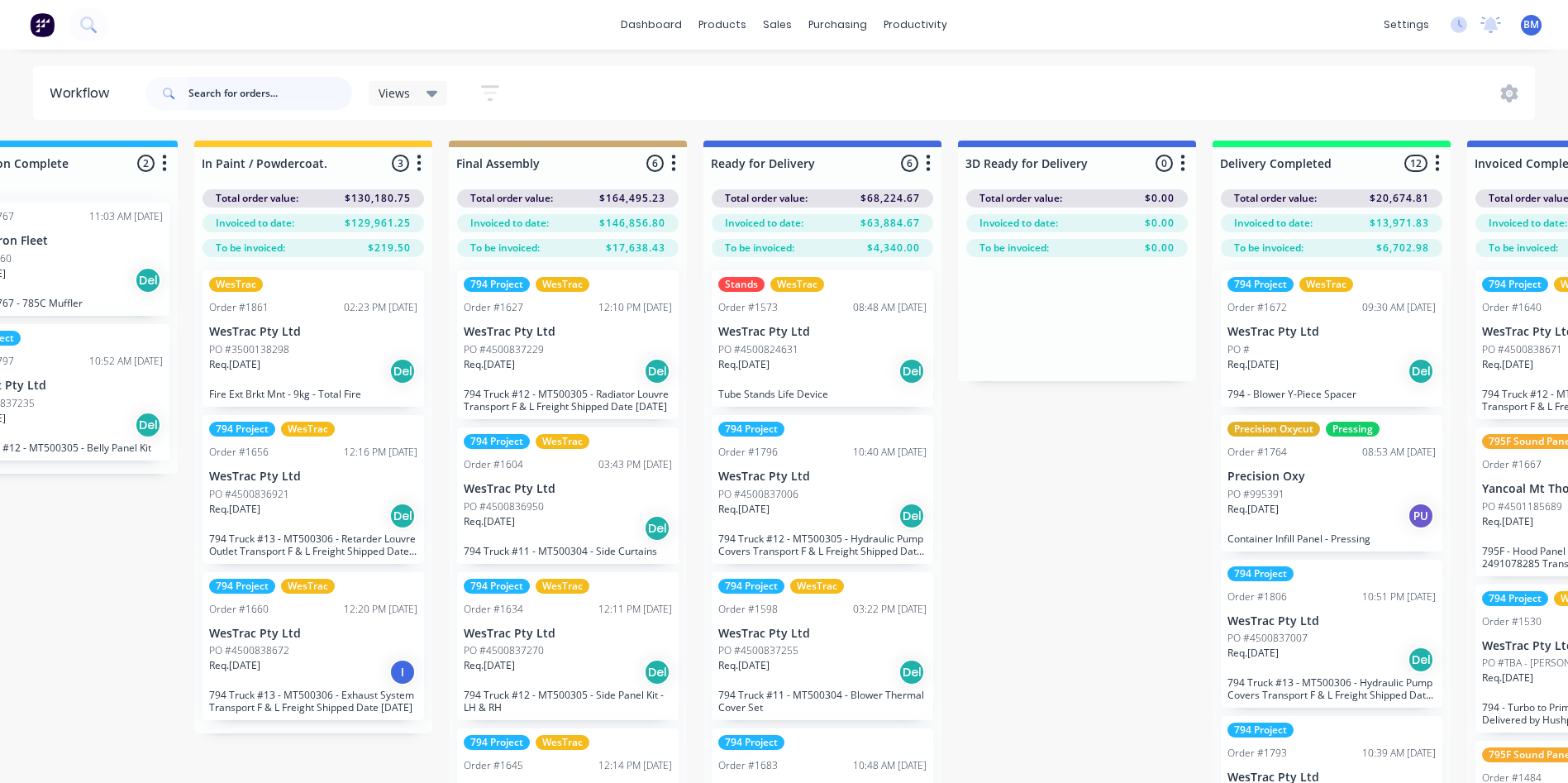
click at [278, 94] on input "text" at bounding box center [270, 94] width 163 height 33
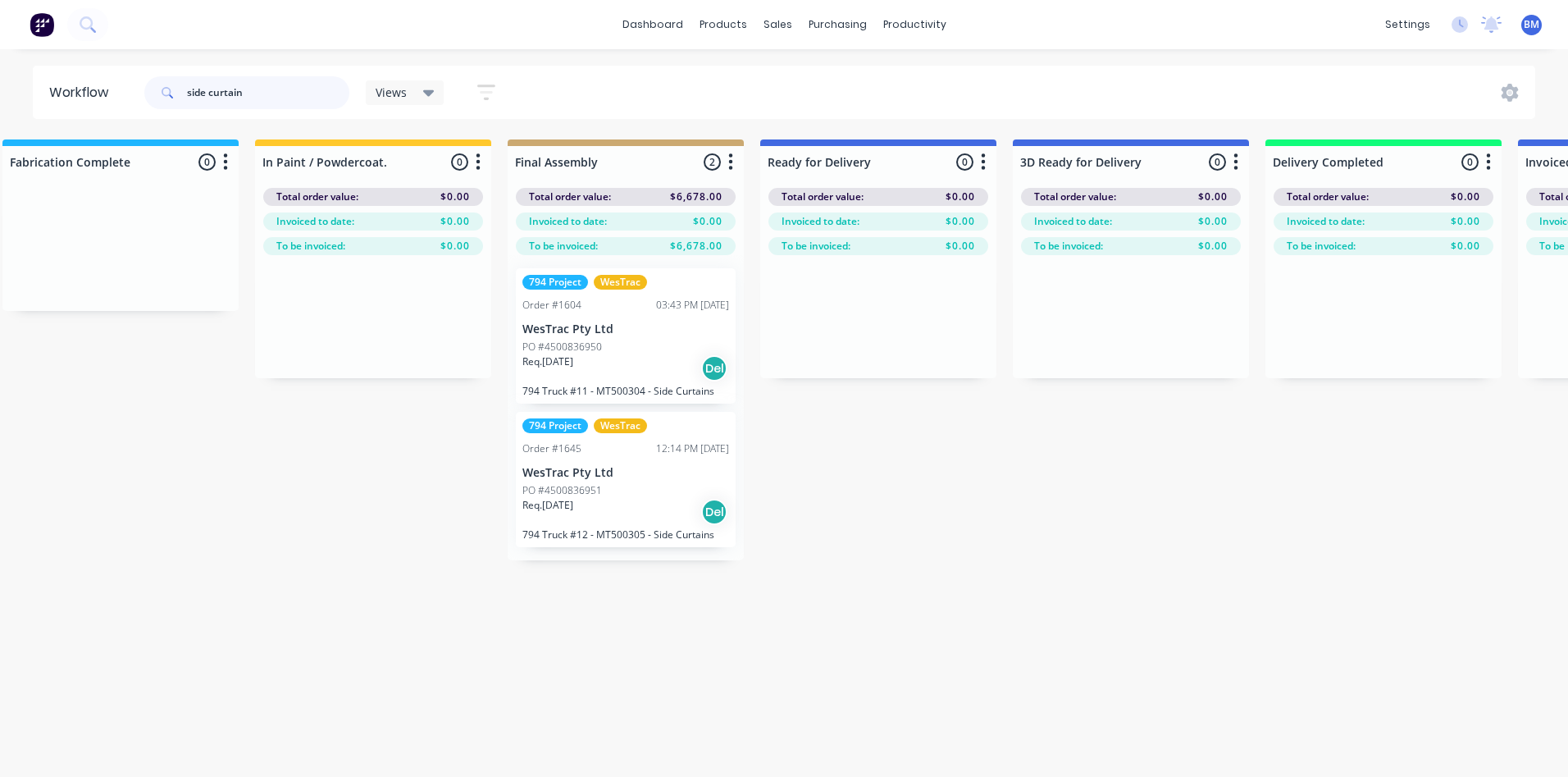
scroll to position [0, 2311]
type input "side curtain"
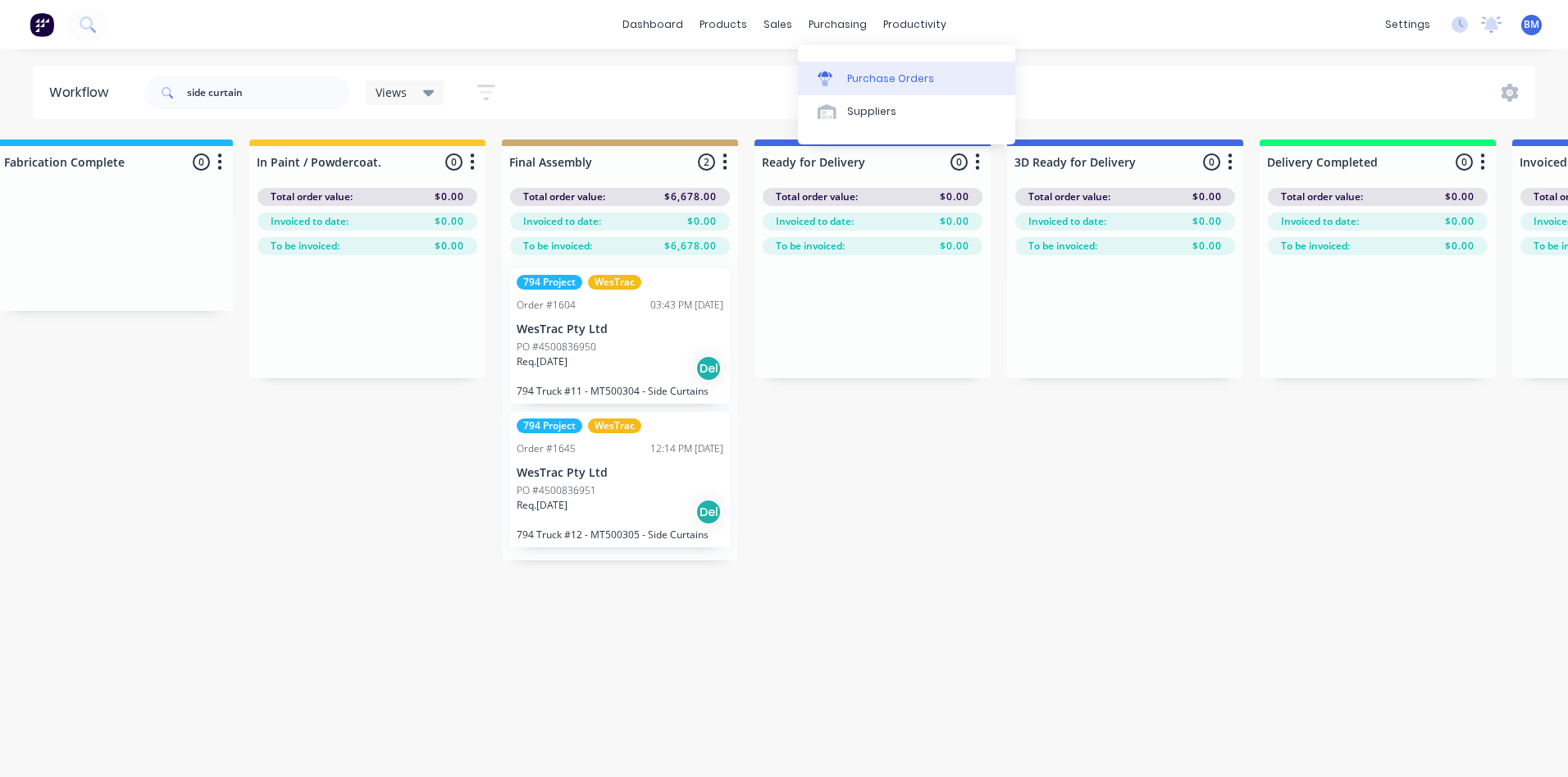
click at [839, 73] on div at bounding box center [830, 78] width 25 height 14
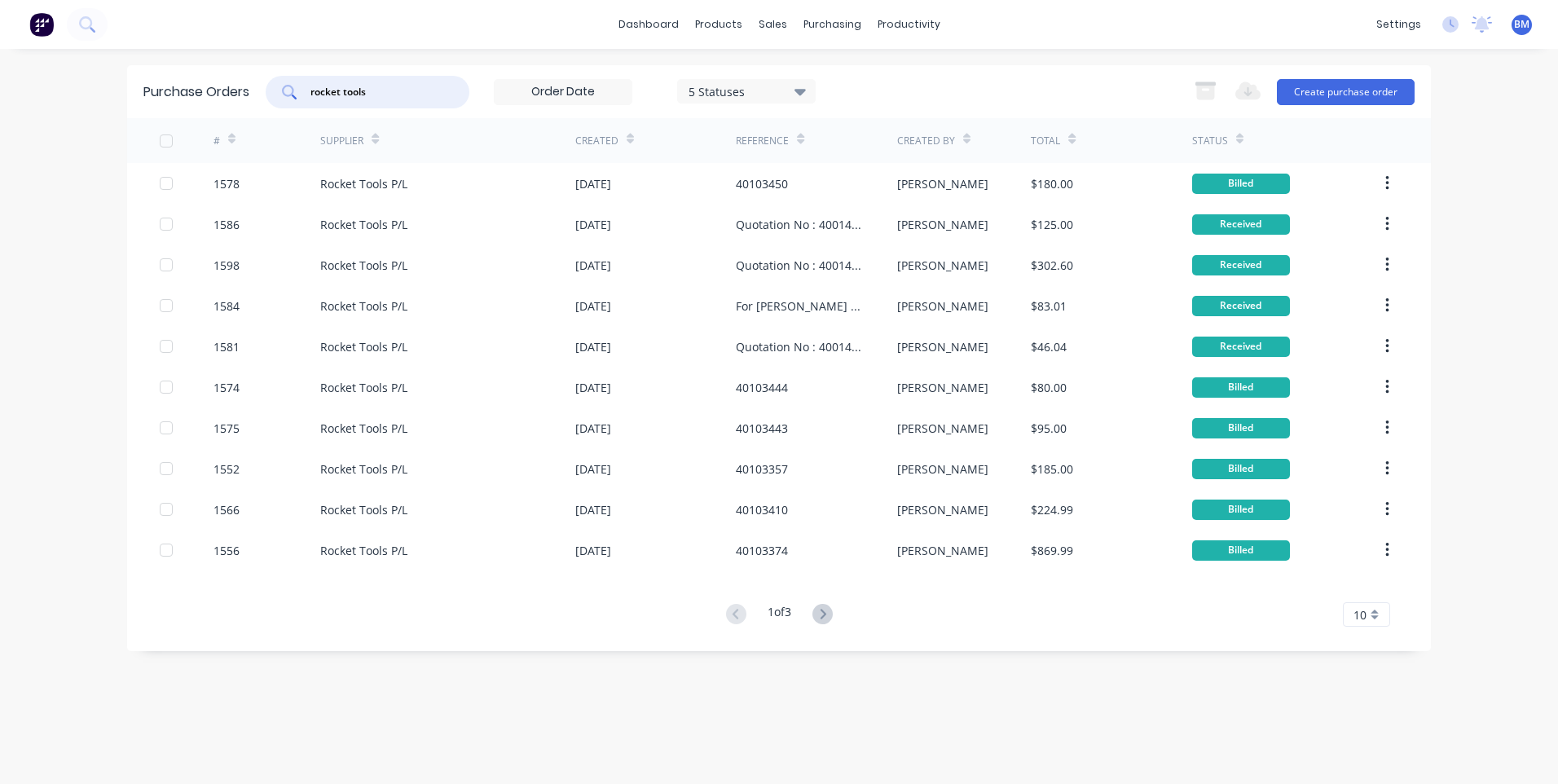
drag, startPoint x: 413, startPoint y: 88, endPoint x: 304, endPoint y: 77, distance: 109.6
click at [311, 77] on div "rocket tools" at bounding box center [368, 92] width 204 height 32
click at [819, 613] on icon at bounding box center [821, 613] width 20 height 20
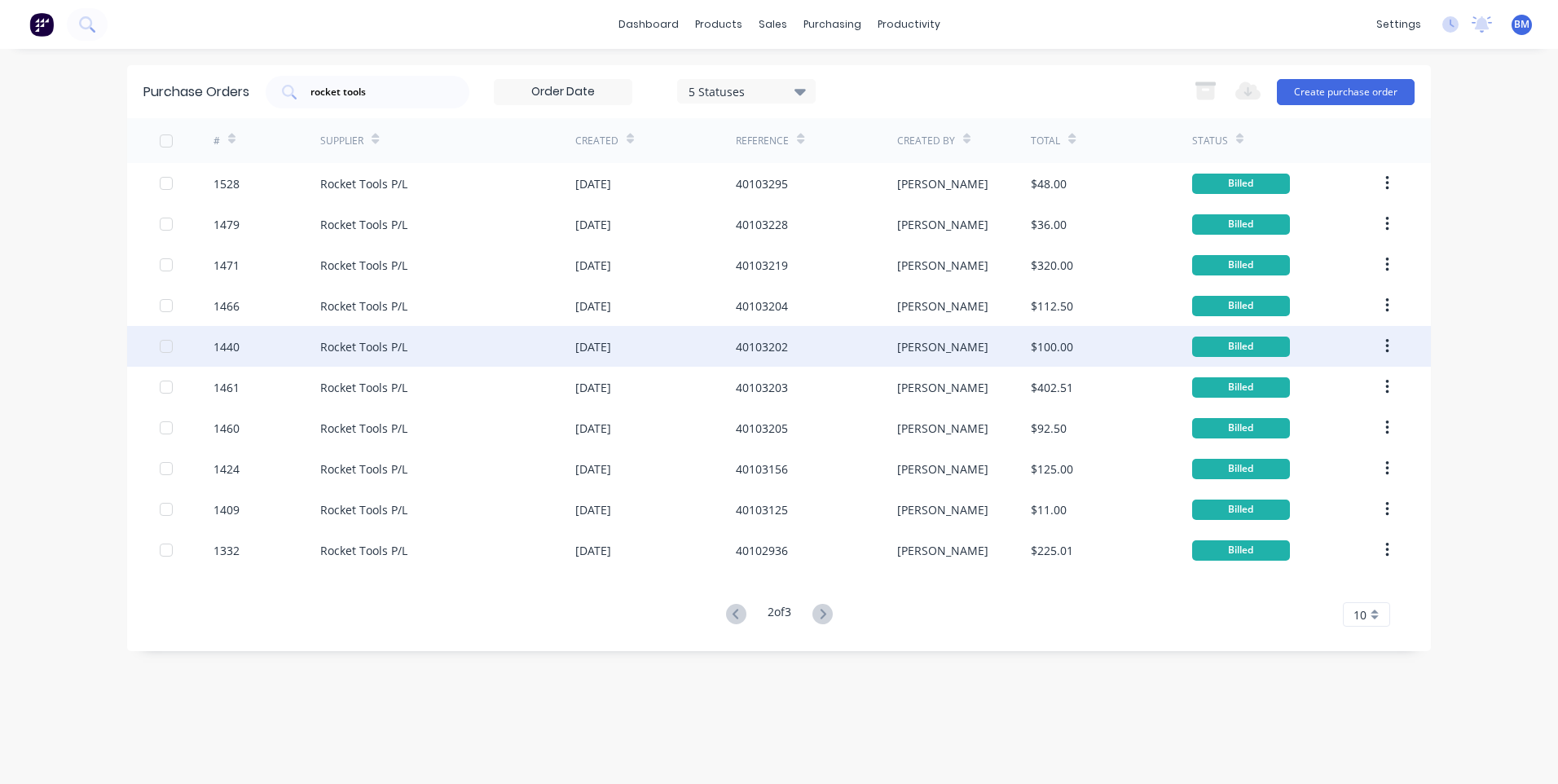
click at [232, 346] on div "1440" at bounding box center [226, 347] width 26 height 17
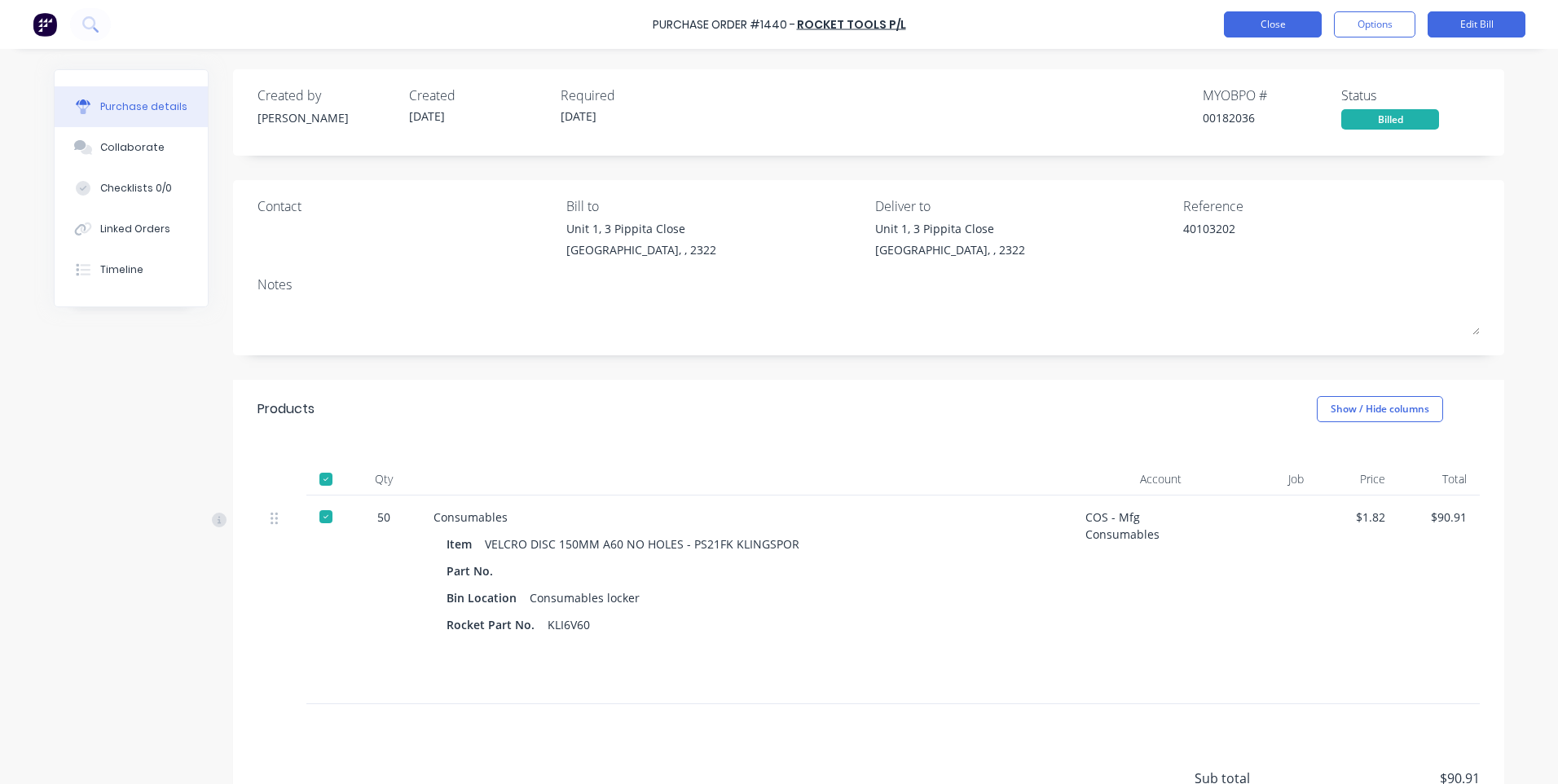
click at [1257, 30] on button "Close" at bounding box center [1272, 24] width 98 height 26
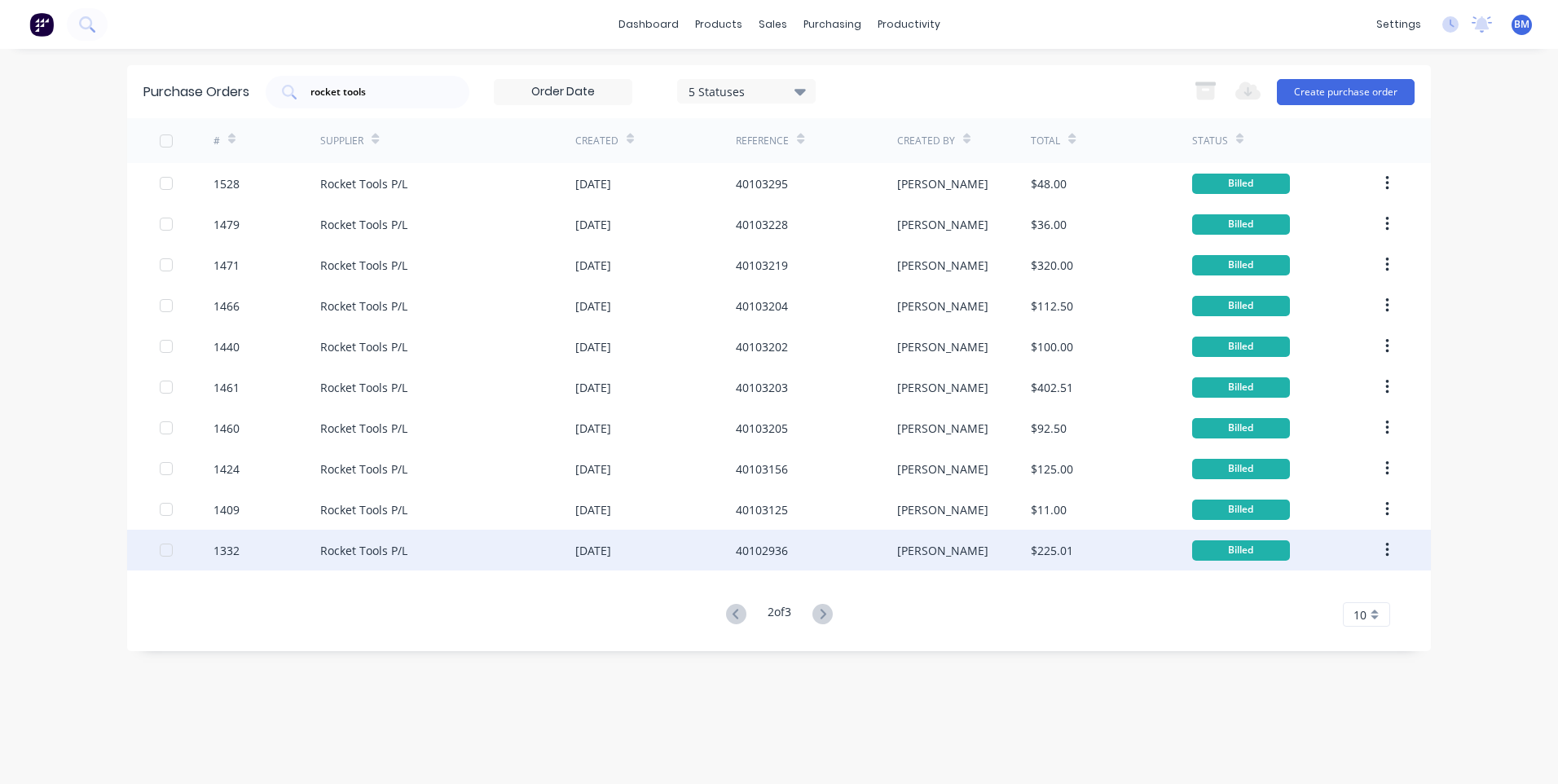
click at [231, 551] on div "1332" at bounding box center [226, 551] width 26 height 17
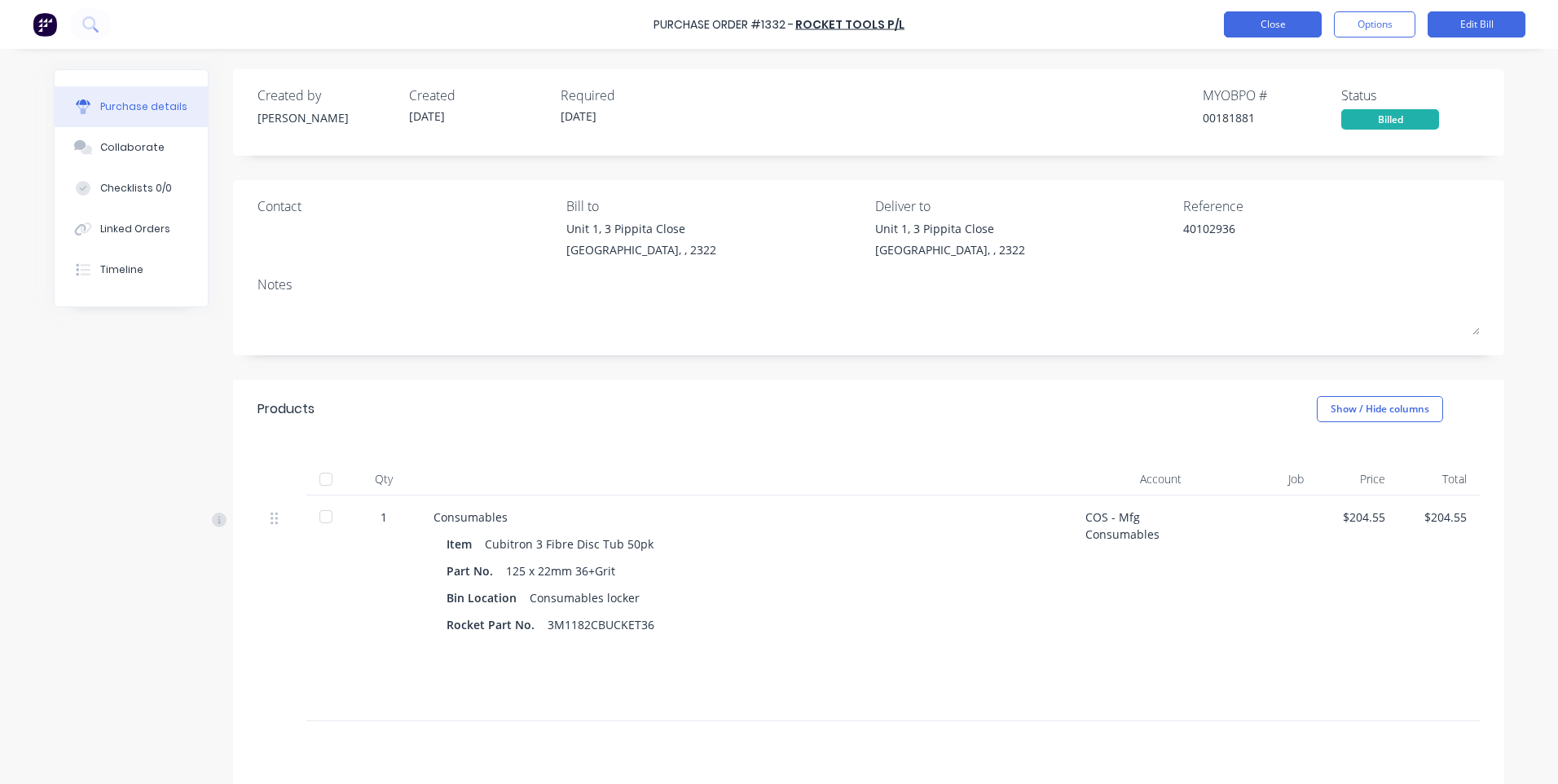
click at [1246, 22] on button "Close" at bounding box center [1272, 24] width 98 height 26
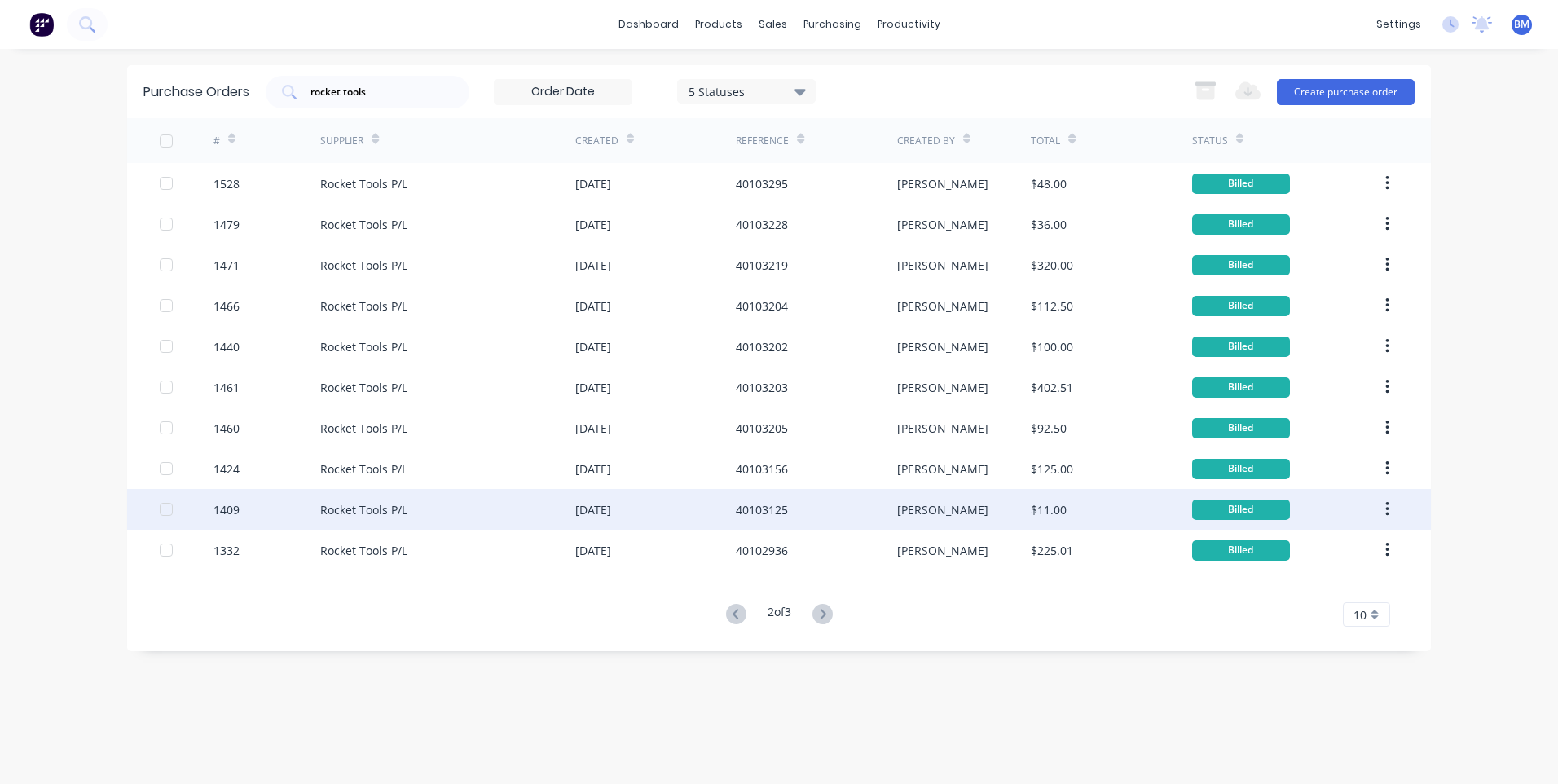
click at [218, 519] on div "1409" at bounding box center [267, 509] width 108 height 41
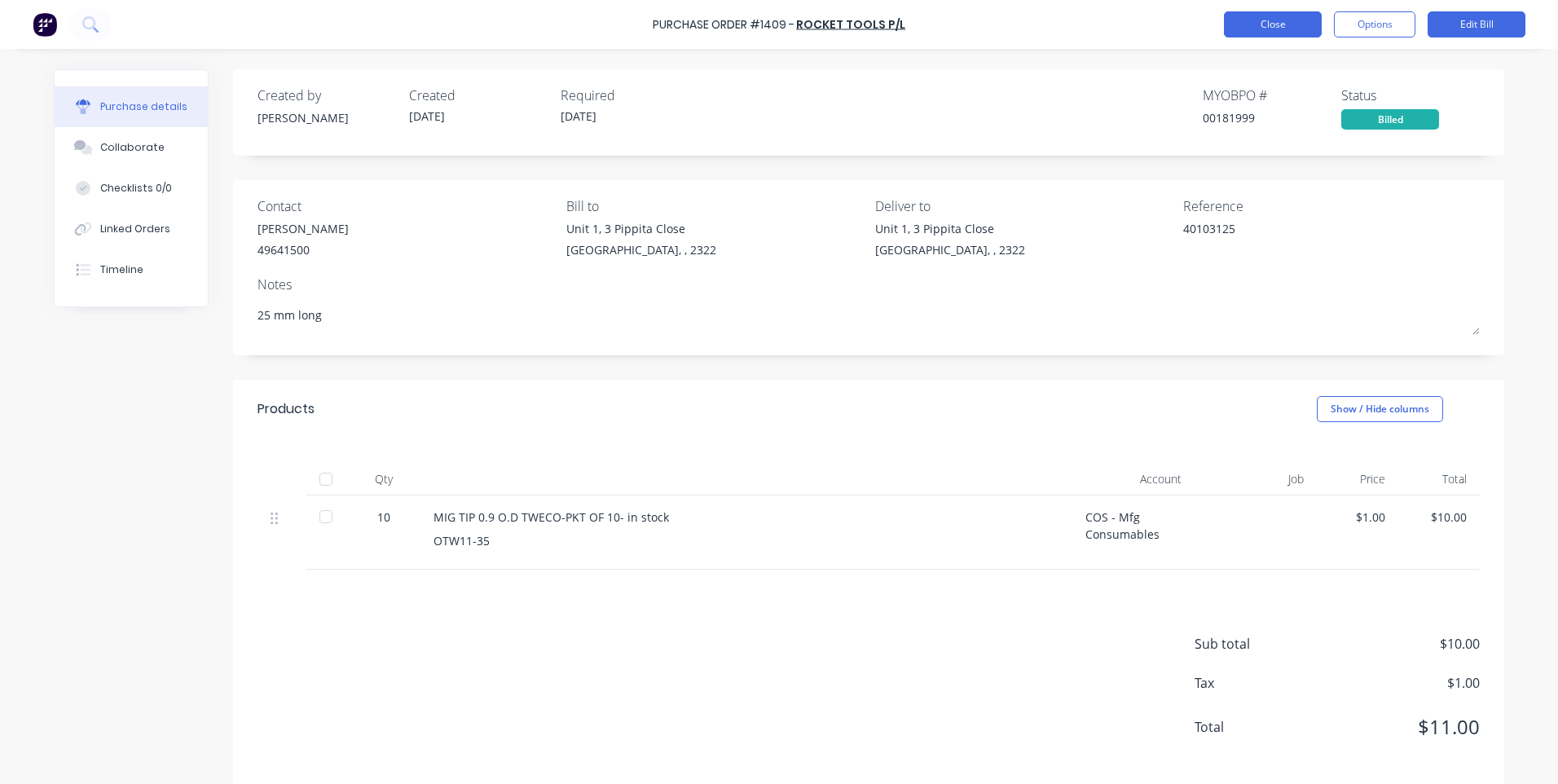
click at [1241, 21] on button "Close" at bounding box center [1272, 24] width 98 height 26
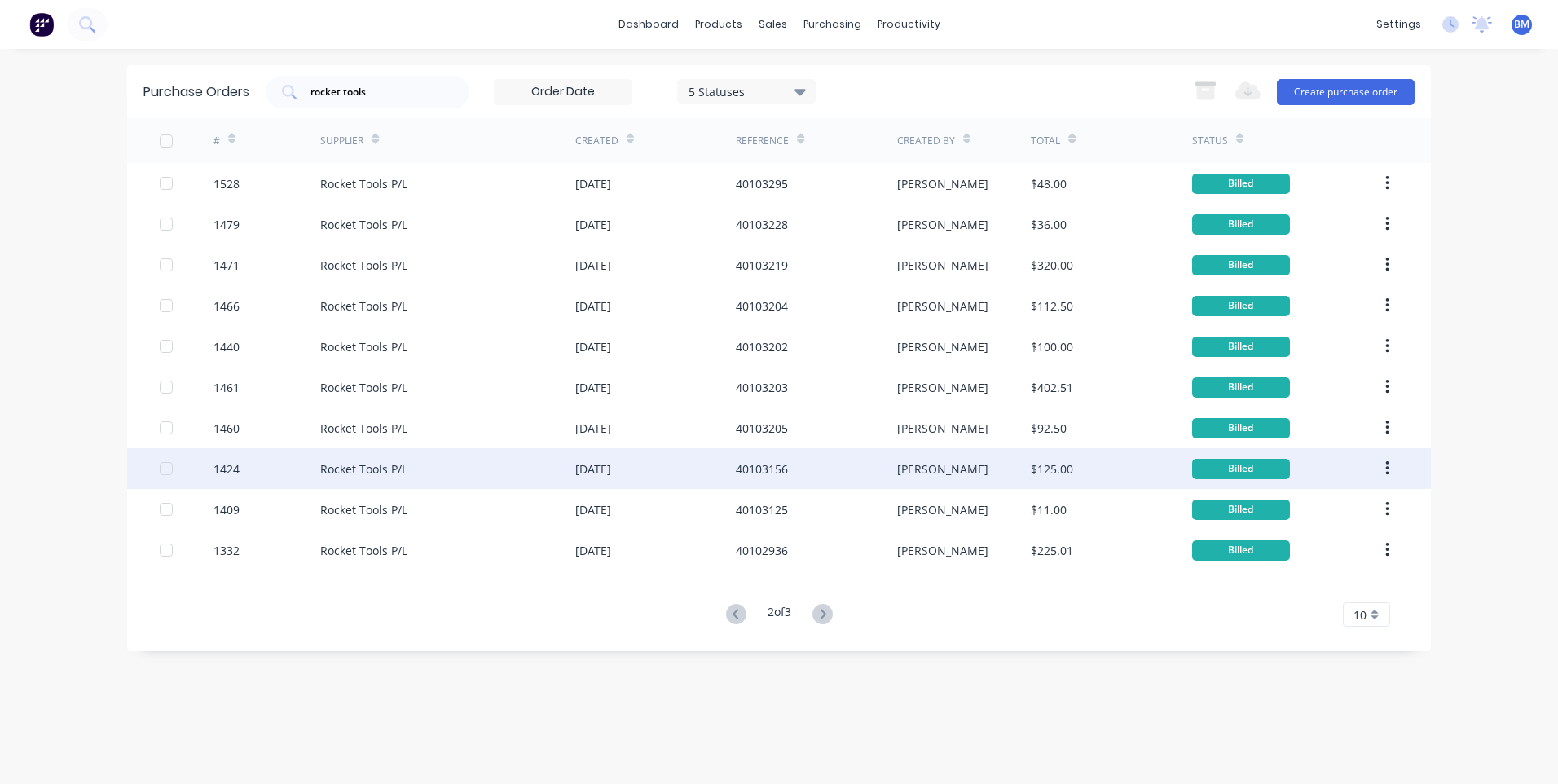
click at [215, 473] on div "1424" at bounding box center [226, 469] width 26 height 17
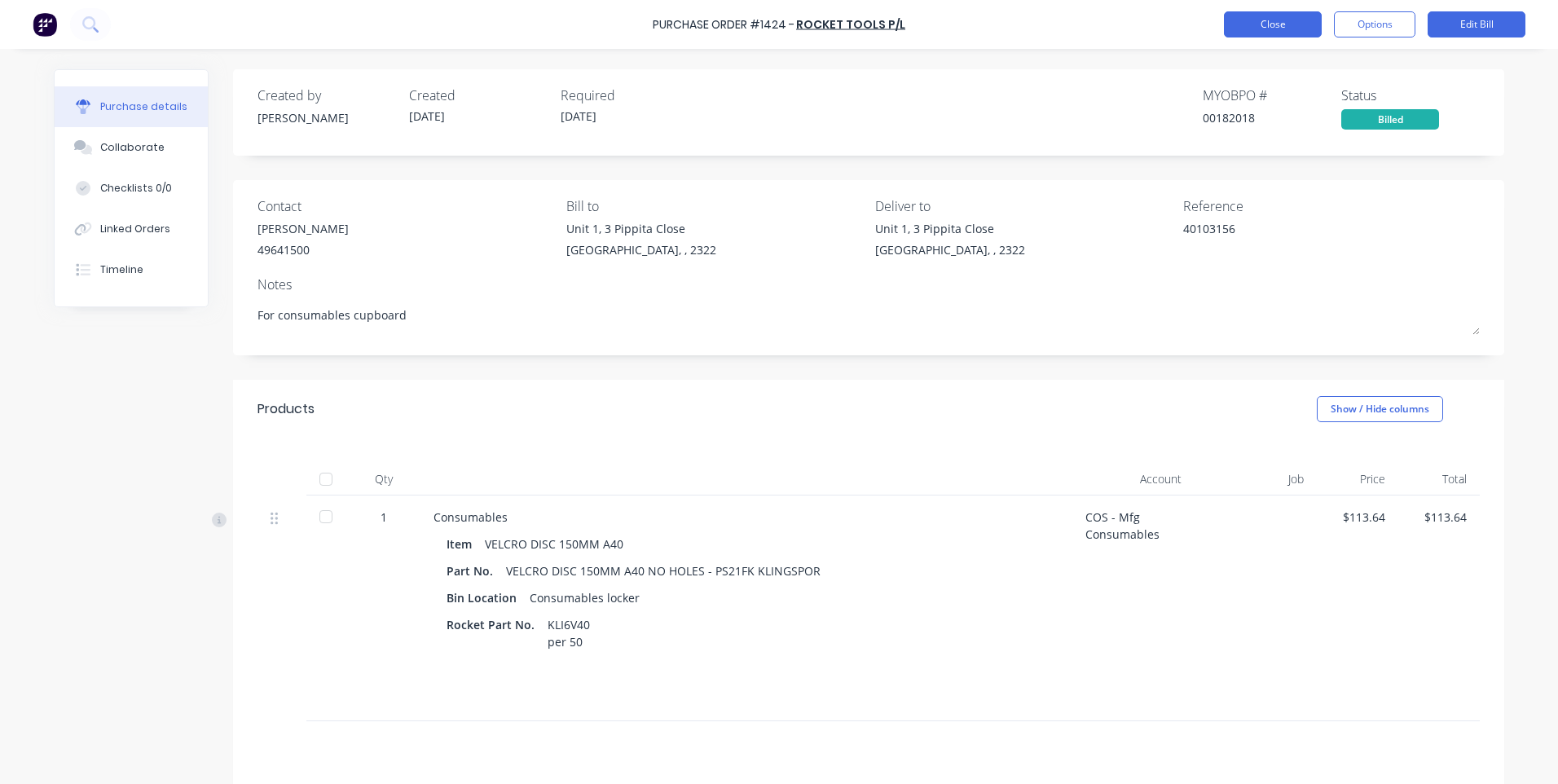
click at [1248, 30] on button "Close" at bounding box center [1272, 24] width 98 height 26
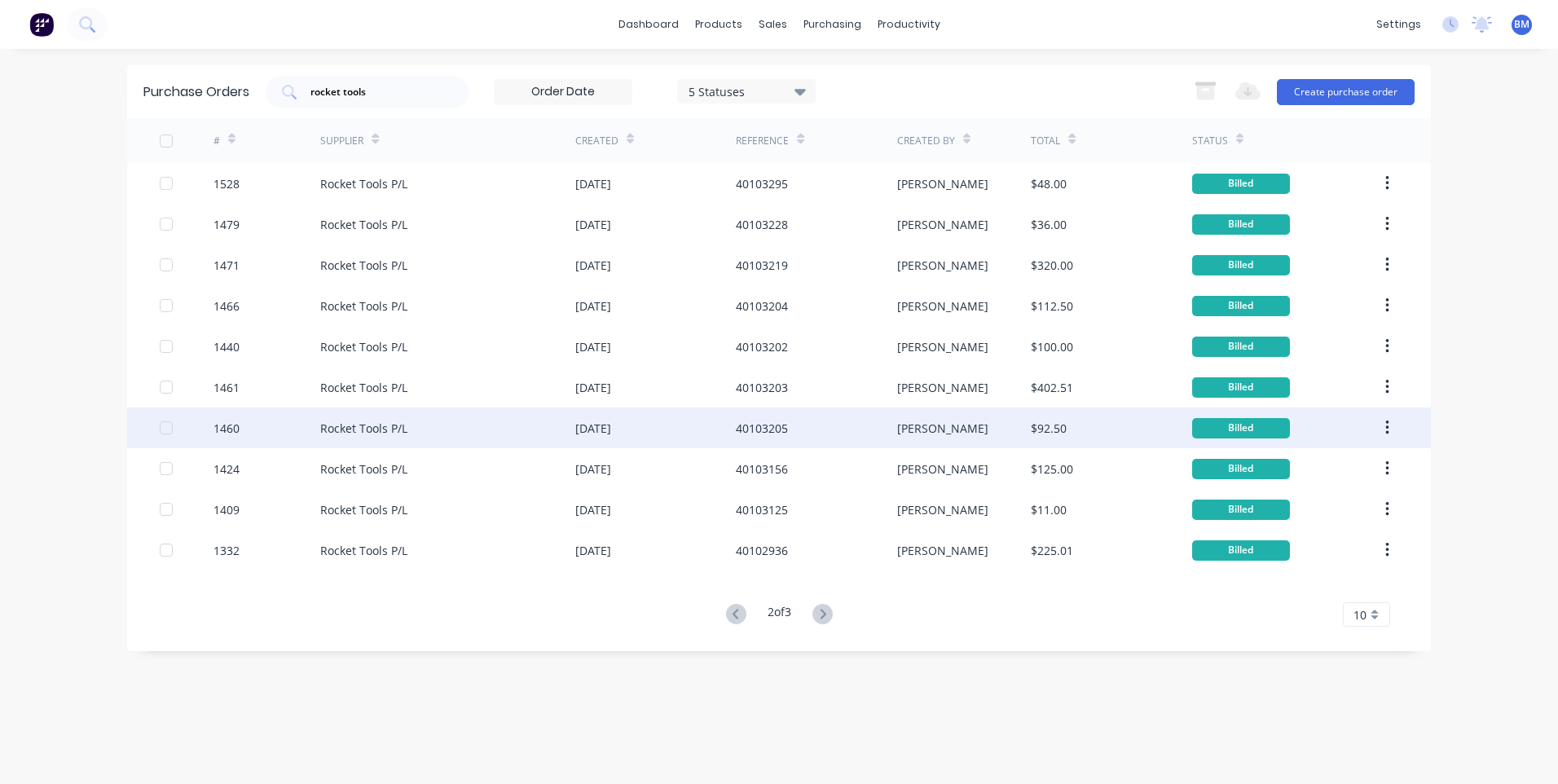
click at [226, 438] on div "1460" at bounding box center [267, 428] width 108 height 41
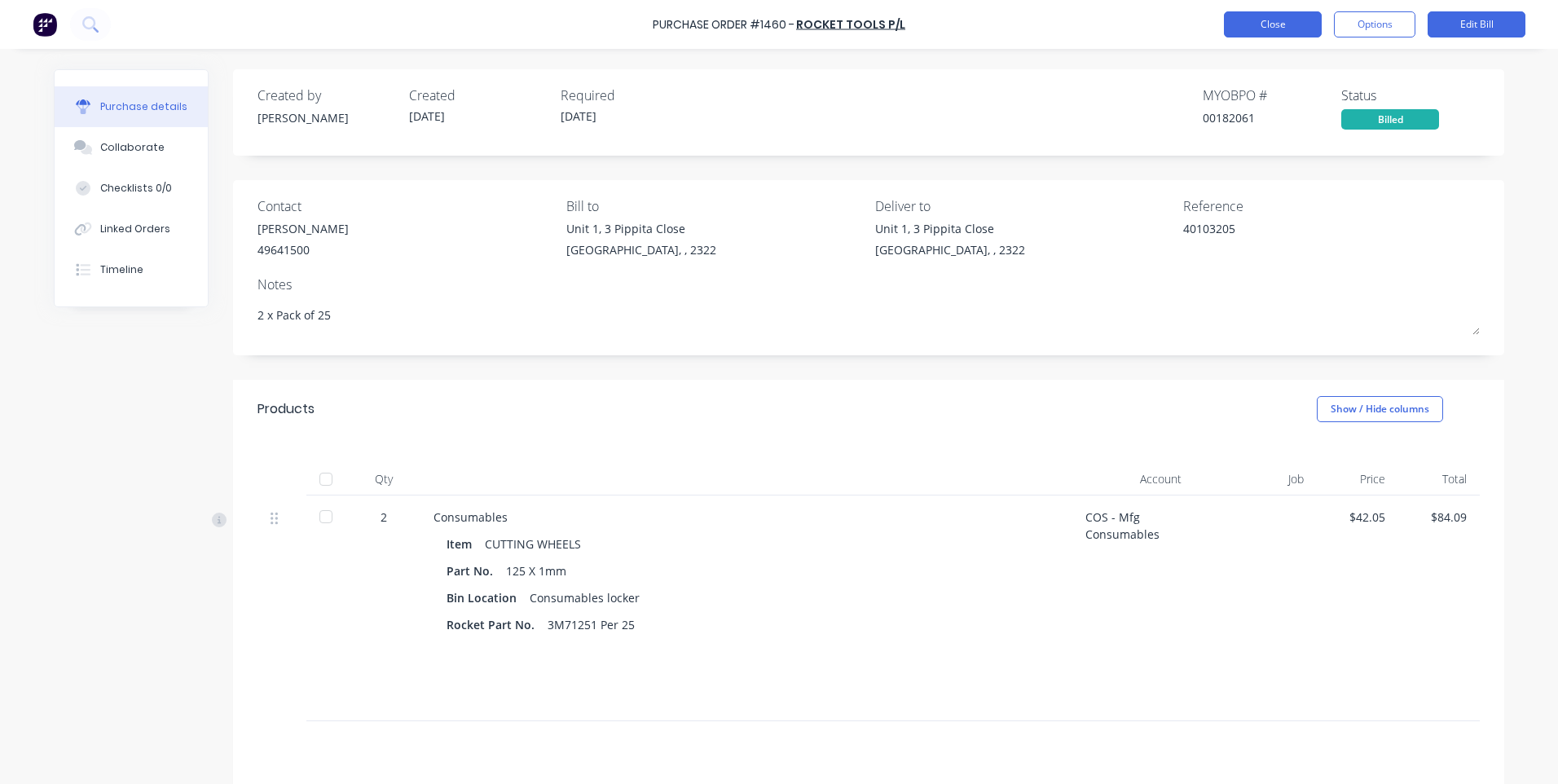
click at [1272, 30] on button "Close" at bounding box center [1272, 24] width 98 height 26
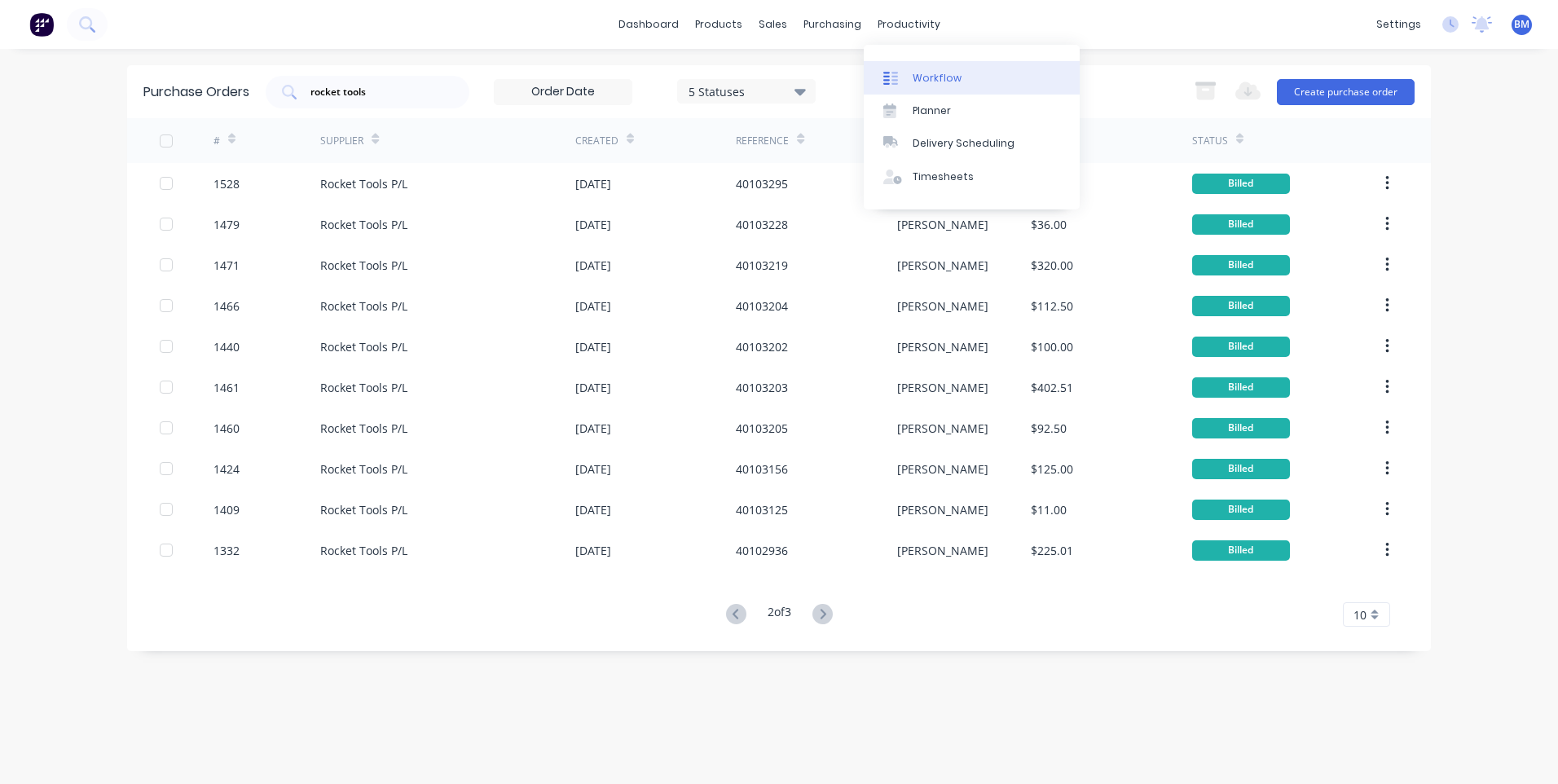
click at [913, 87] on link "Workflow" at bounding box center [971, 77] width 216 height 32
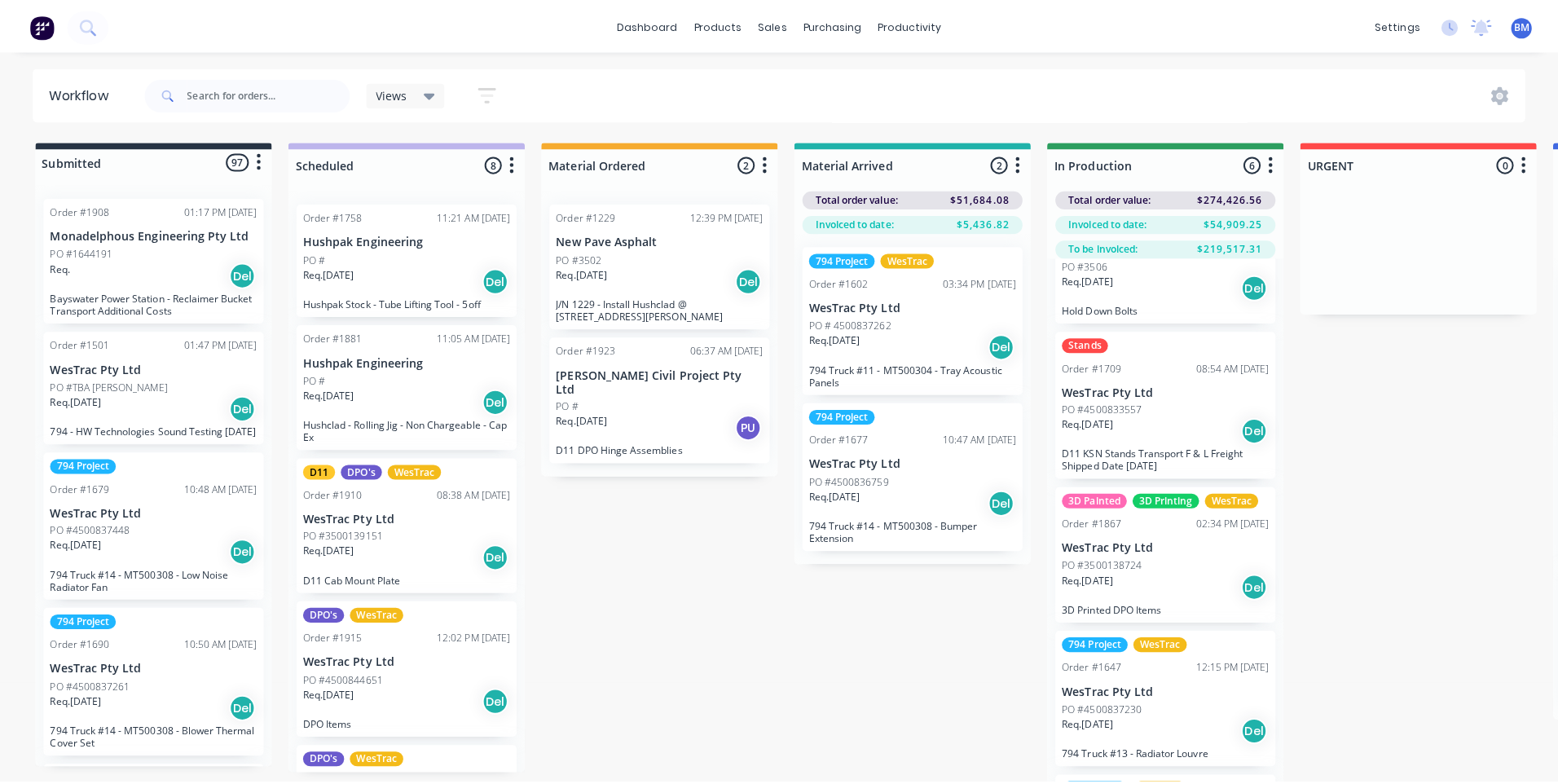
scroll to position [245, 0]
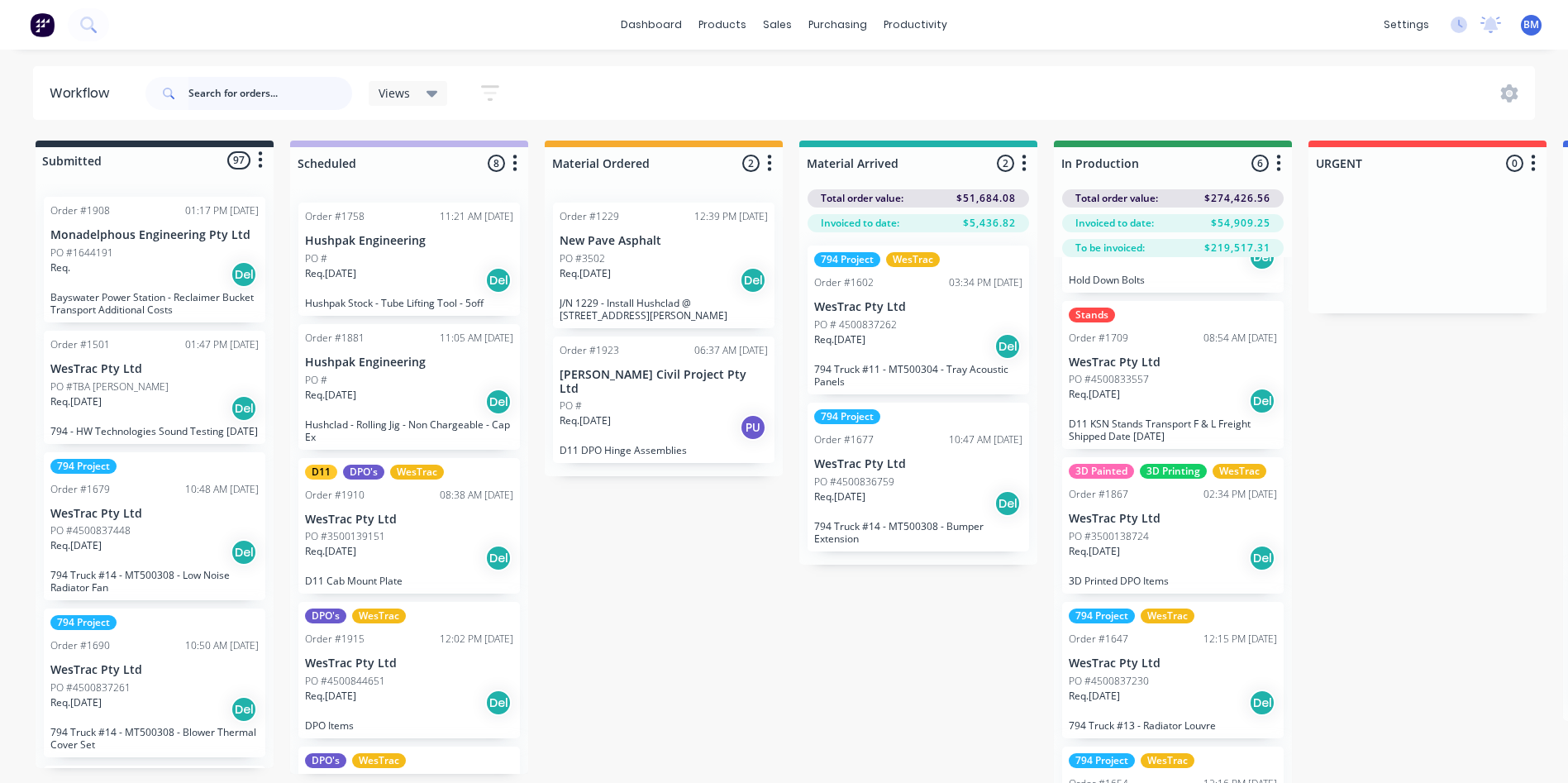
click at [286, 80] on input "text" at bounding box center [270, 94] width 163 height 33
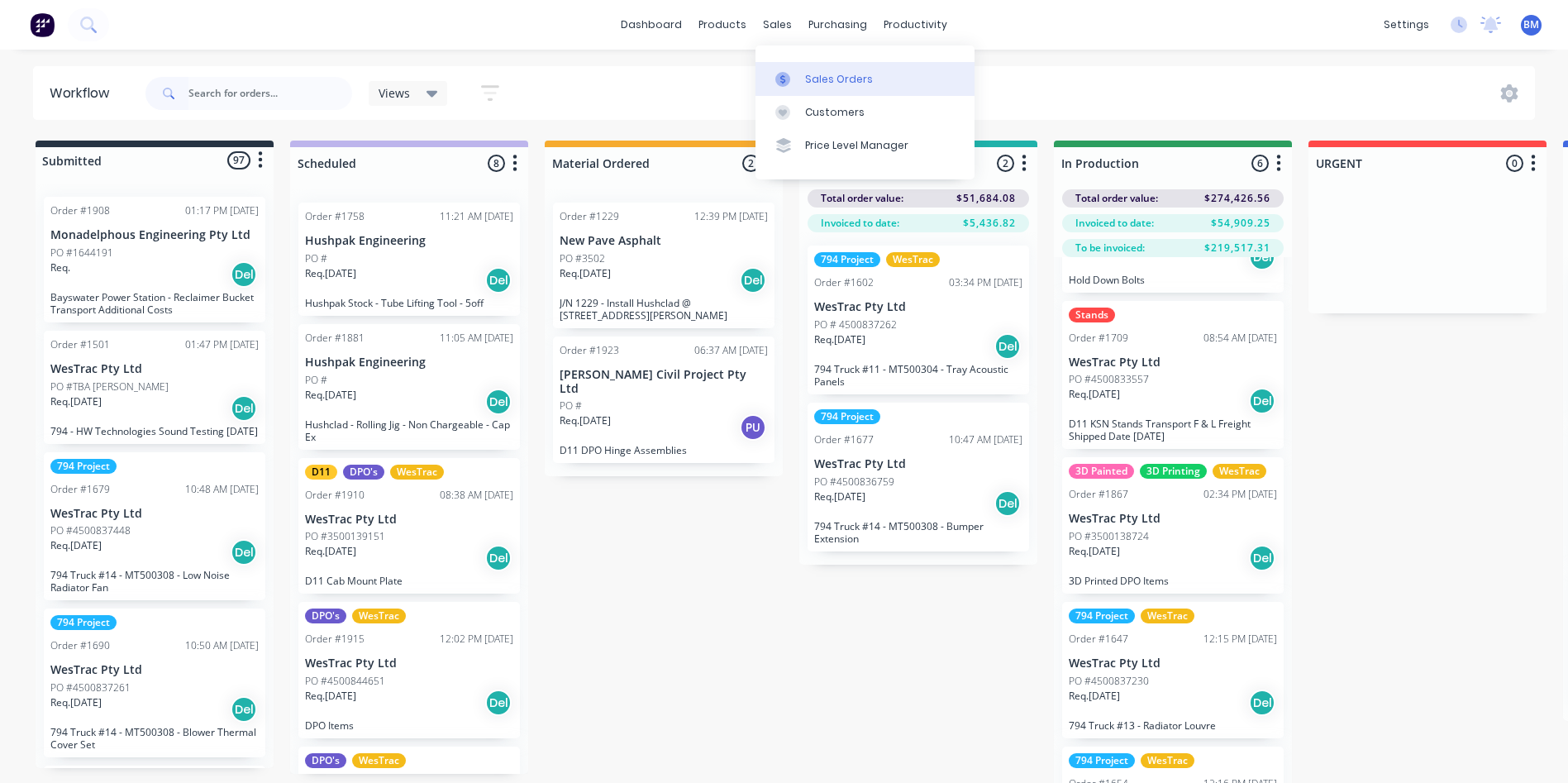
drag, startPoint x: 818, startPoint y: 103, endPoint x: 818, endPoint y: 94, distance: 9.0
click at [818, 103] on link "Customers" at bounding box center [864, 112] width 219 height 33
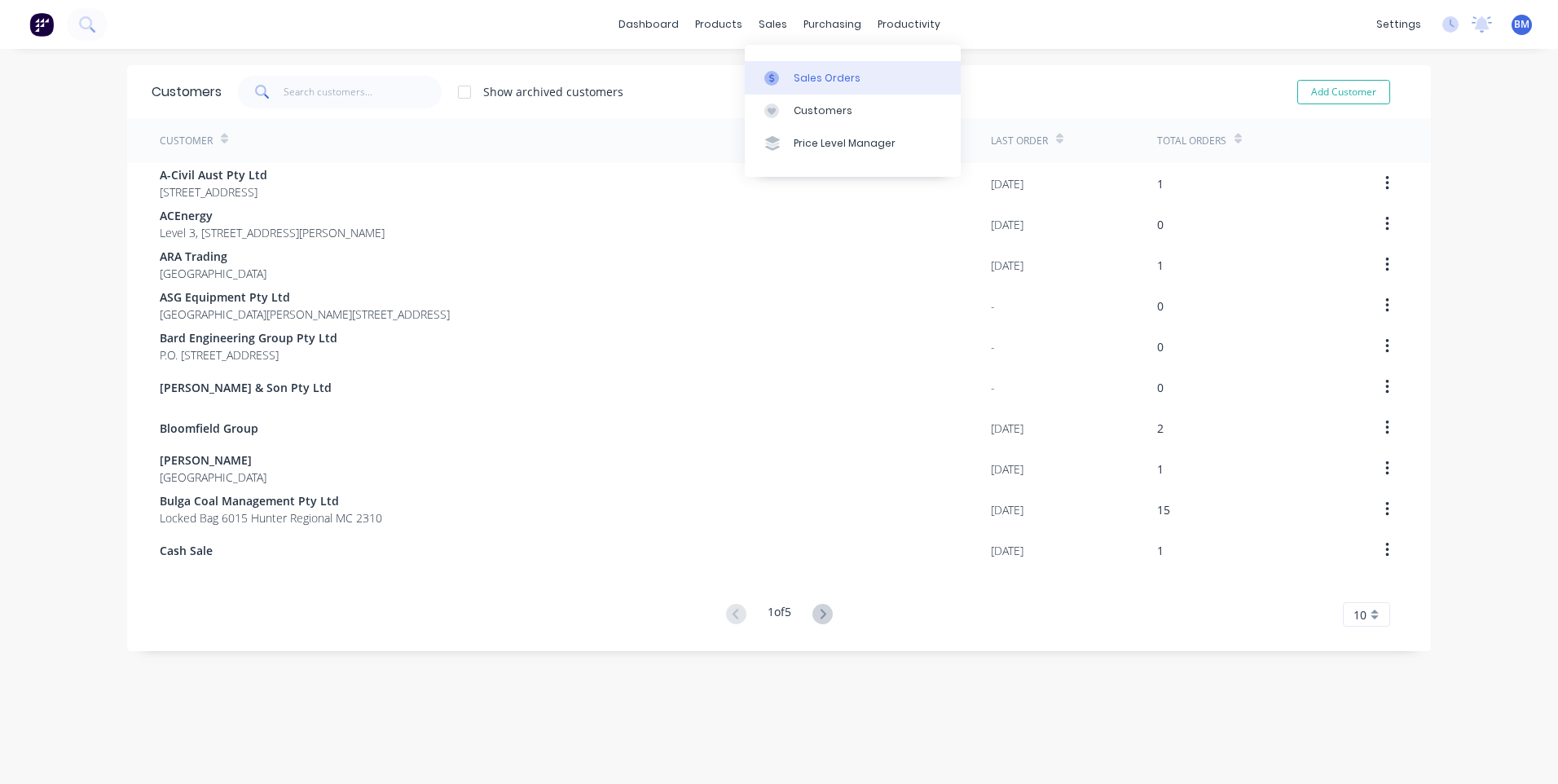
click at [782, 75] on div at bounding box center [777, 77] width 25 height 14
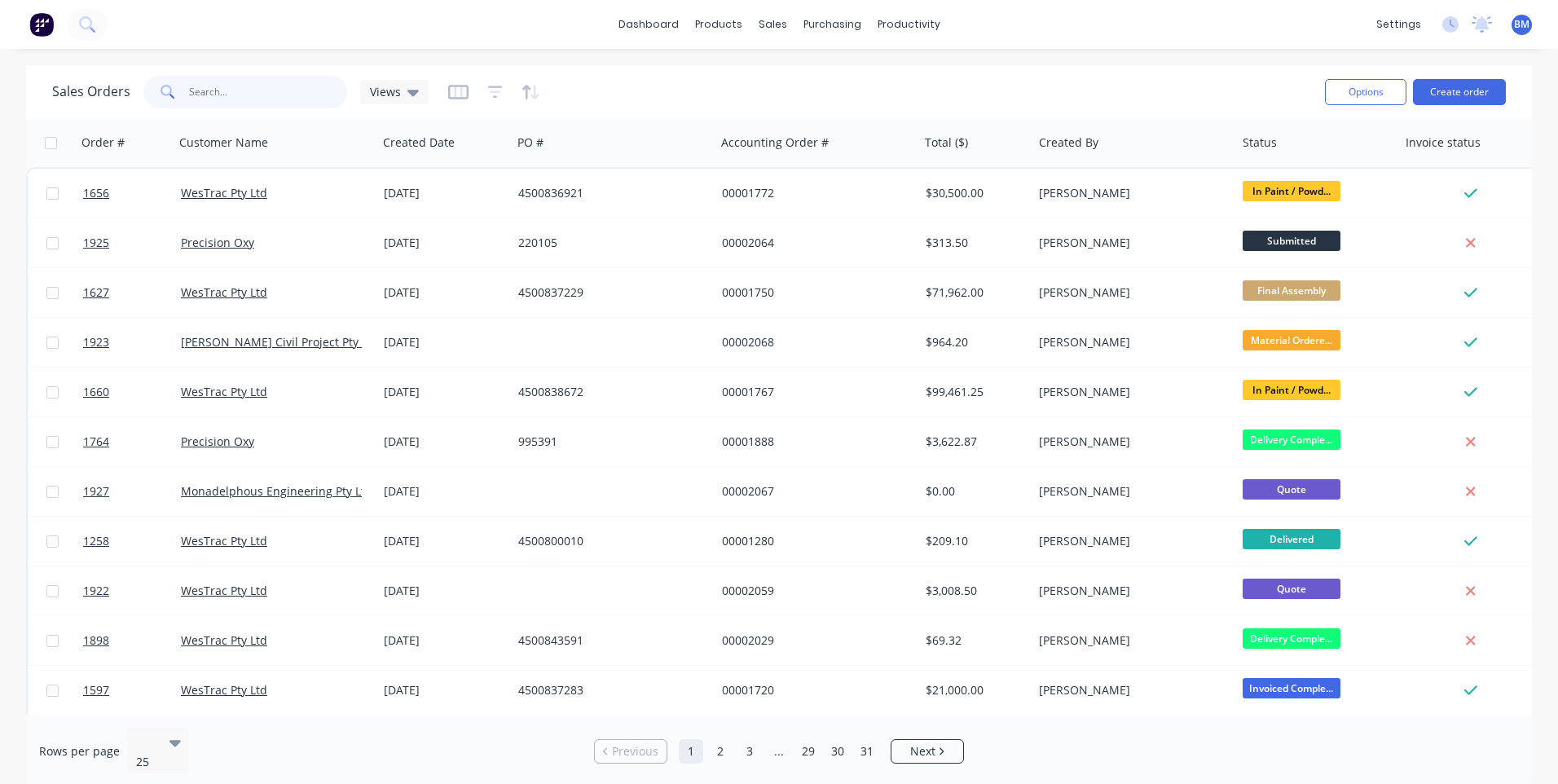
click at [265, 102] on input "text" at bounding box center [268, 92] width 159 height 32
click at [462, 92] on icon "button" at bounding box center [457, 91] width 20 height 16
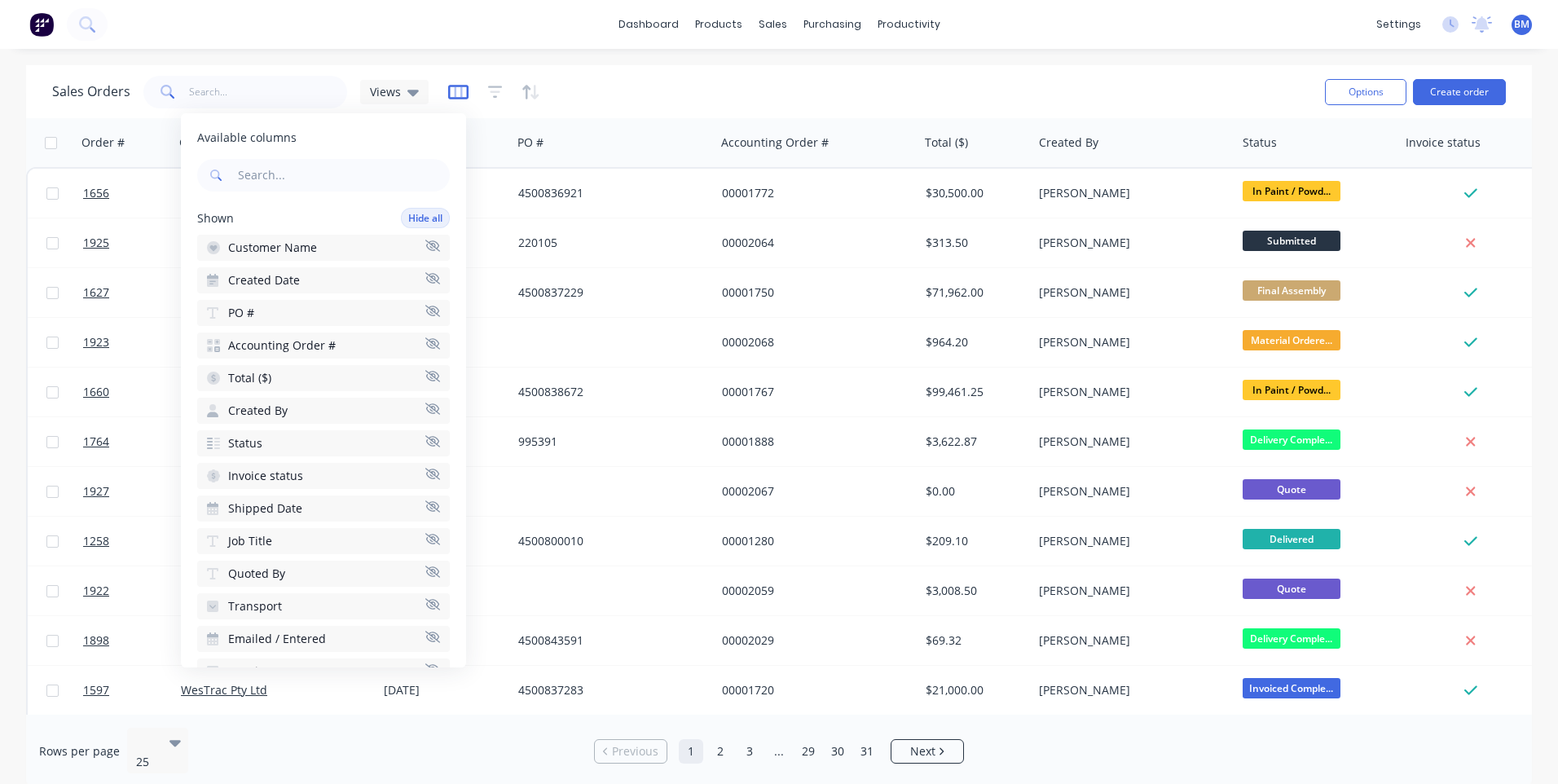
click at [449, 99] on button "button" at bounding box center [457, 91] width 20 height 26
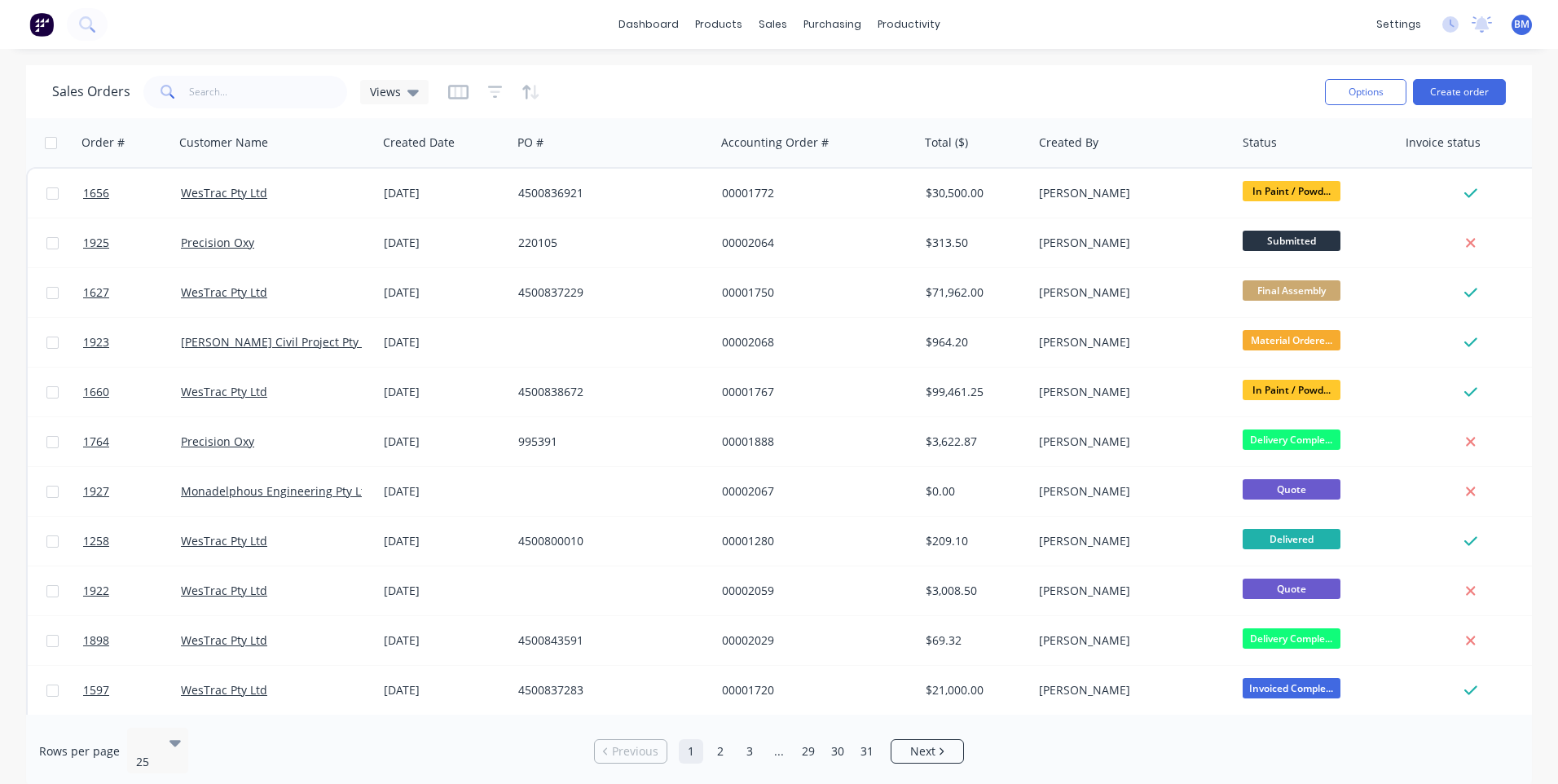
click at [500, 98] on div at bounding box center [494, 91] width 92 height 26
click at [496, 95] on icon "button" at bounding box center [495, 91] width 14 height 16
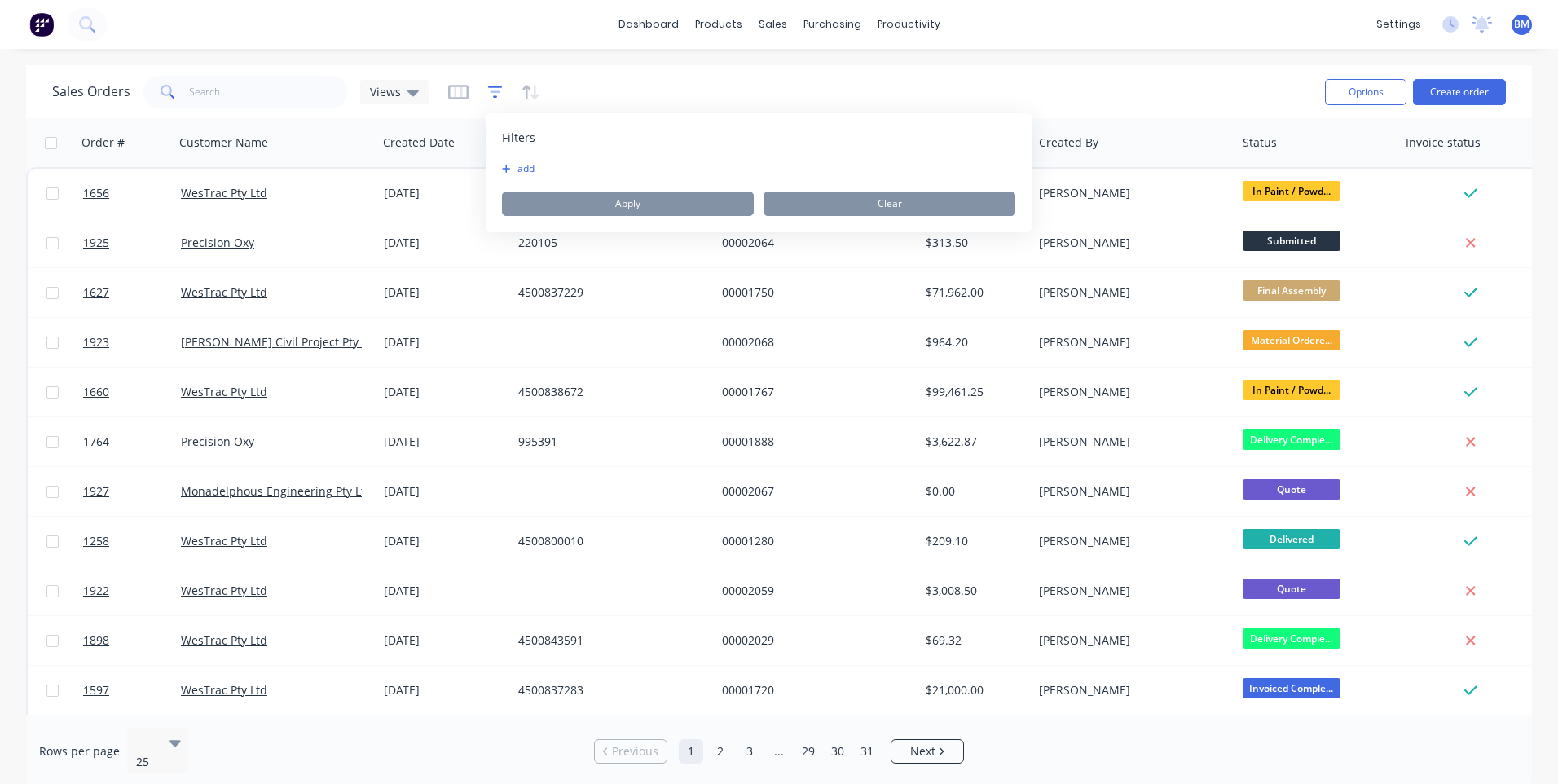
click at [493, 99] on icon "button" at bounding box center [495, 91] width 14 height 16
click at [519, 91] on div at bounding box center [494, 91] width 92 height 26
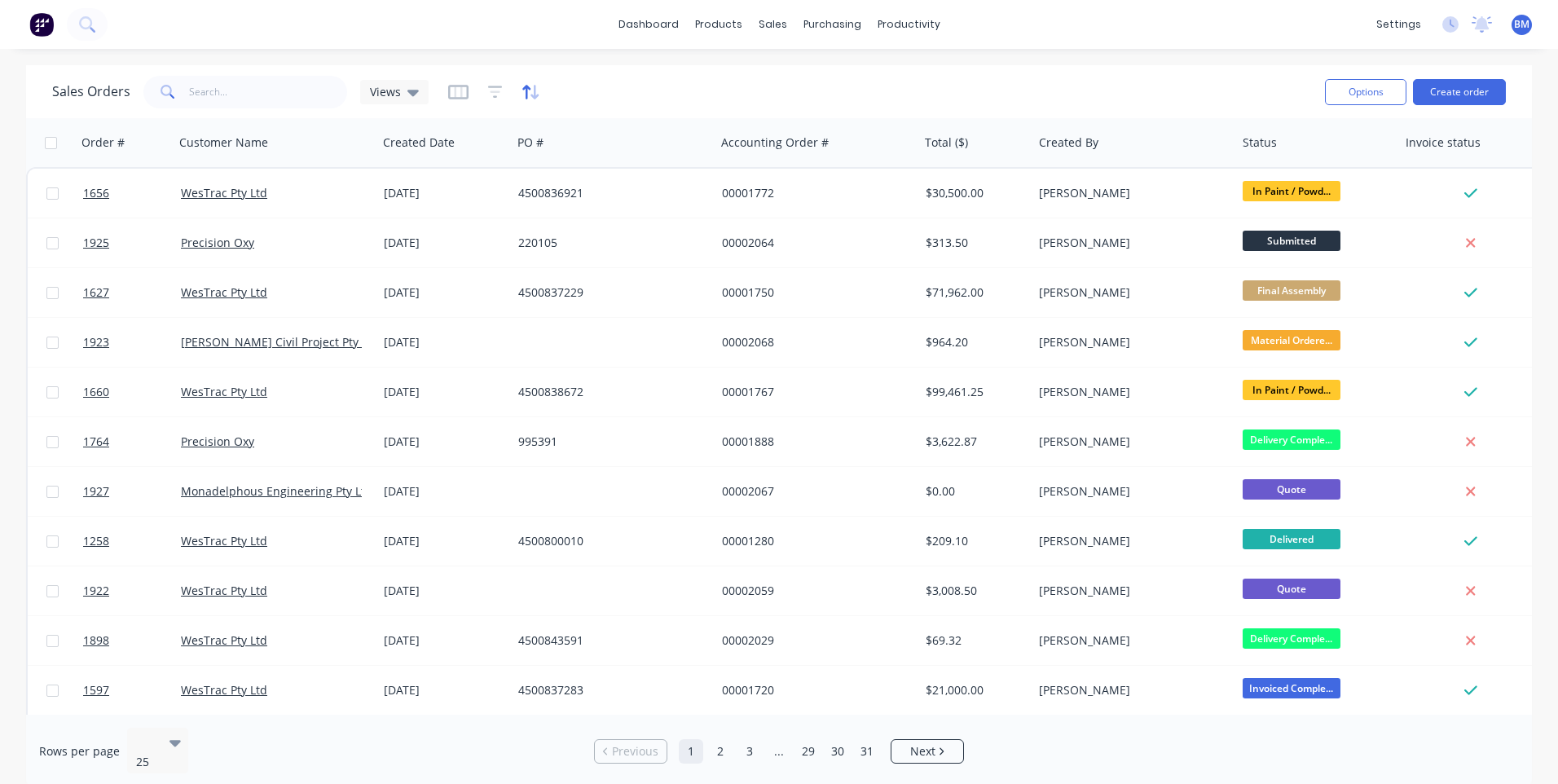
click at [527, 91] on icon "button" at bounding box center [531, 91] width 19 height 16
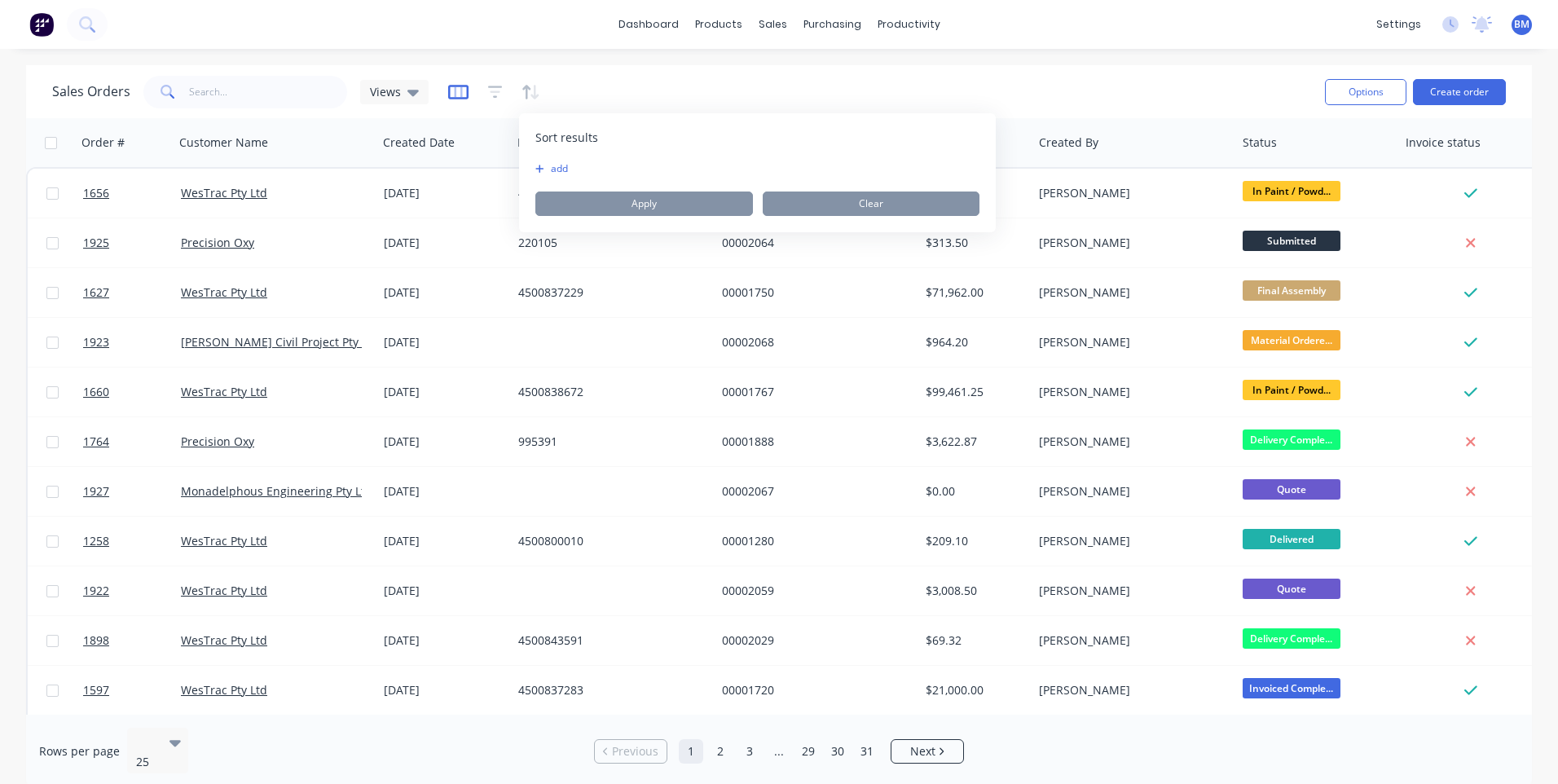
click at [455, 91] on icon "button" at bounding box center [457, 91] width 20 height 16
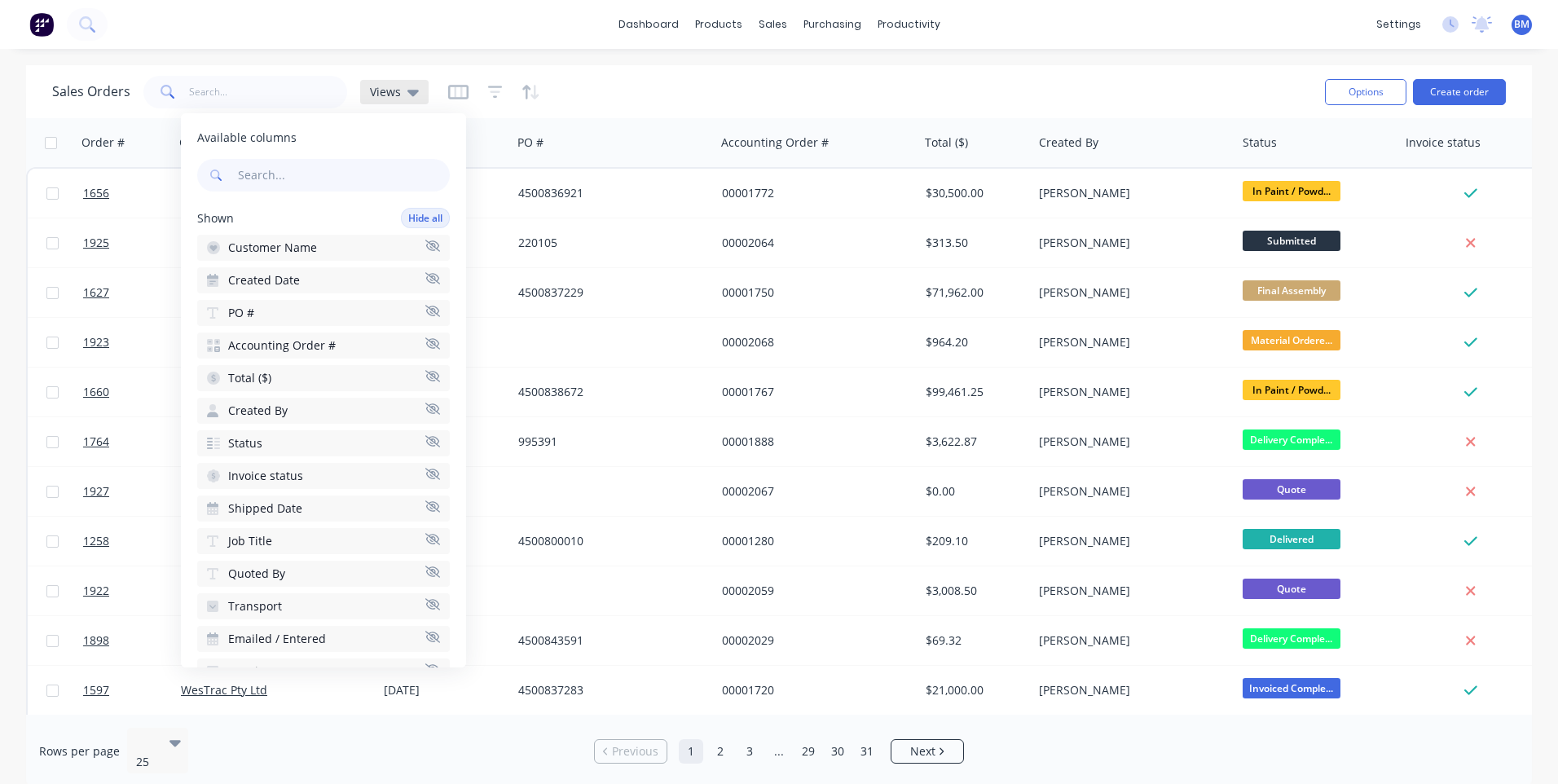
click at [410, 98] on icon at bounding box center [414, 91] width 11 height 18
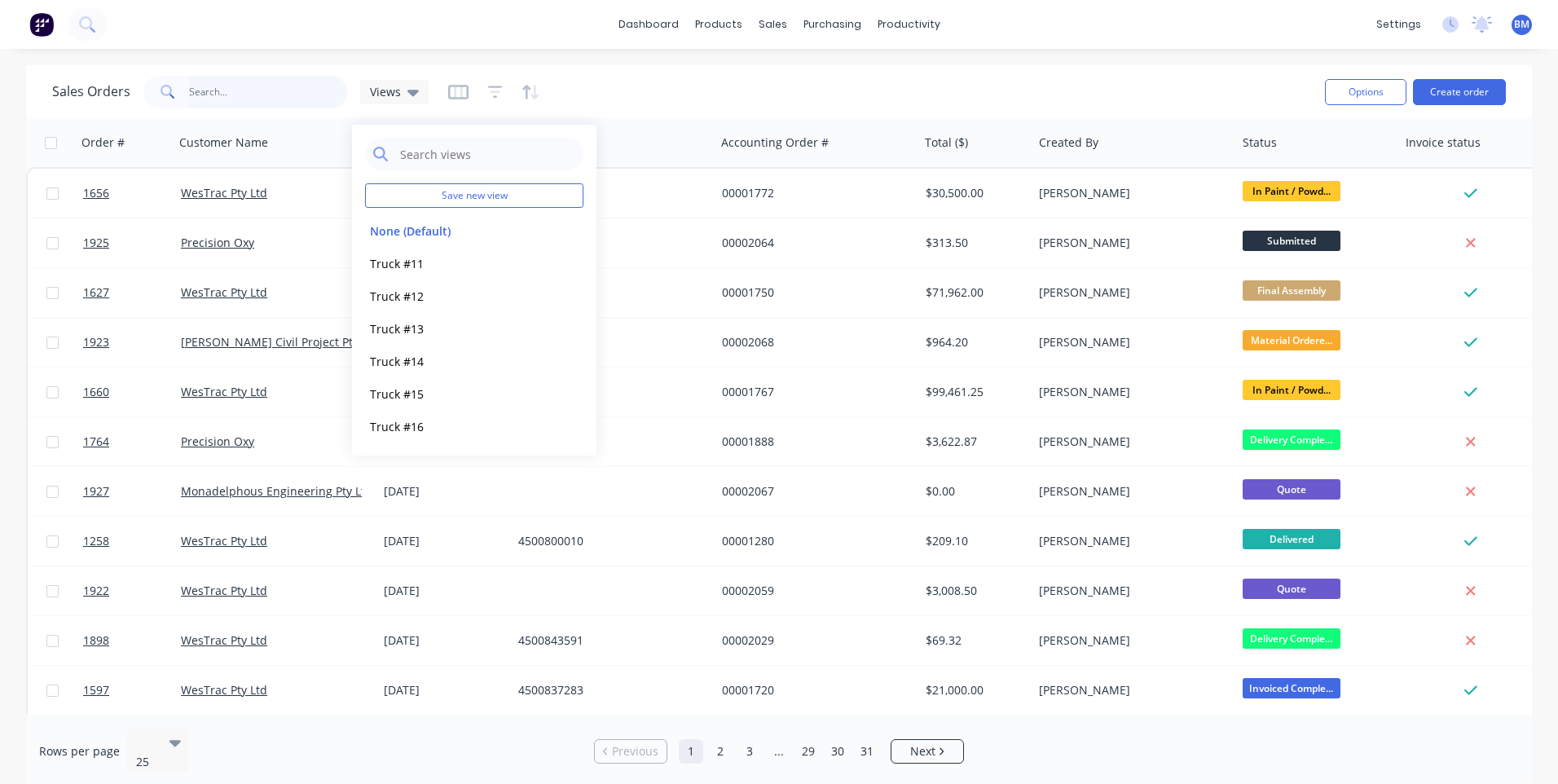
click at [212, 87] on input "text" at bounding box center [268, 92] width 159 height 32
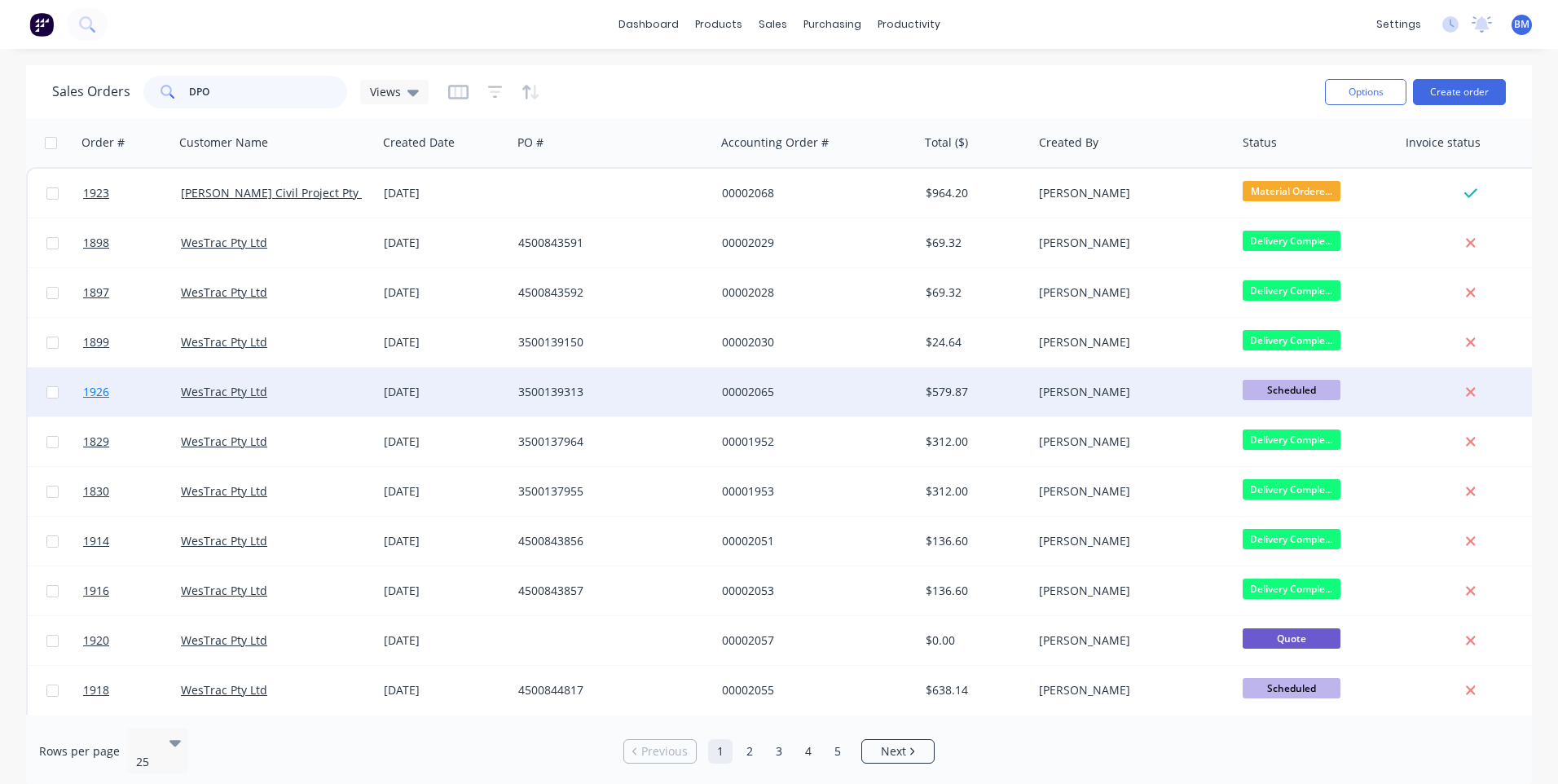
type input "DPO"
click at [92, 390] on span "1926" at bounding box center [95, 392] width 26 height 16
